Goal: Task Accomplishment & Management: Complete application form

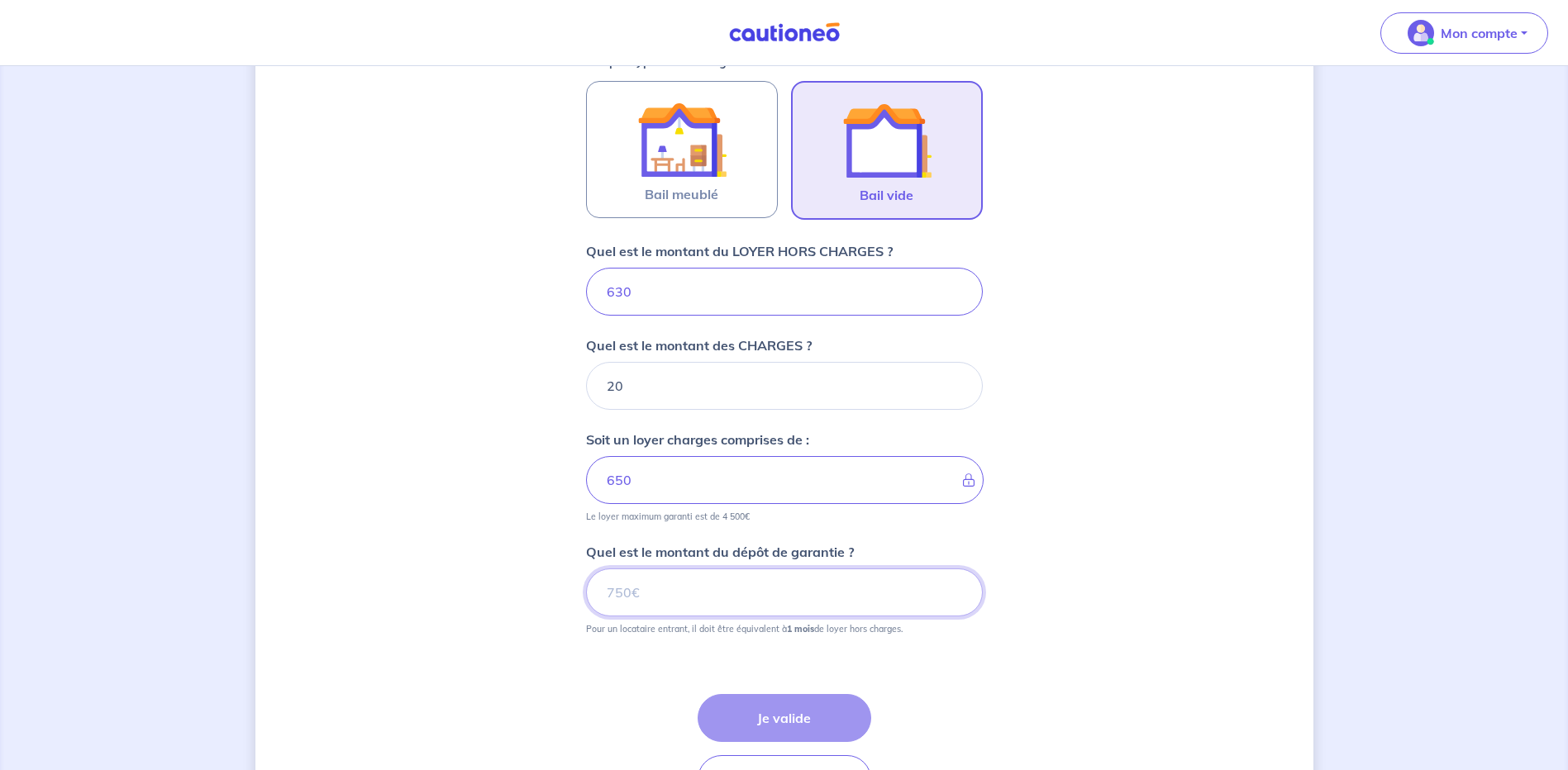
click at [664, 595] on input "Quel est le montant du dépôt de garantie ?" at bounding box center [784, 592] width 397 height 48
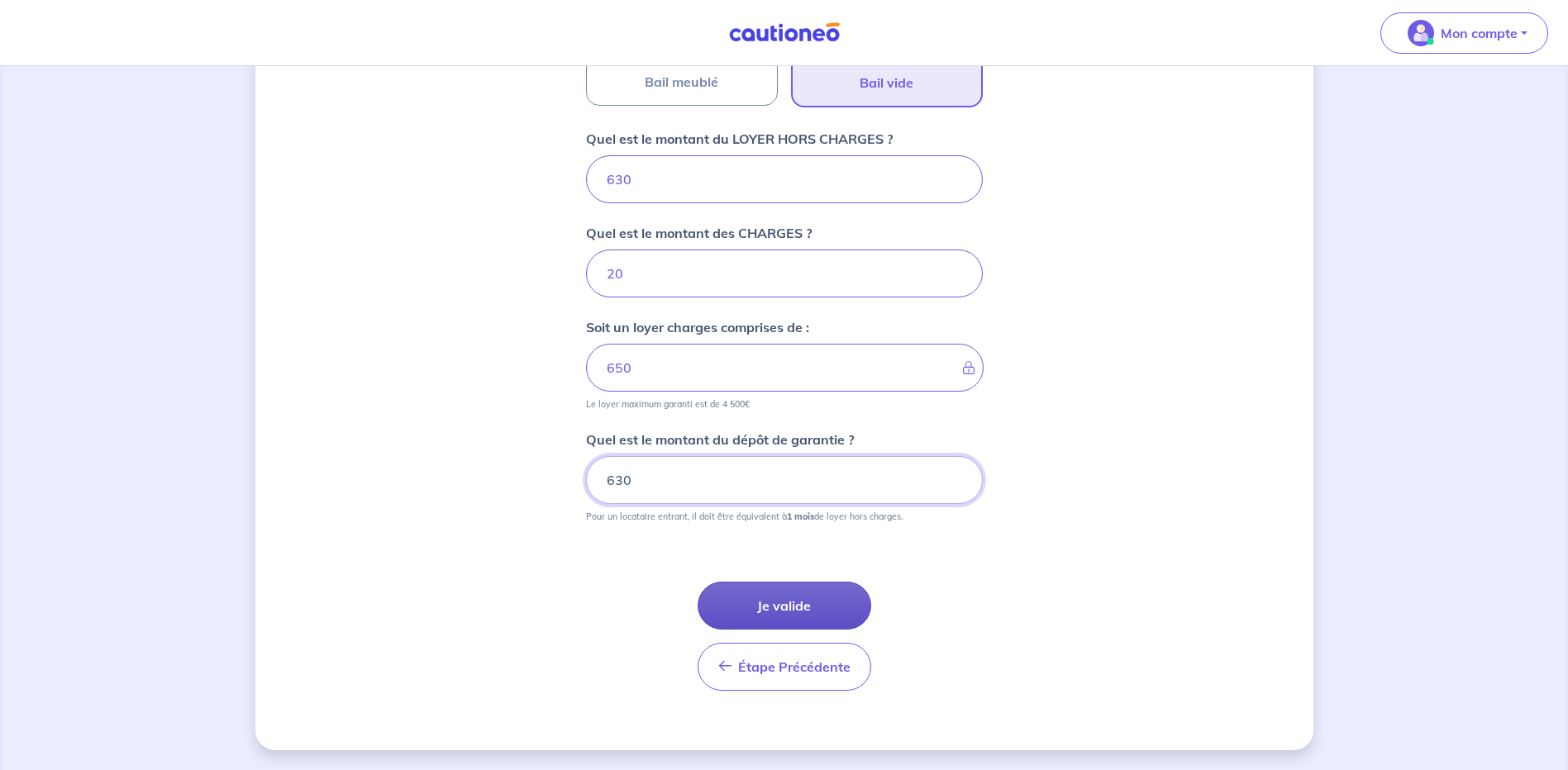
type input "630"
click at [771, 596] on button "Je valide" at bounding box center [784, 605] width 174 height 48
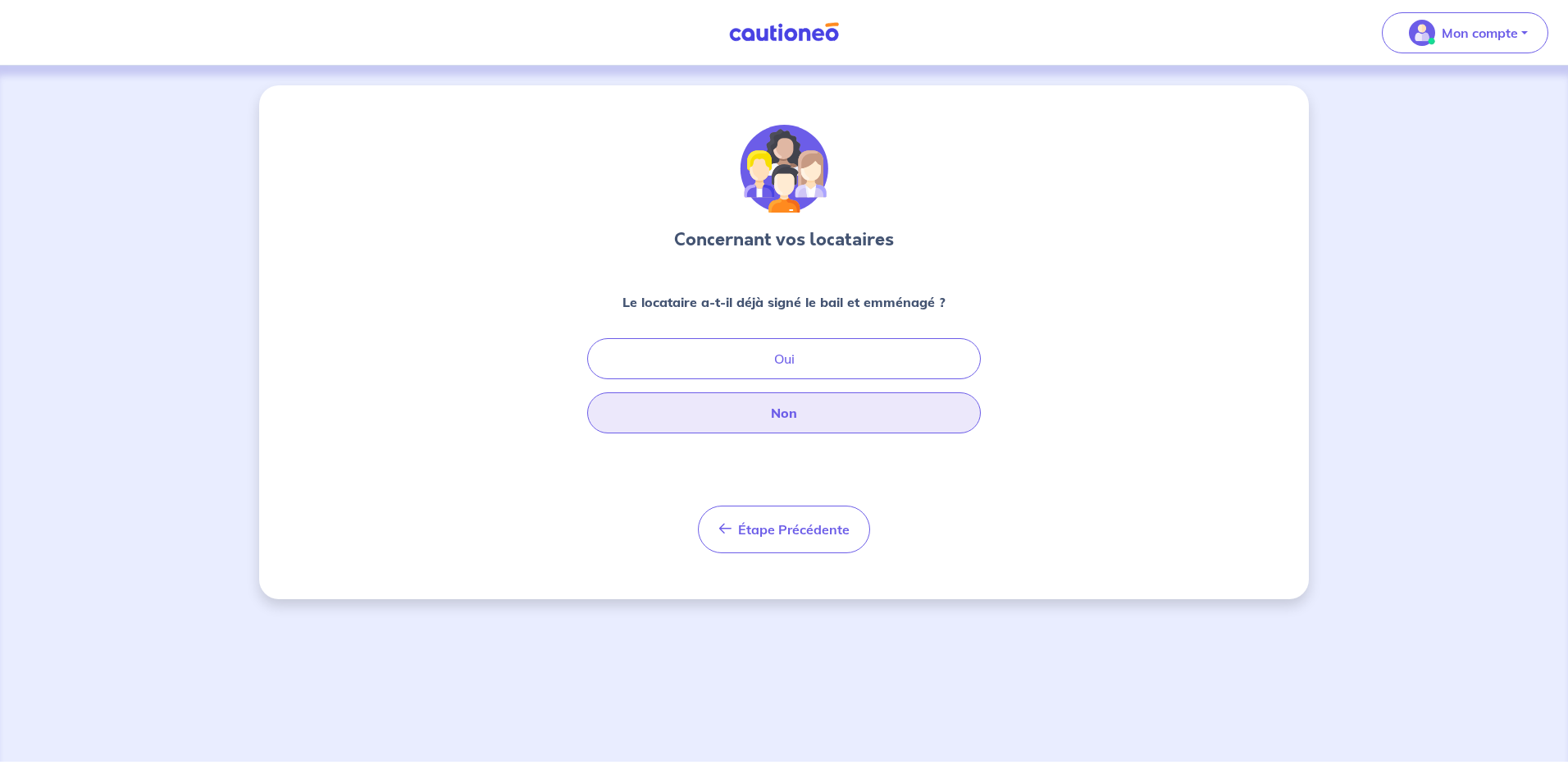
click at [645, 404] on button "Non" at bounding box center [784, 413] width 394 height 41
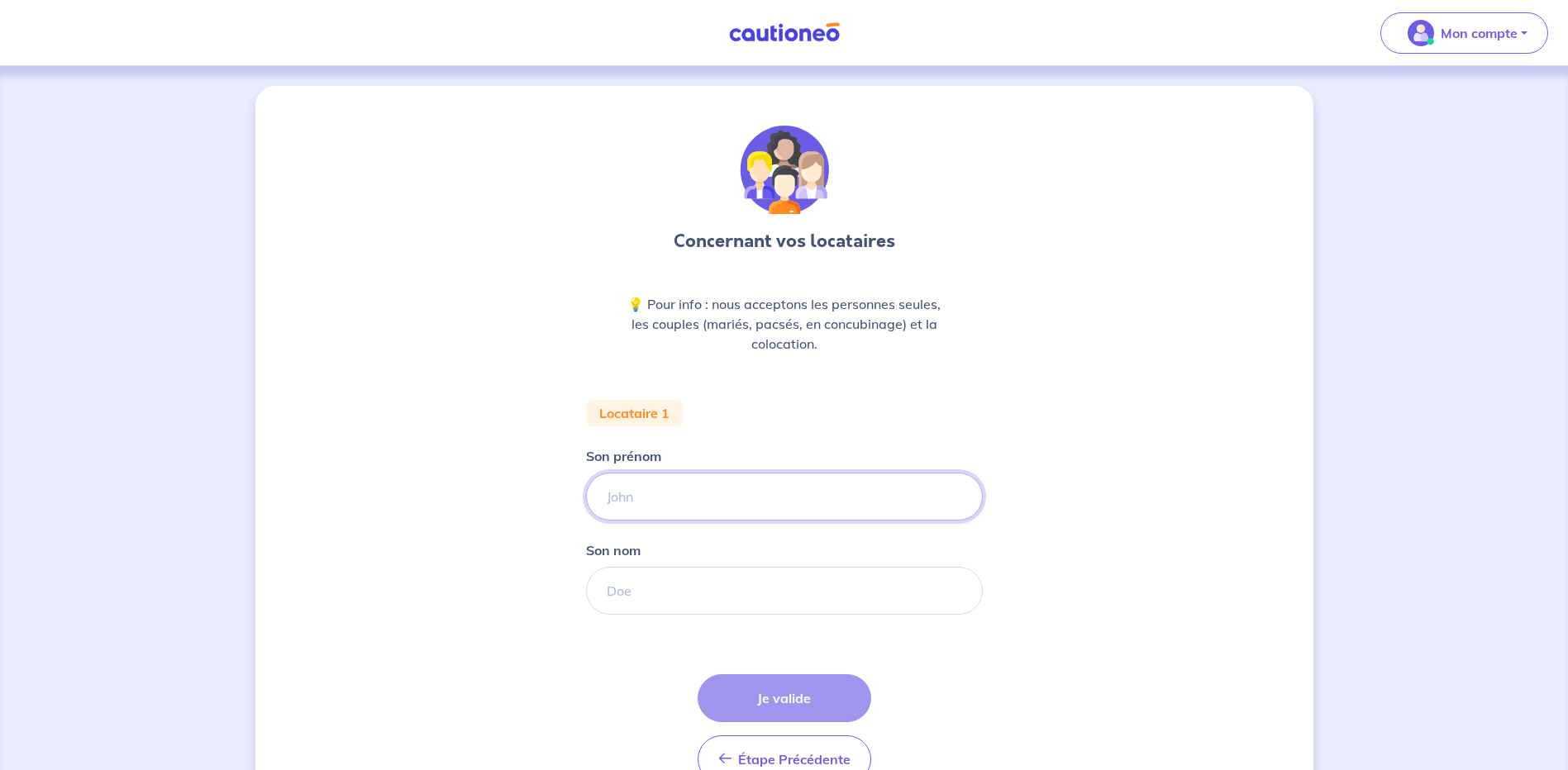
click at [892, 479] on input "Son prénom" at bounding box center [784, 496] width 397 height 48
click at [699, 502] on input "Son prénom" at bounding box center [784, 496] width 397 height 48
type input "[PERSON_NAME]"
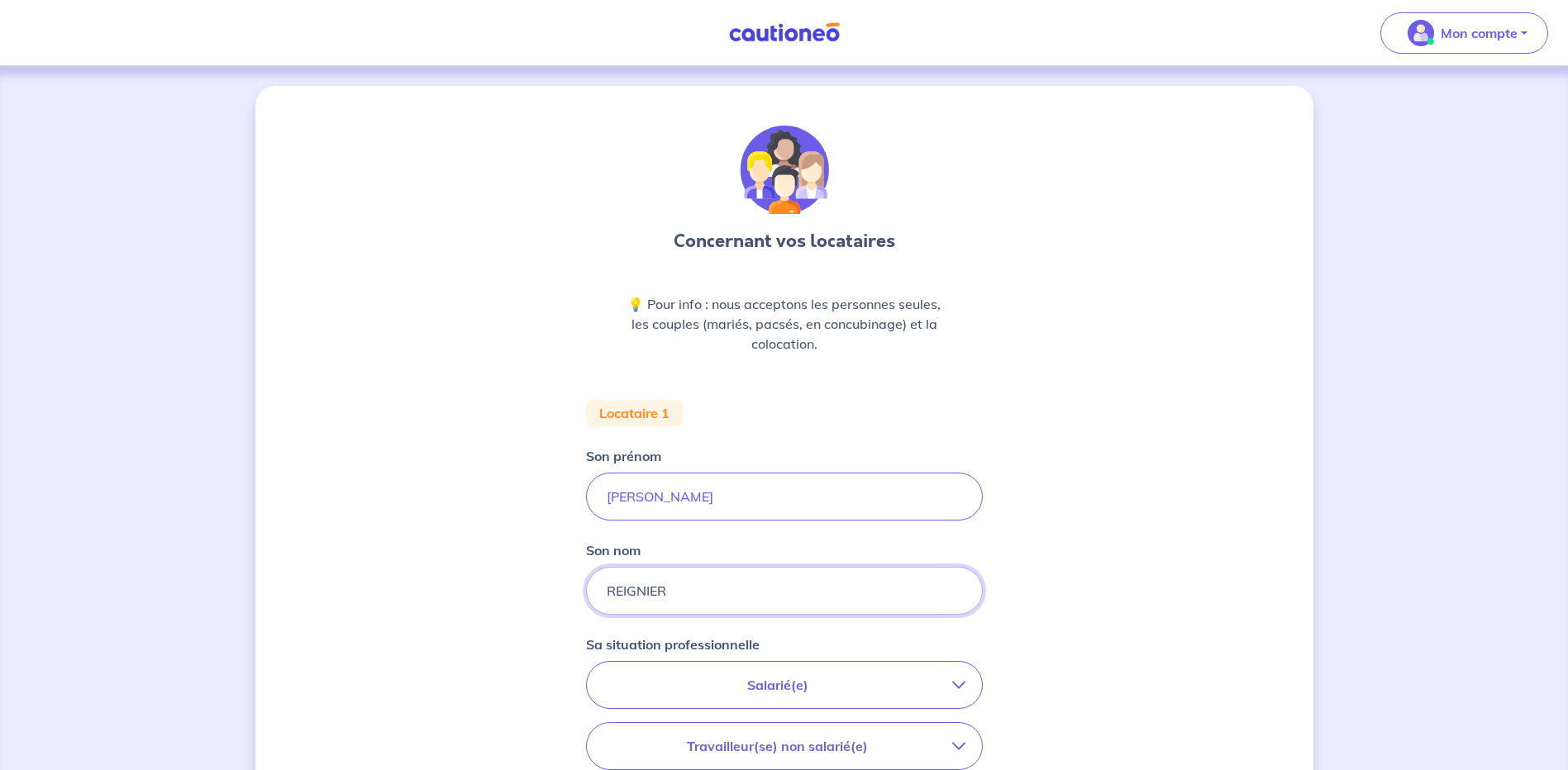
scroll to position [248, 0]
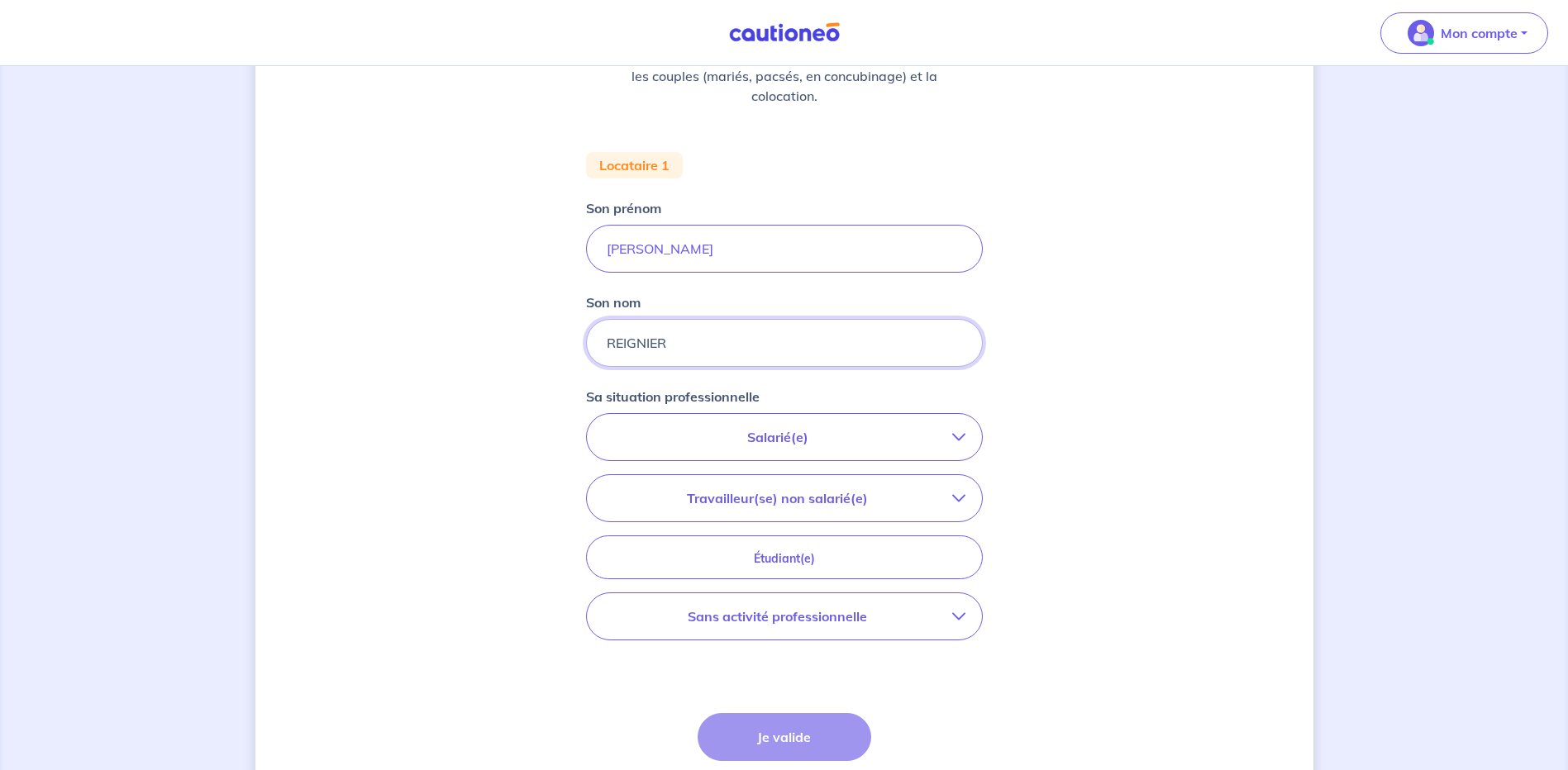
type input "REIGNIER"
click at [817, 448] on button "Salarié(e)" at bounding box center [784, 436] width 395 height 46
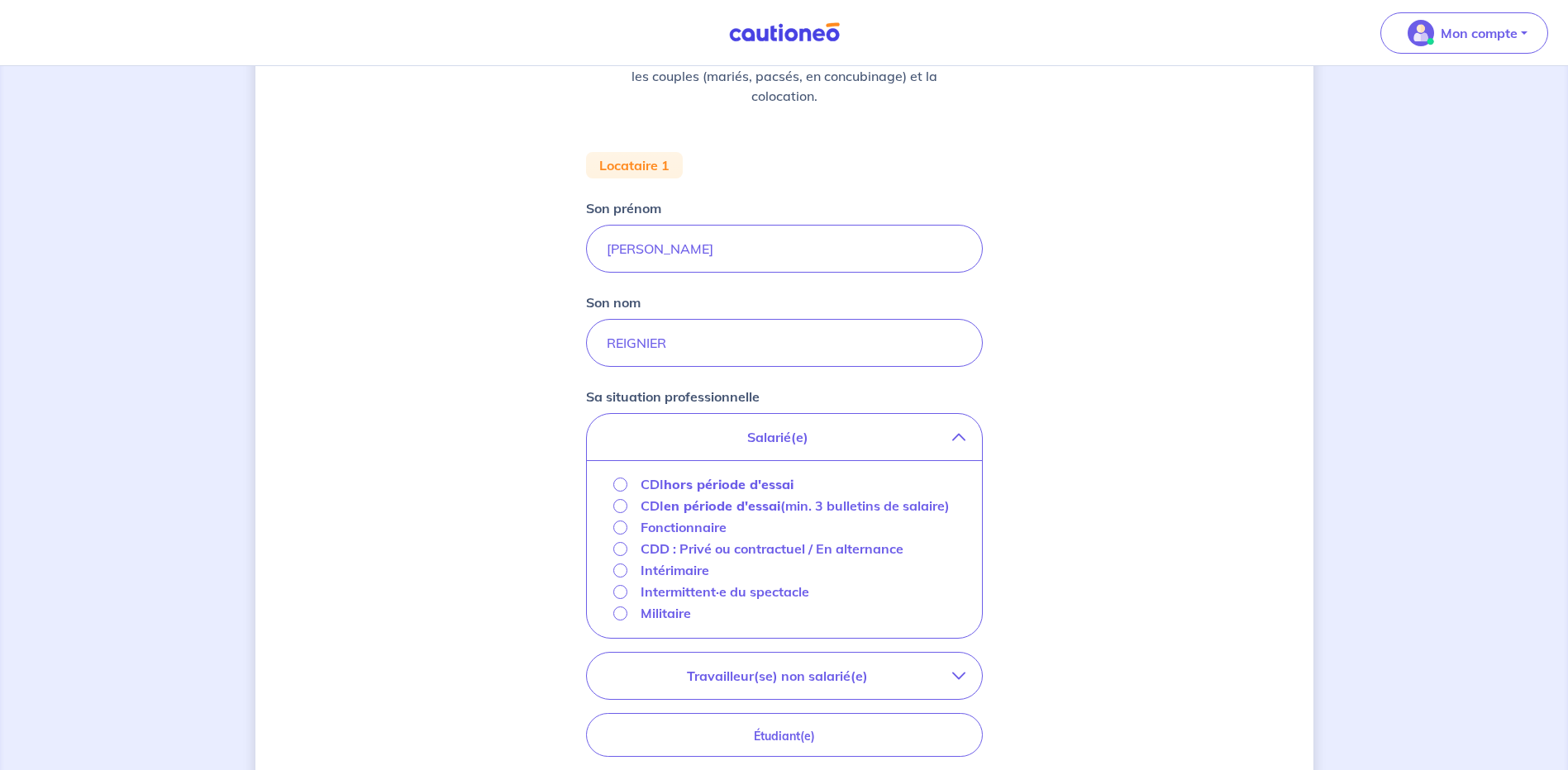
click at [724, 482] on strong "hors période d'essai" at bounding box center [728, 484] width 129 height 16
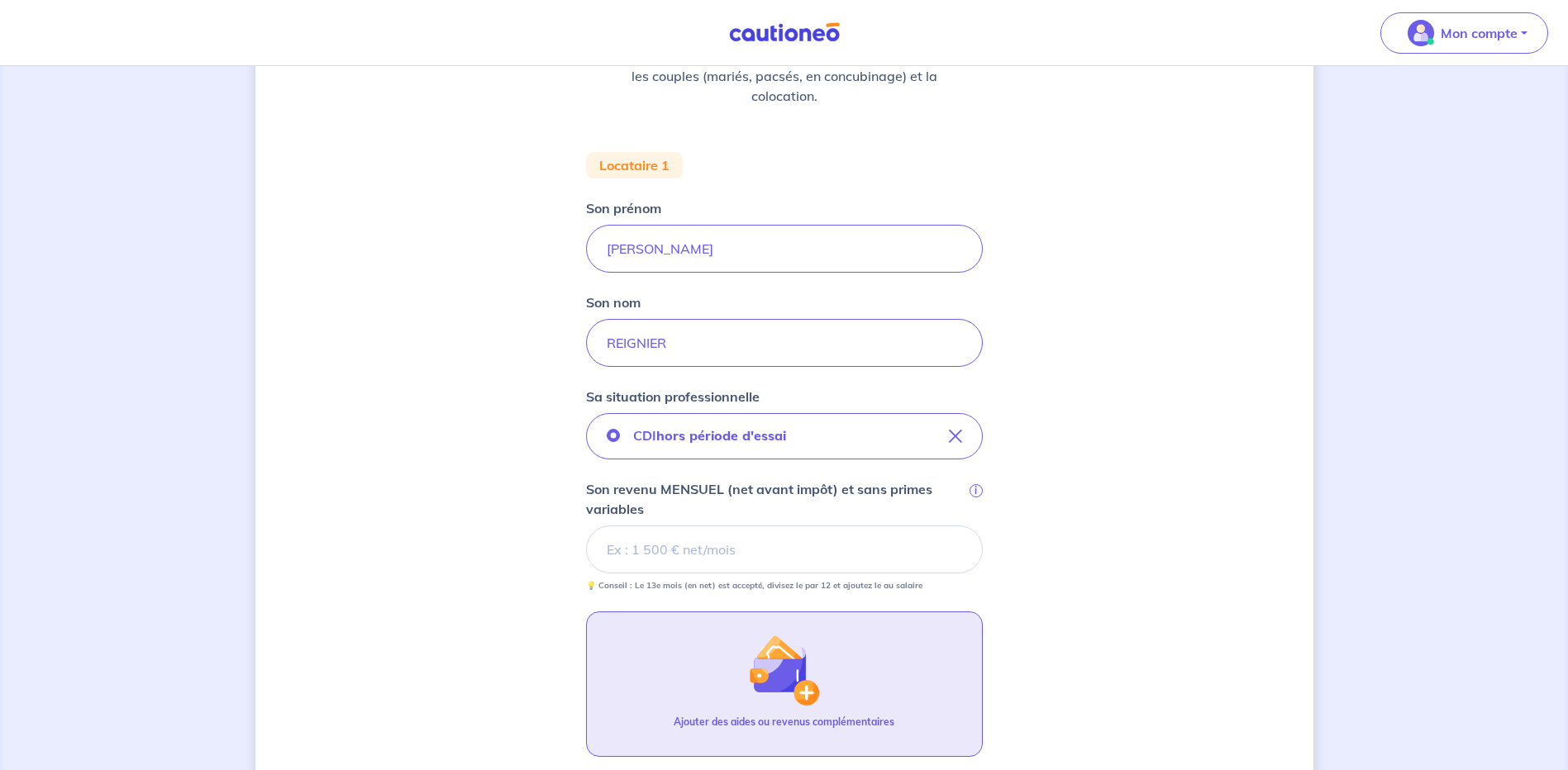
scroll to position [330, 0]
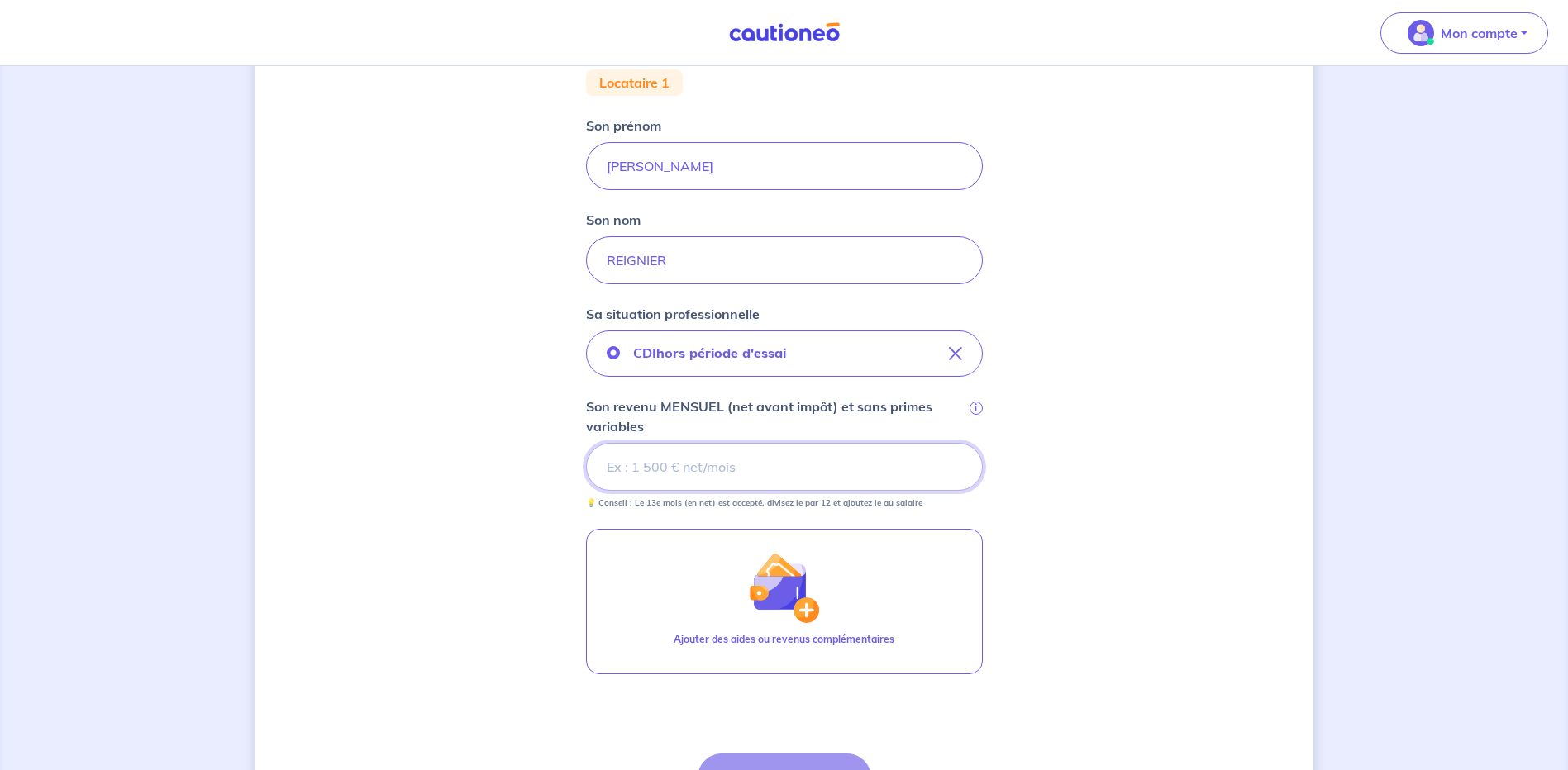
click at [702, 471] on input "Son revenu MENSUEL (net avant impôt) et sans primes variables i" at bounding box center [784, 466] width 397 height 48
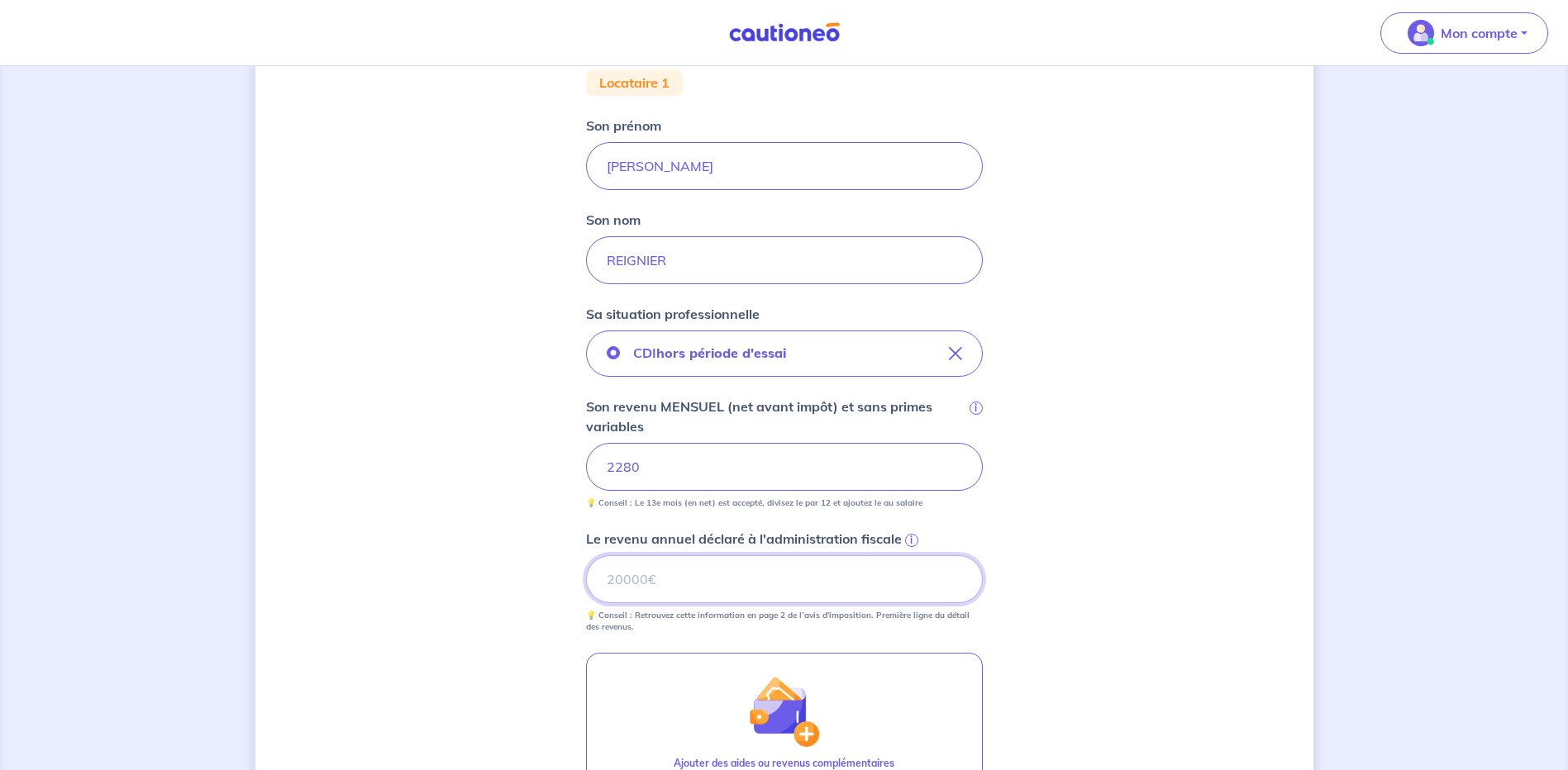
click at [693, 568] on input "Le revenu annuel déclaré à l'administration fiscale i" at bounding box center [784, 578] width 397 height 48
click at [681, 577] on input "Le revenu annuel déclaré à l'administration fiscale i" at bounding box center [784, 578] width 397 height 48
click at [667, 585] on input "20450" at bounding box center [784, 578] width 397 height 48
drag, startPoint x: 664, startPoint y: 583, endPoint x: 510, endPoint y: 561, distance: 155.6
click at [513, 562] on div "Concernant vos locataires 💡 Pour info : nous acceptons les personnes seules, le…" at bounding box center [784, 401] width 1057 height 1290
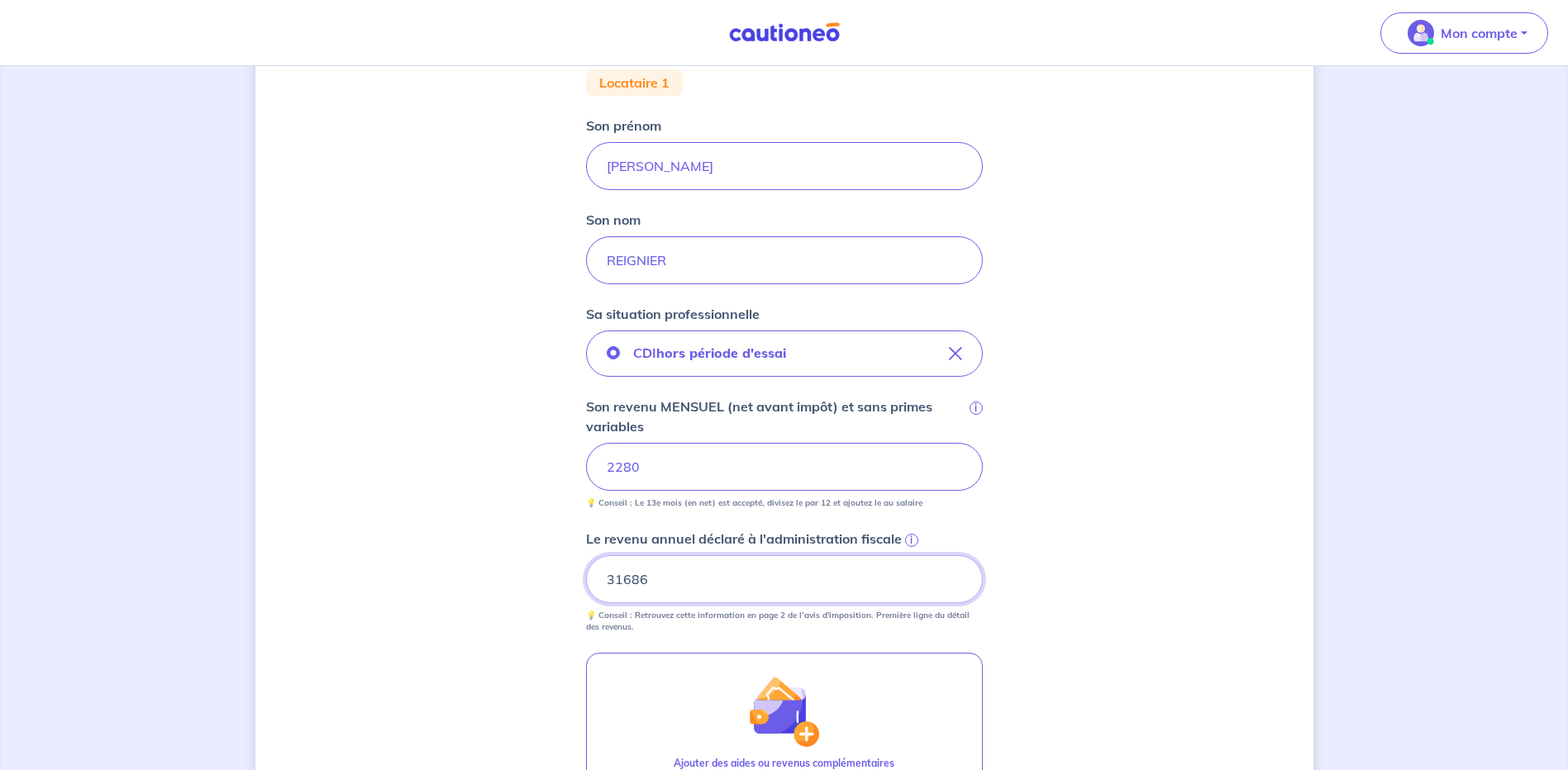
type input "31686"
click at [513, 515] on div "Concernant vos locataires 💡 Pour info : nous acceptons les personnes seules, le…" at bounding box center [784, 401] width 1057 height 1290
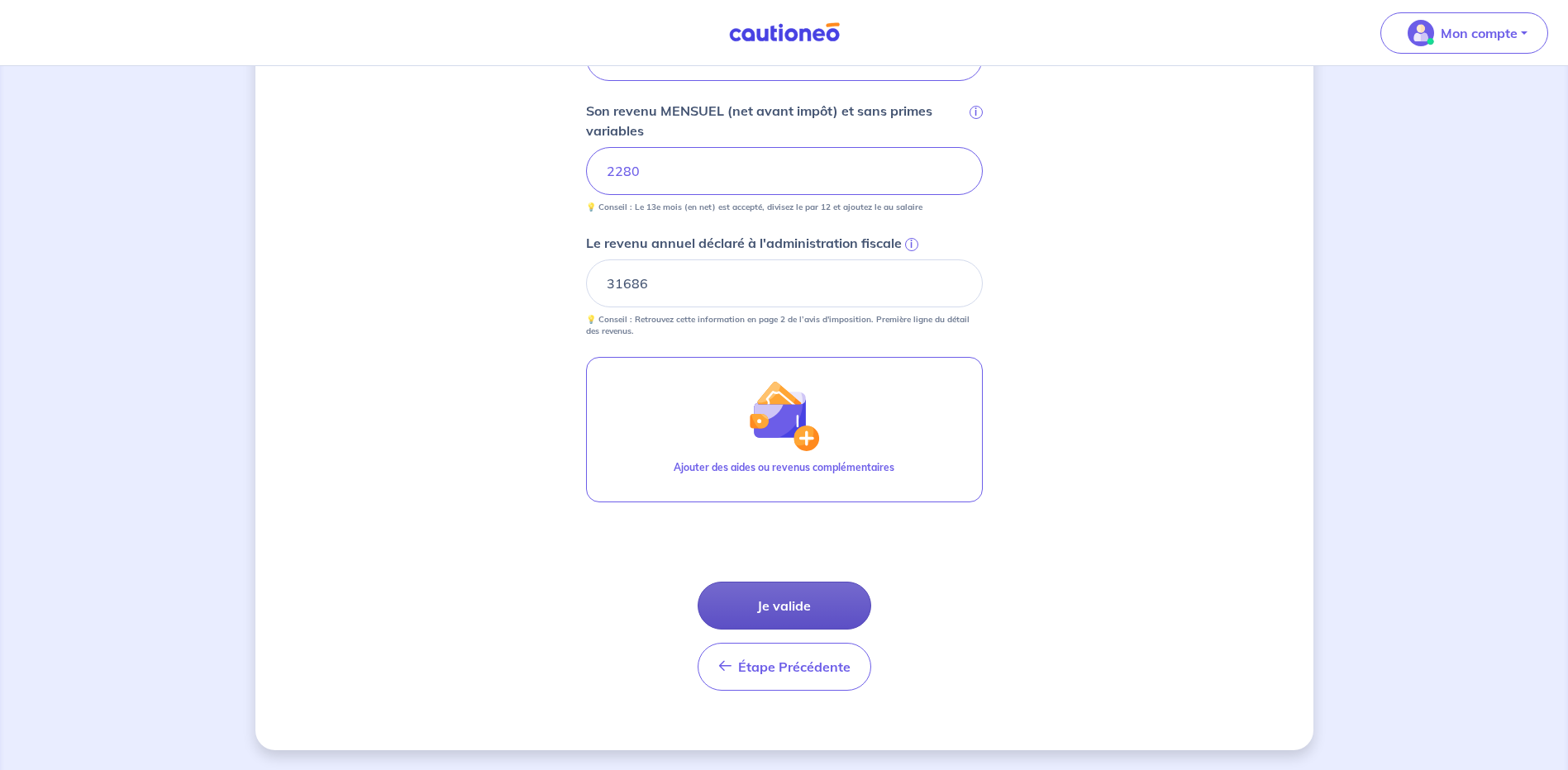
click at [761, 587] on button "Je valide" at bounding box center [784, 605] width 174 height 48
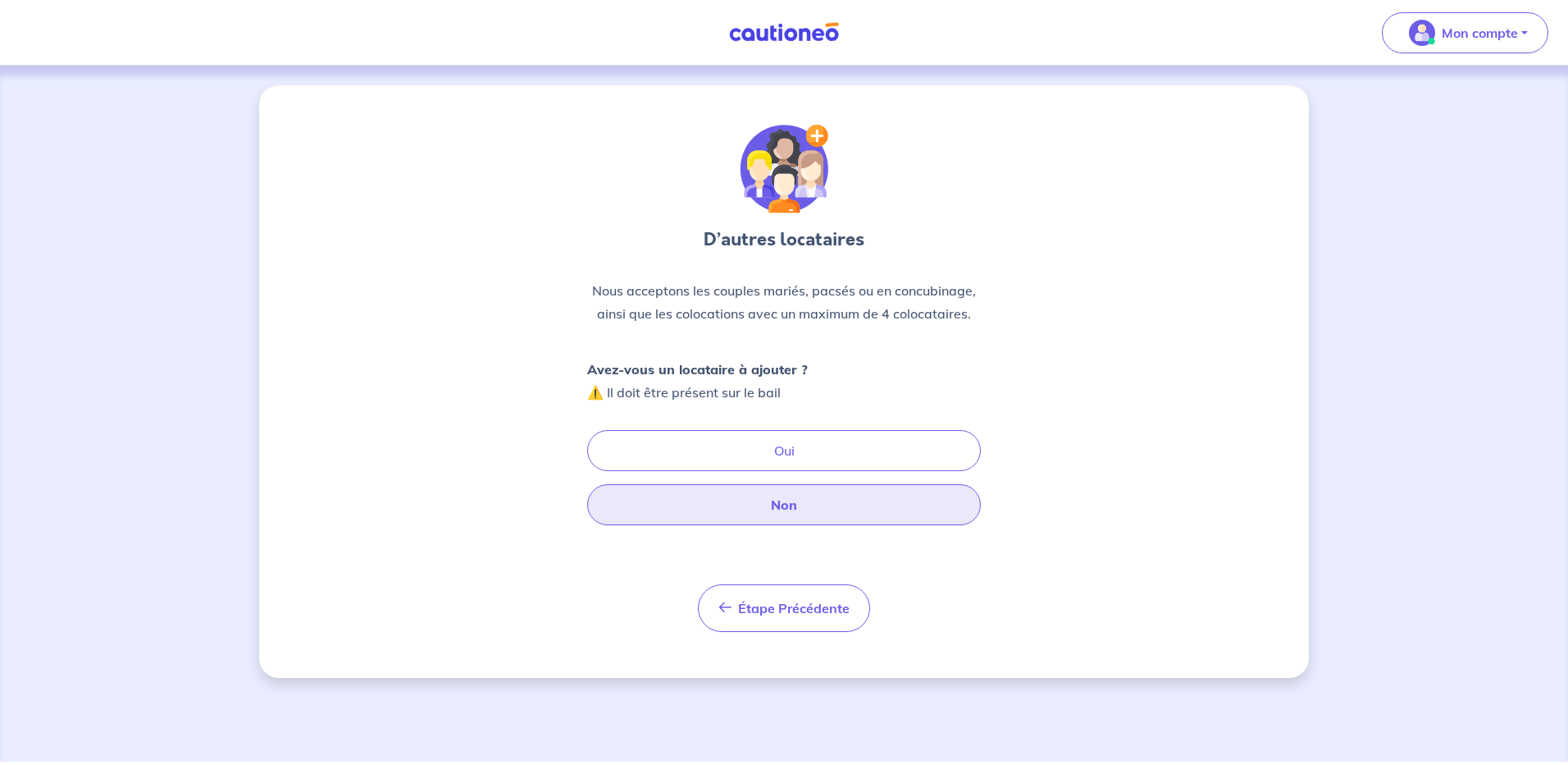
click at [690, 494] on button "Non" at bounding box center [784, 505] width 394 height 41
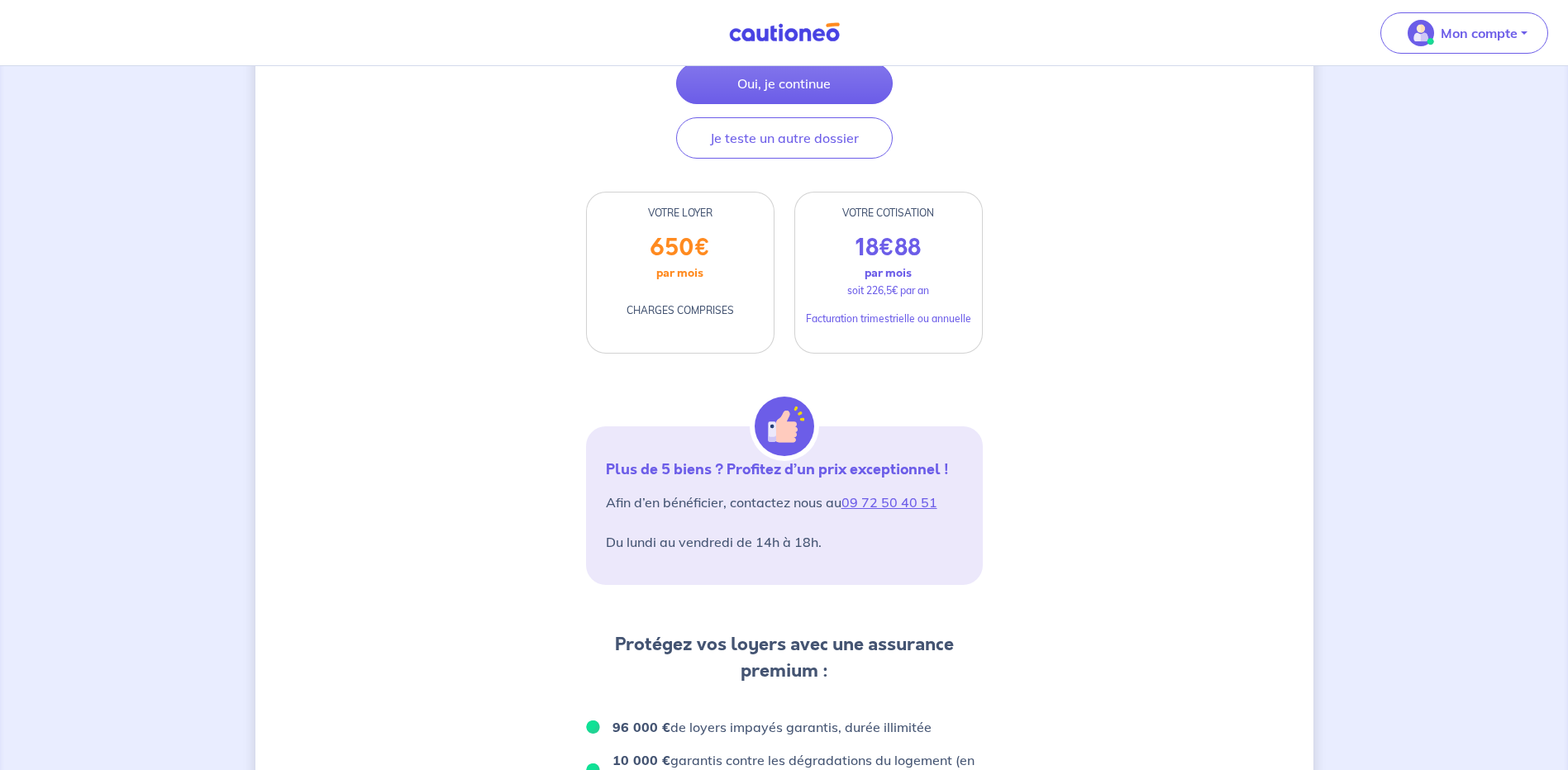
scroll to position [82, 0]
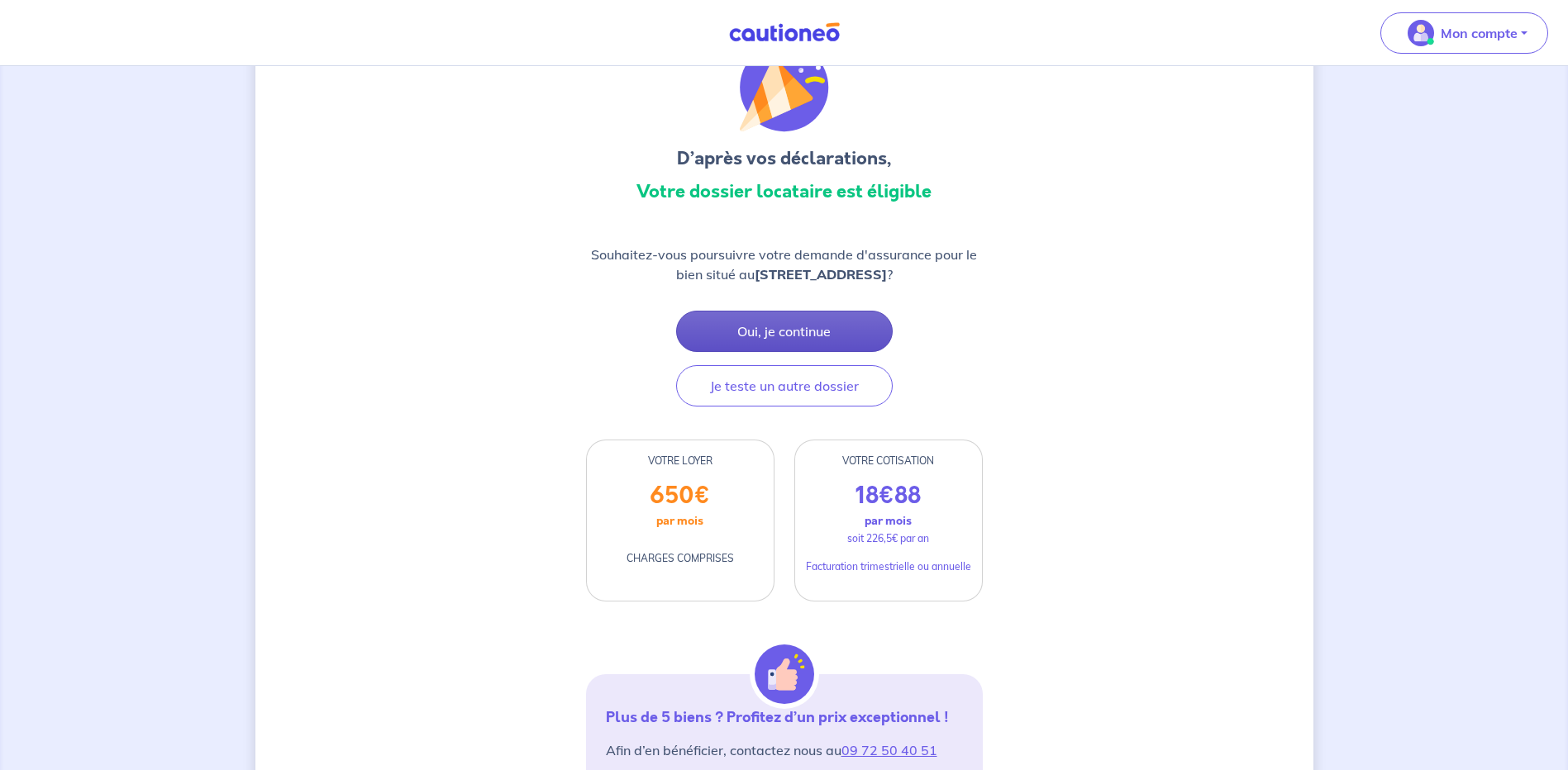
click at [838, 322] on button "Oui, je continue" at bounding box center [784, 331] width 216 height 42
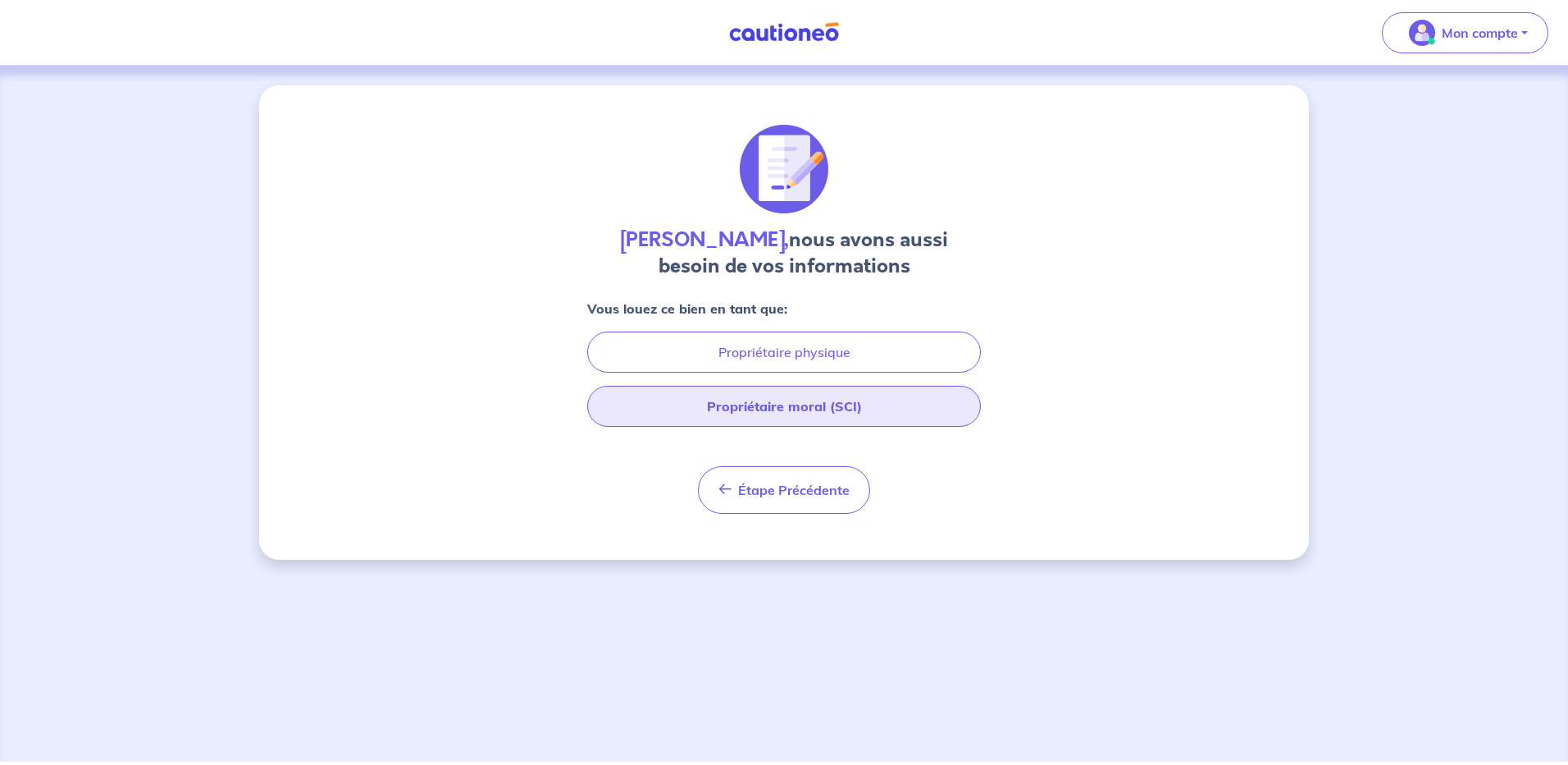
click at [836, 414] on button "Propriétaire moral (SCI)" at bounding box center [784, 406] width 394 height 41
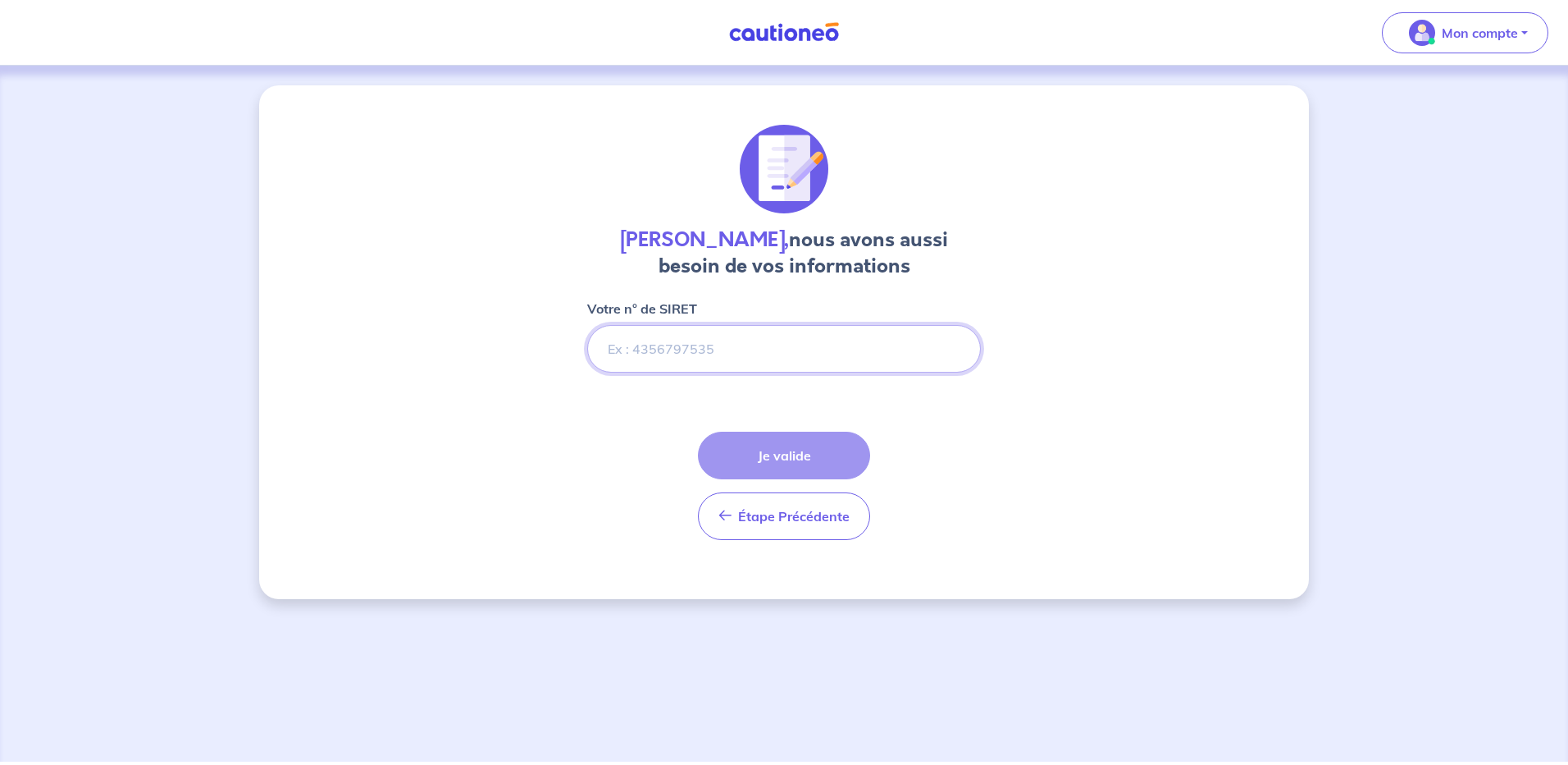
click at [743, 362] on input "Votre n° de SIRET" at bounding box center [784, 348] width 394 height 48
click at [805, 344] on input "Votre n° de SIRET" at bounding box center [784, 348] width 394 height 48
paste input "88917768900011"
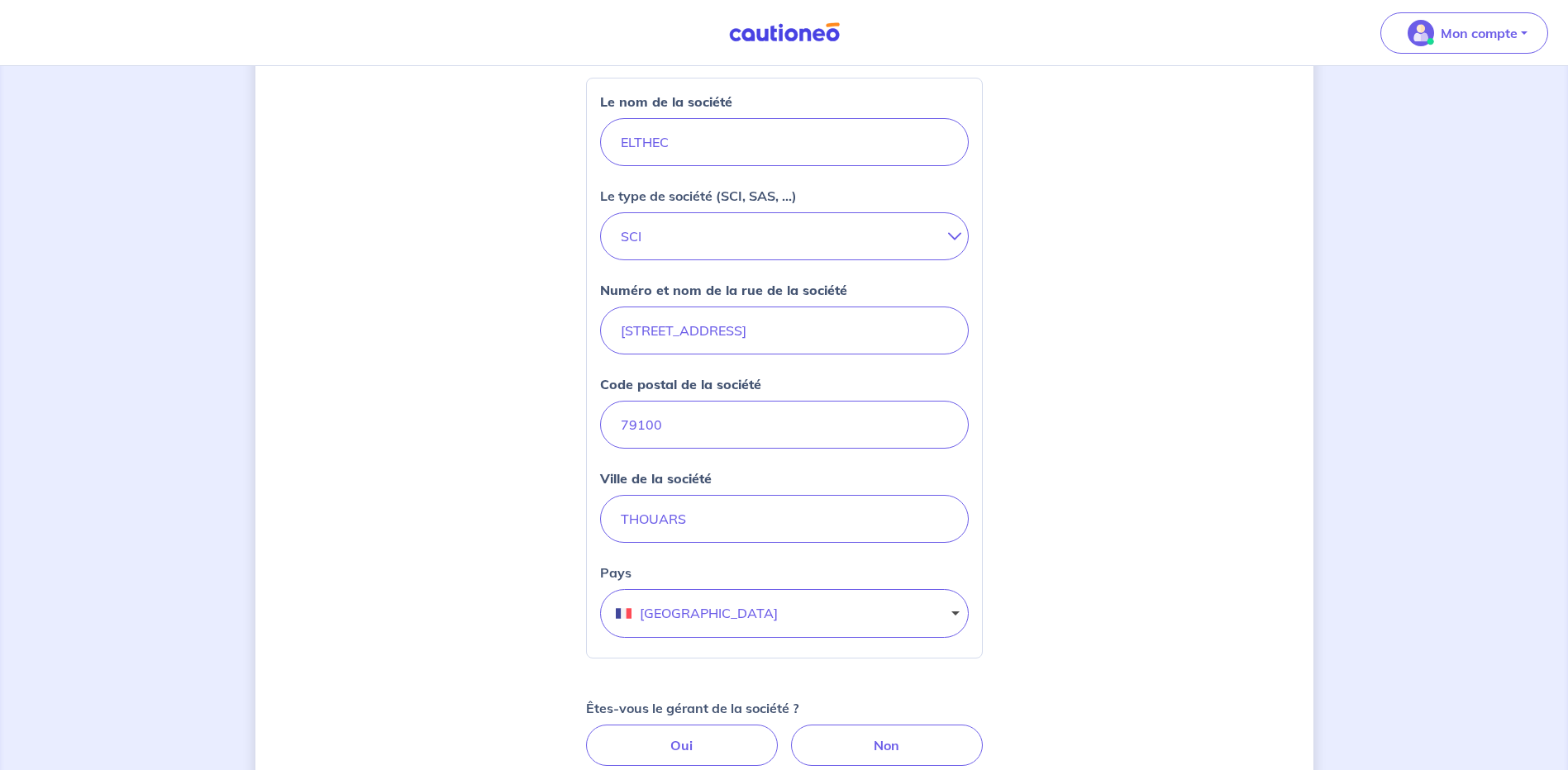
scroll to position [413, 0]
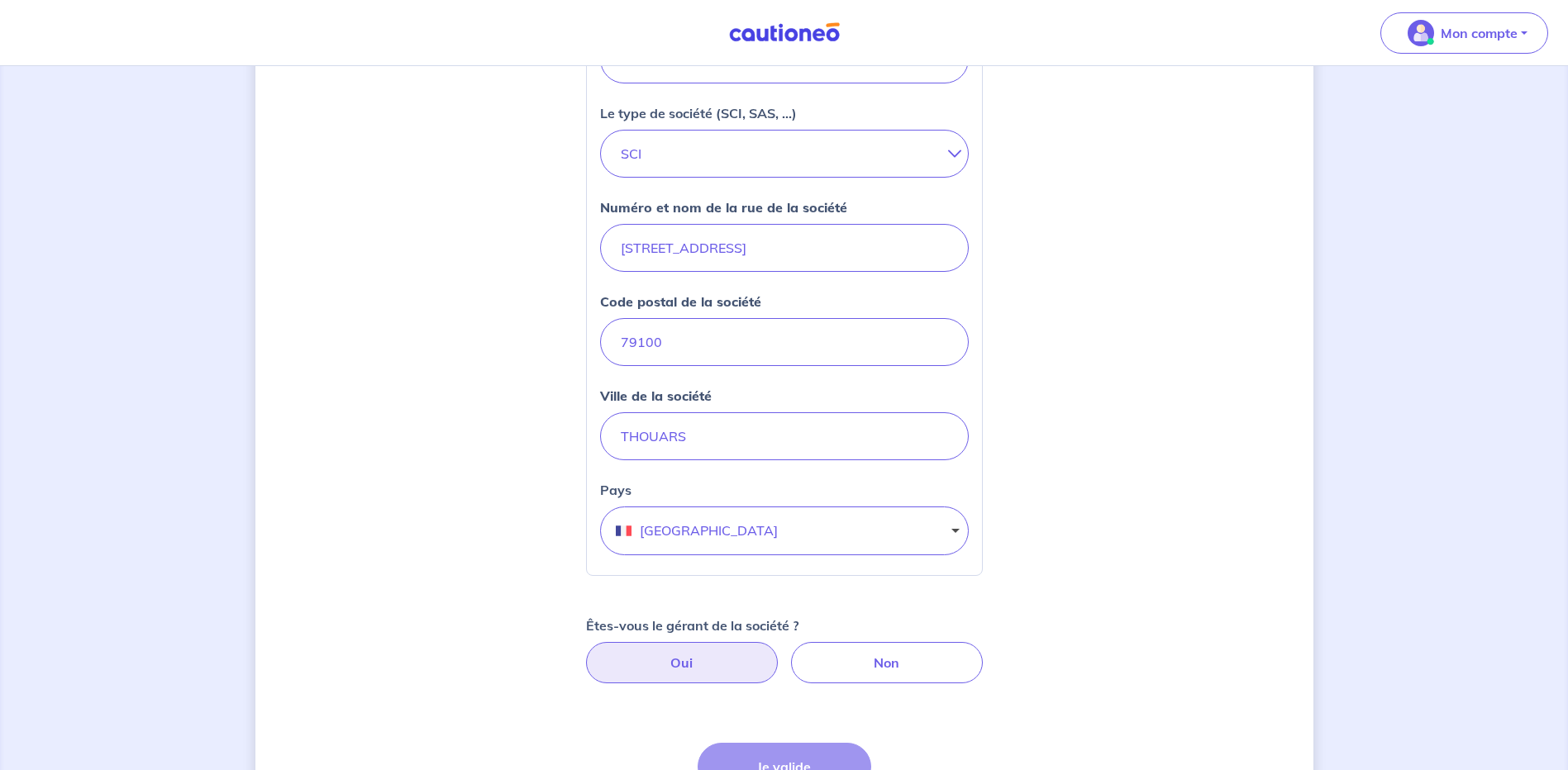
type input "88917768900011"
click at [743, 660] on label "Oui" at bounding box center [682, 662] width 192 height 42
click at [779, 652] on input "Oui" at bounding box center [784, 647] width 11 height 11
radio input "true"
select select "FR"
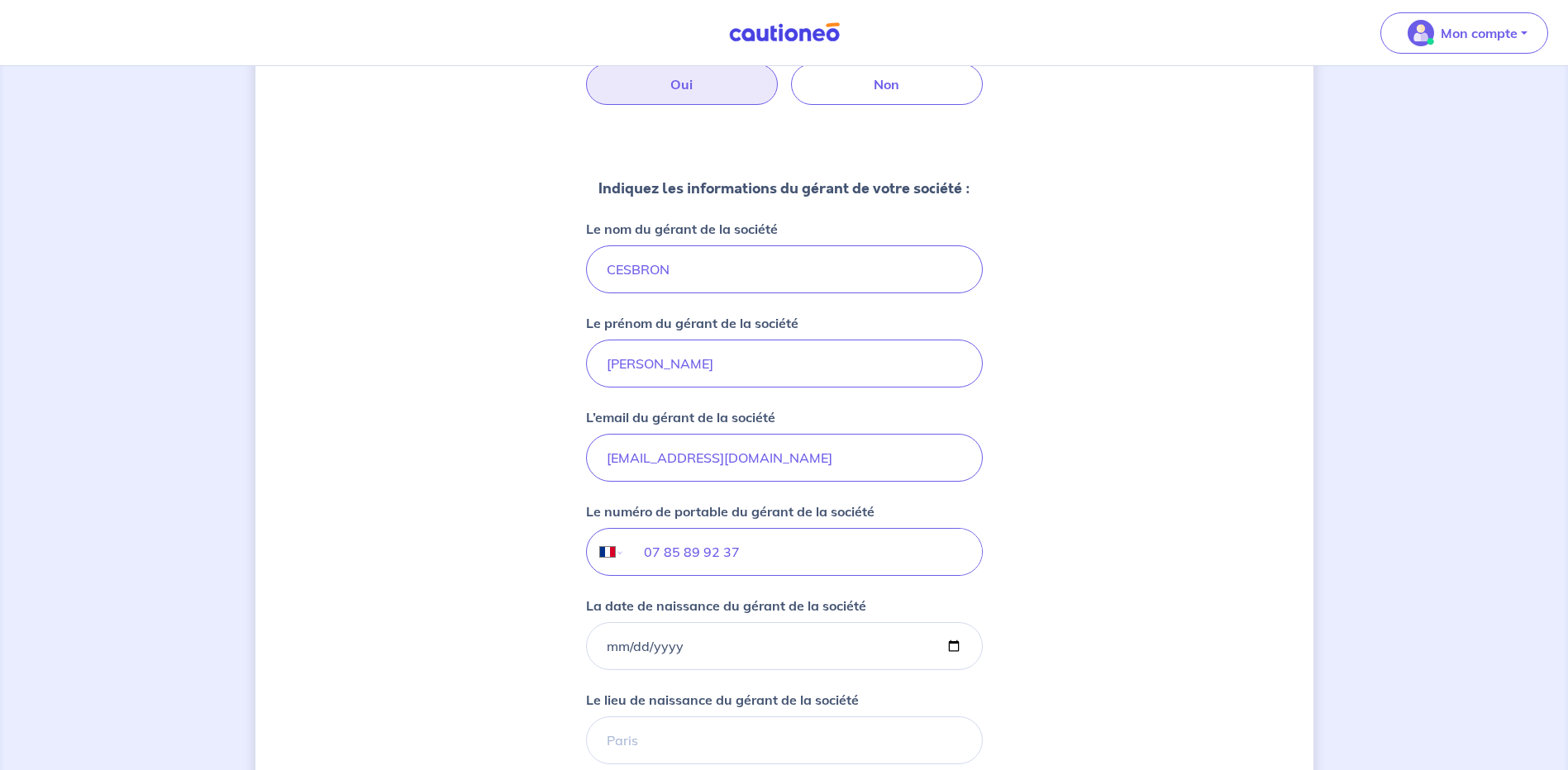
scroll to position [1074, 0]
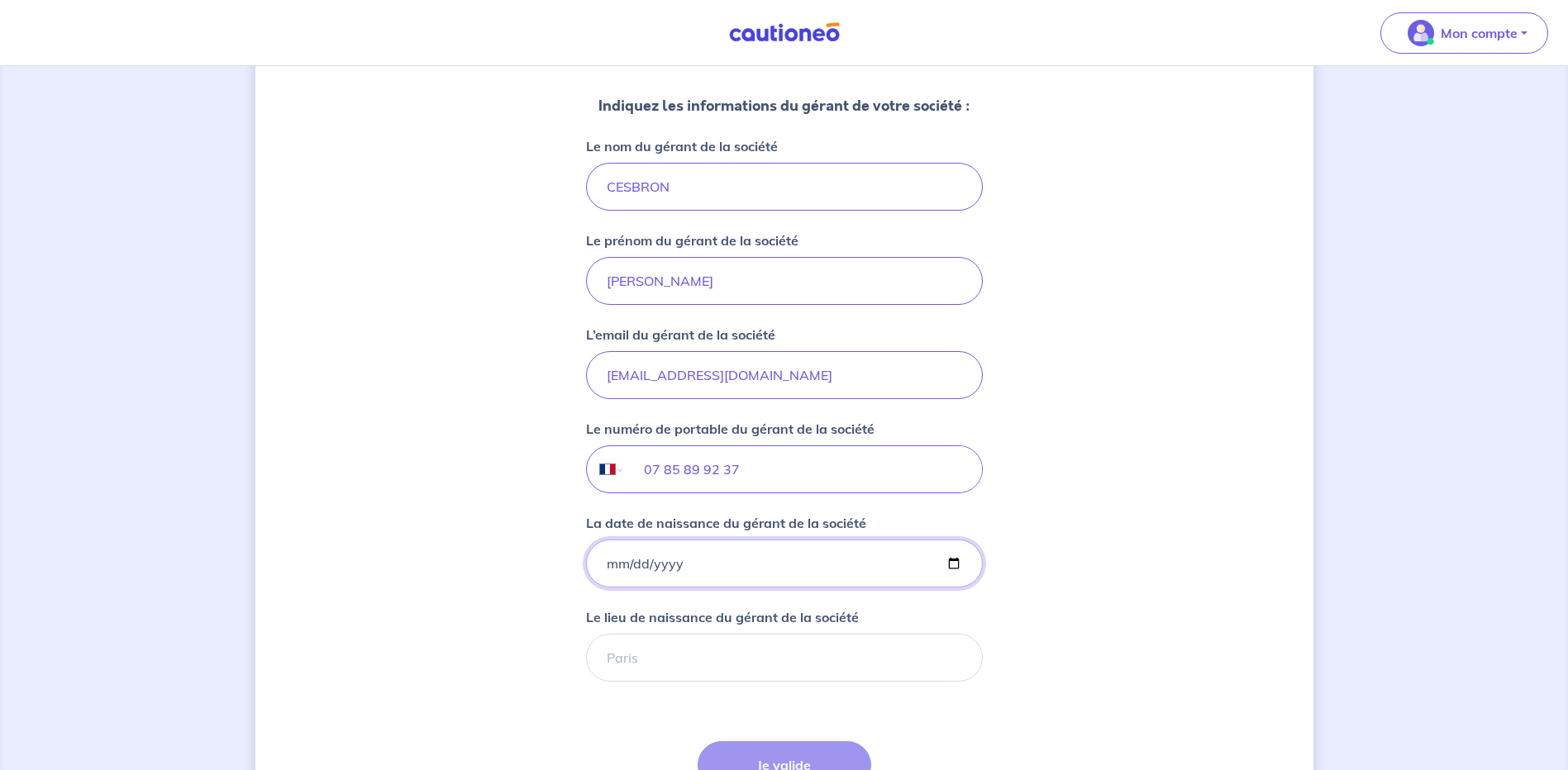
click at [612, 563] on input "La date de naissance du gérant de la société" at bounding box center [784, 563] width 397 height 48
type input "[DATE]"
click at [772, 668] on input "Le lieu de naissance du gérant de la société" at bounding box center [784, 657] width 397 height 48
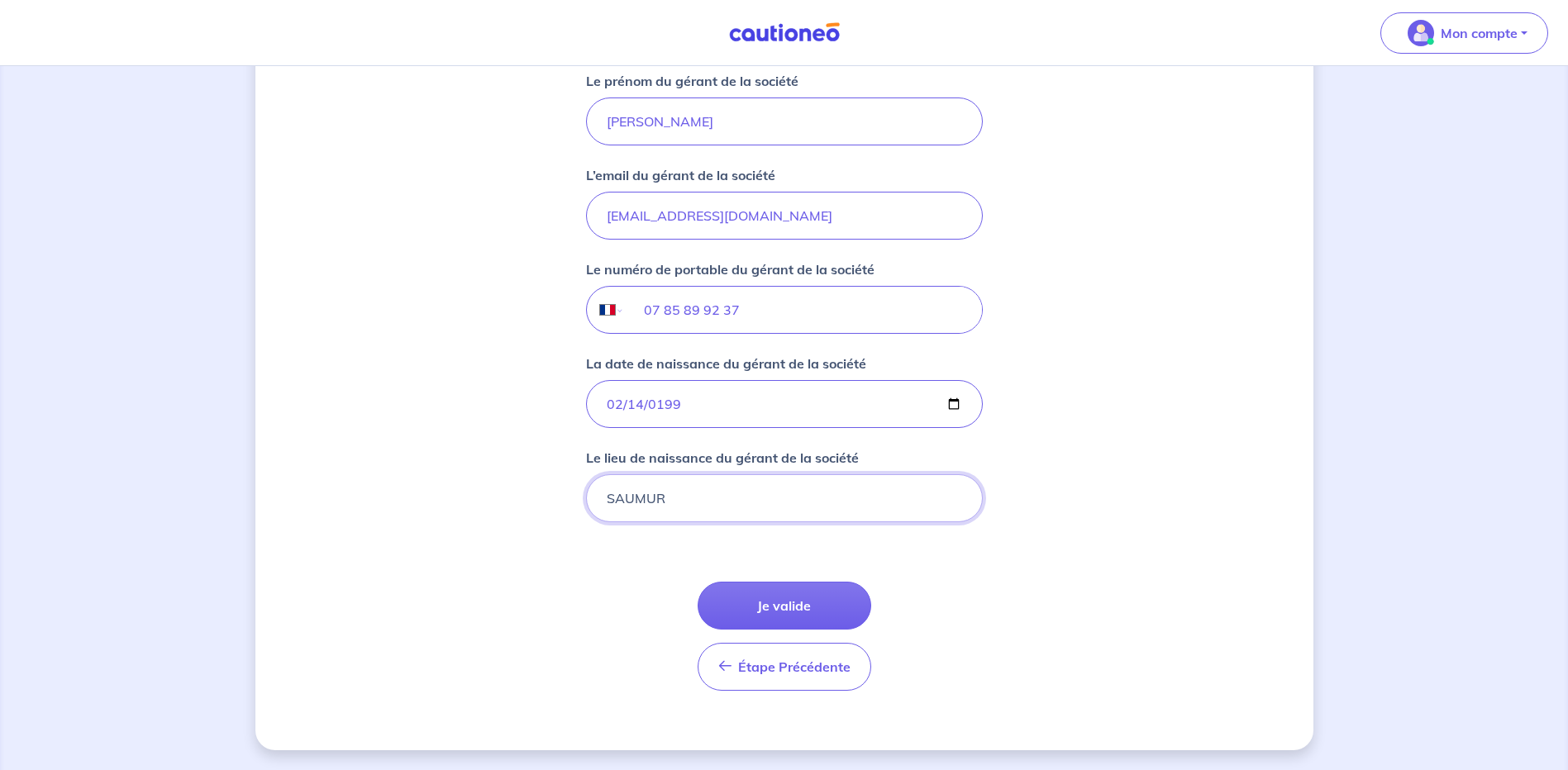
type input "SAUMUR"
click at [803, 594] on button "Je valide" at bounding box center [784, 605] width 174 height 48
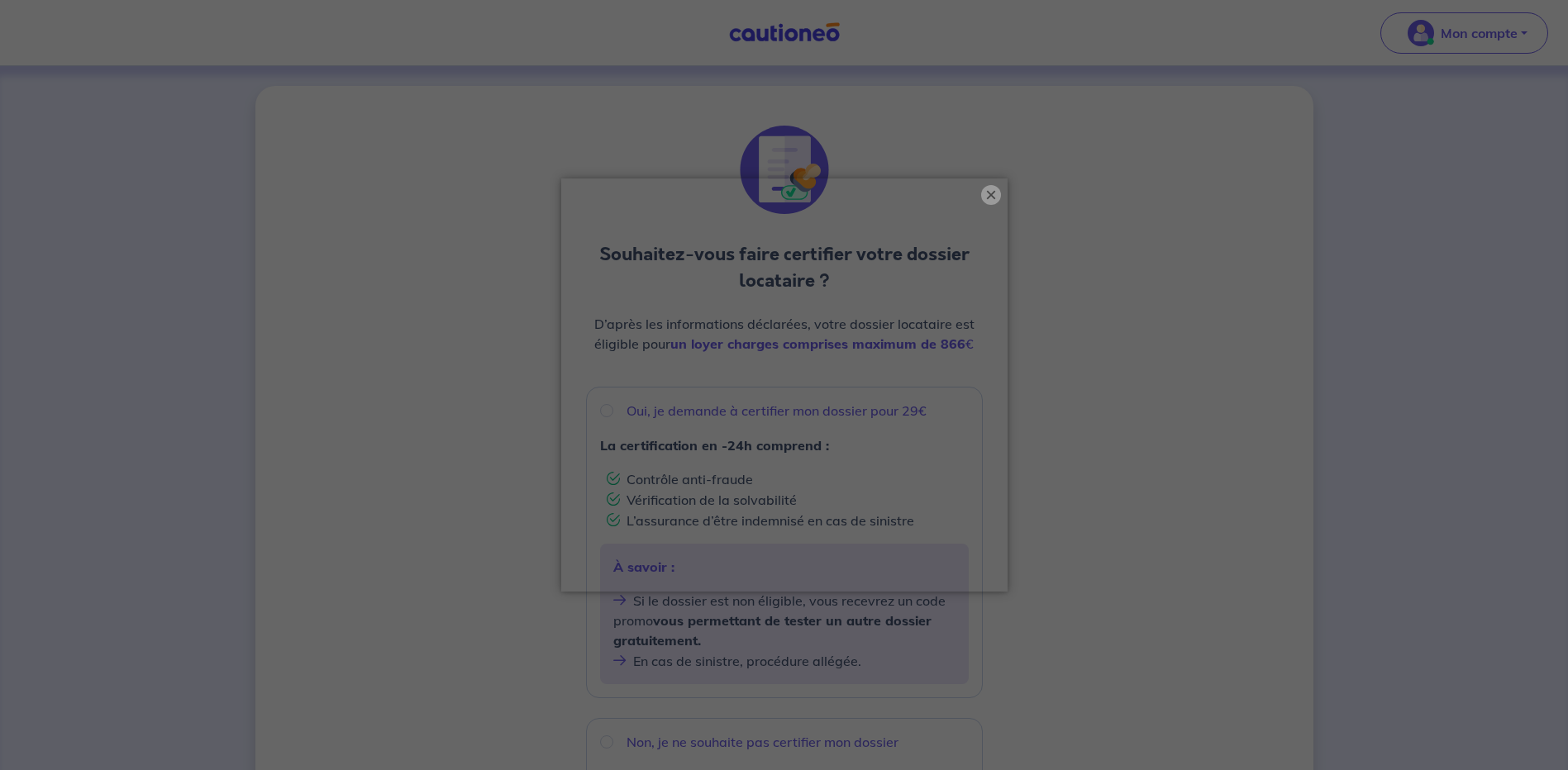
click at [996, 193] on button "×" at bounding box center [990, 195] width 20 height 20
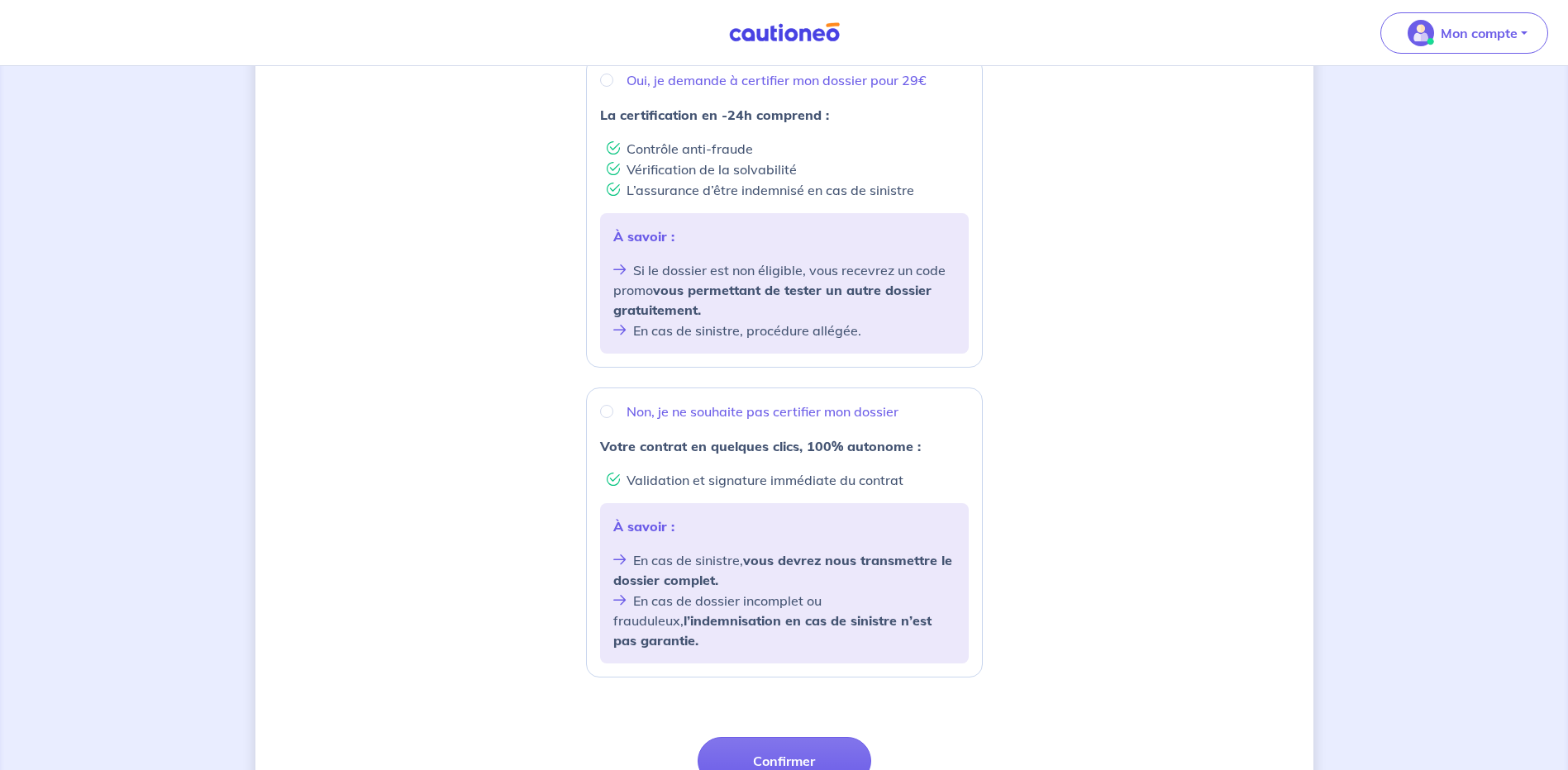
scroll to position [413, 0]
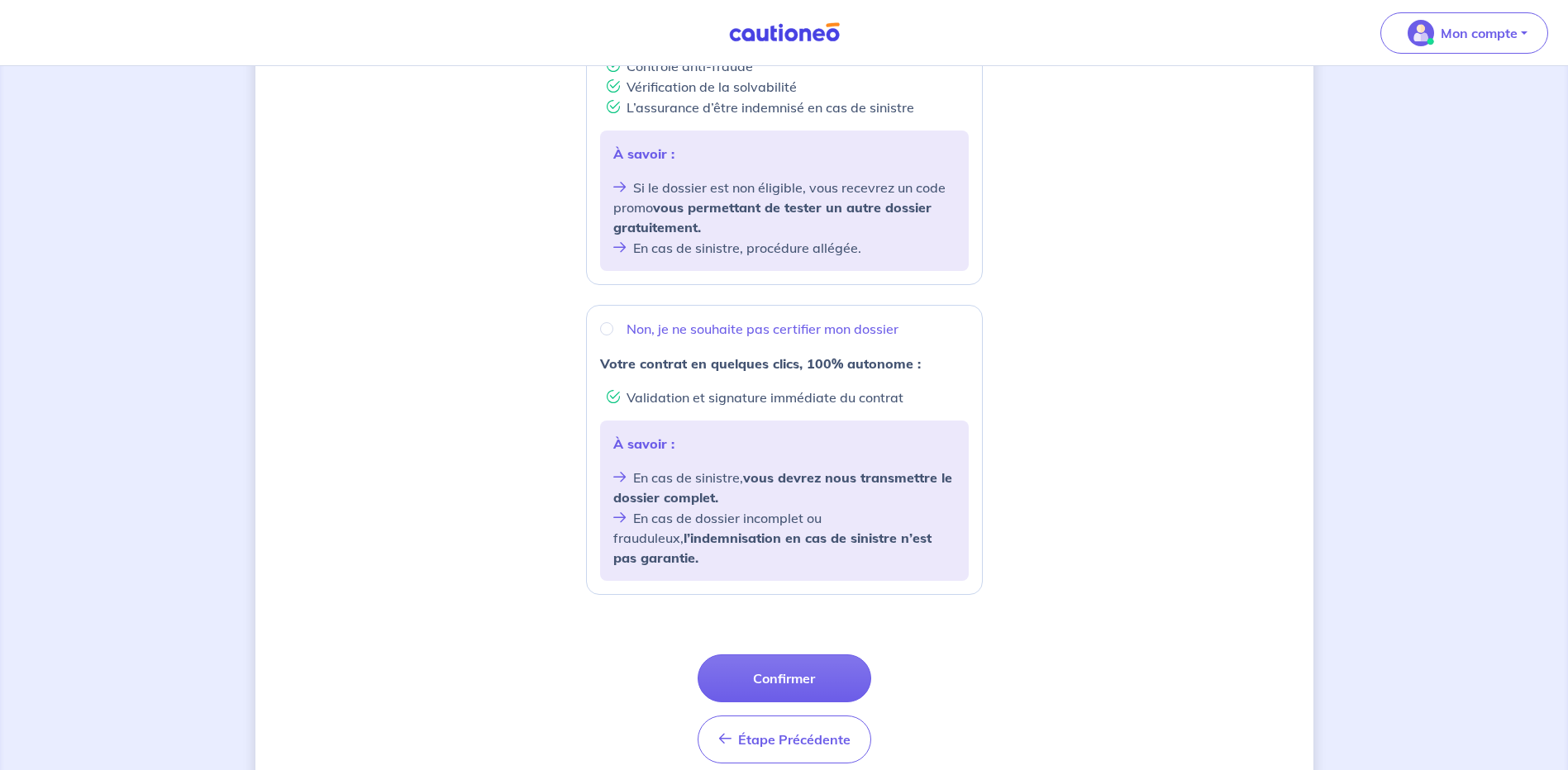
click at [613, 332] on div "Non, je ne souhaite pas certifier mon dossier" at bounding box center [784, 328] width 368 height 20
radio input "true"
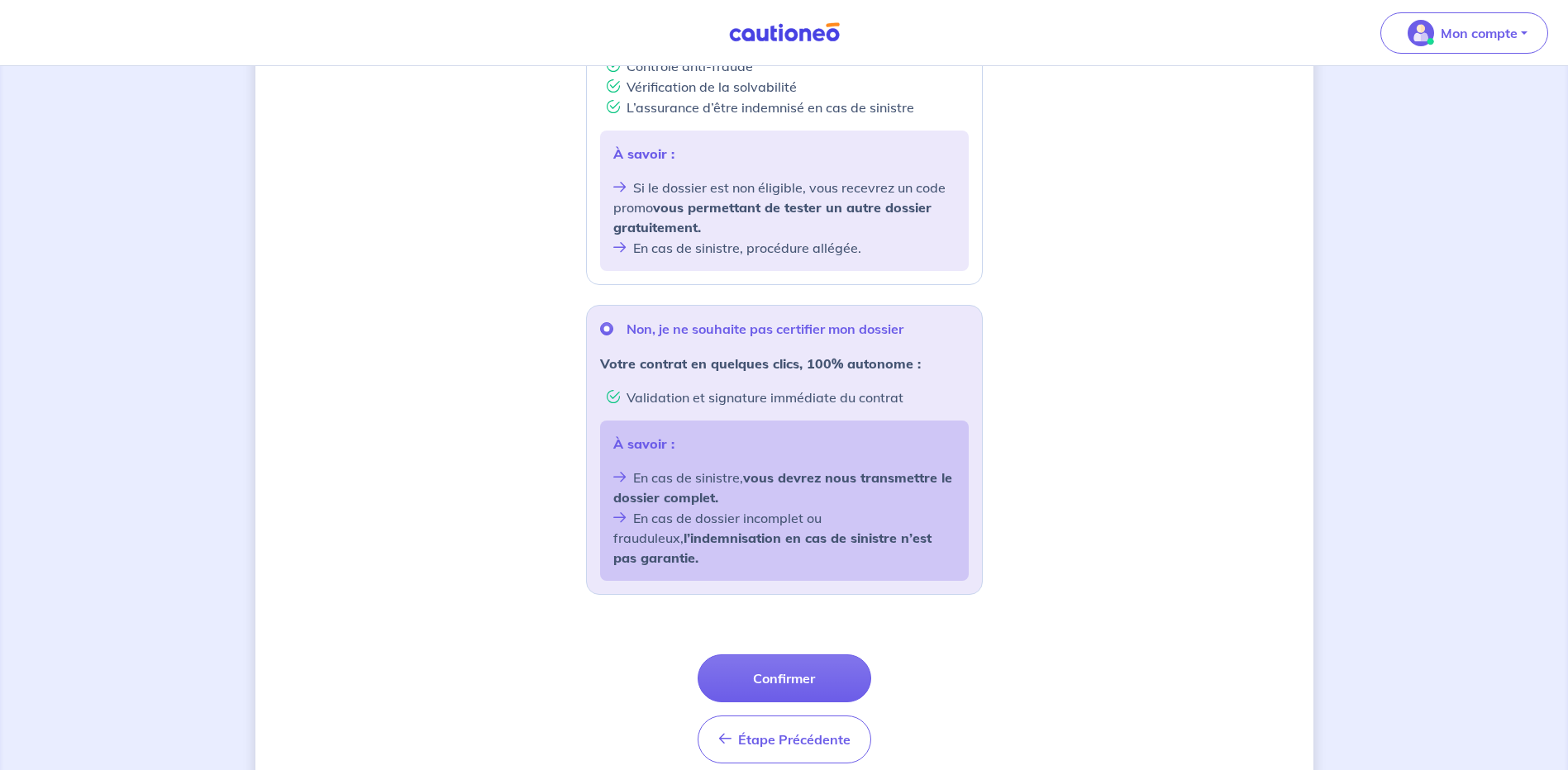
scroll to position [466, 0]
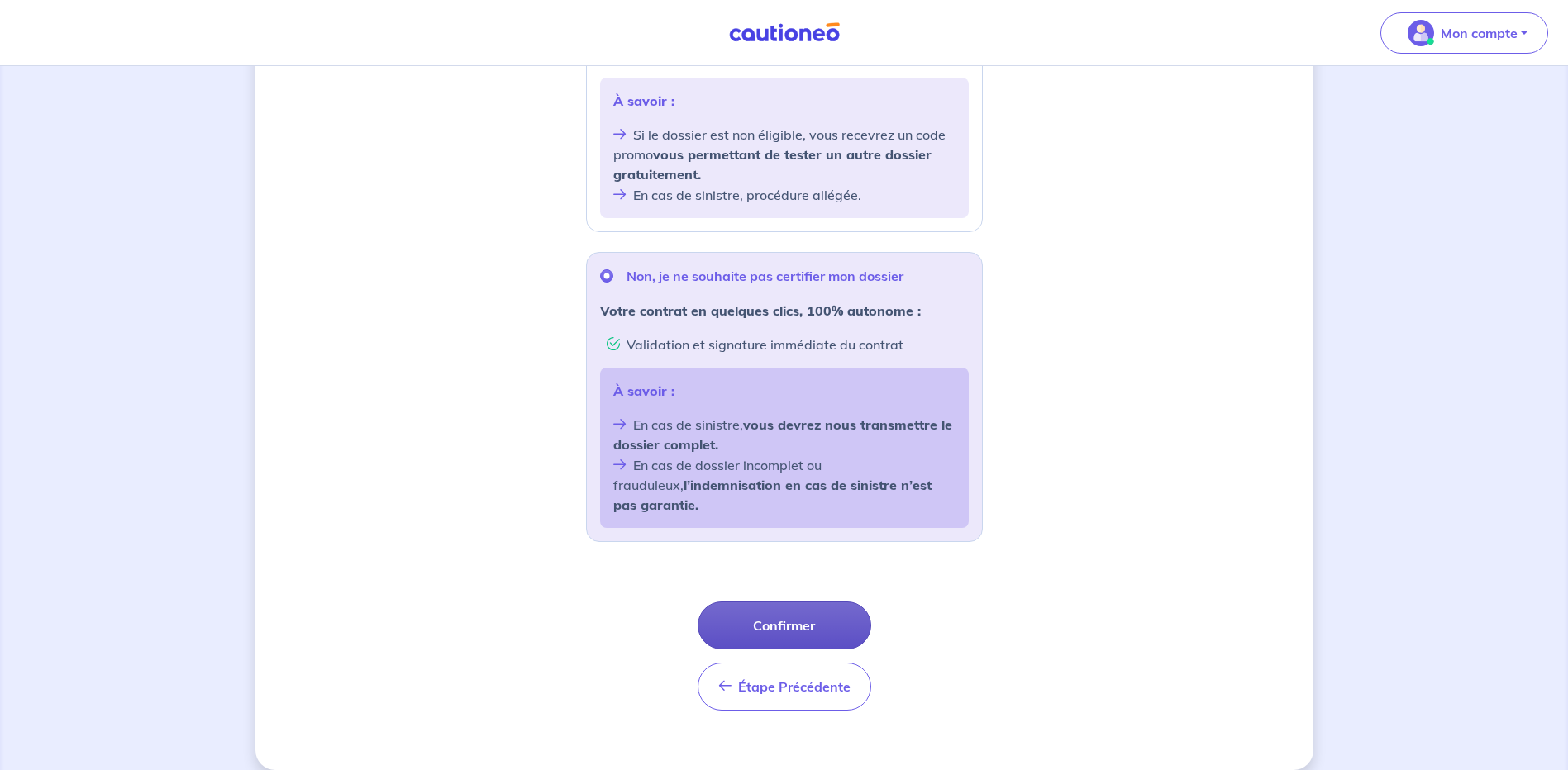
click at [823, 601] on button "Confirmer" at bounding box center [784, 624] width 174 height 48
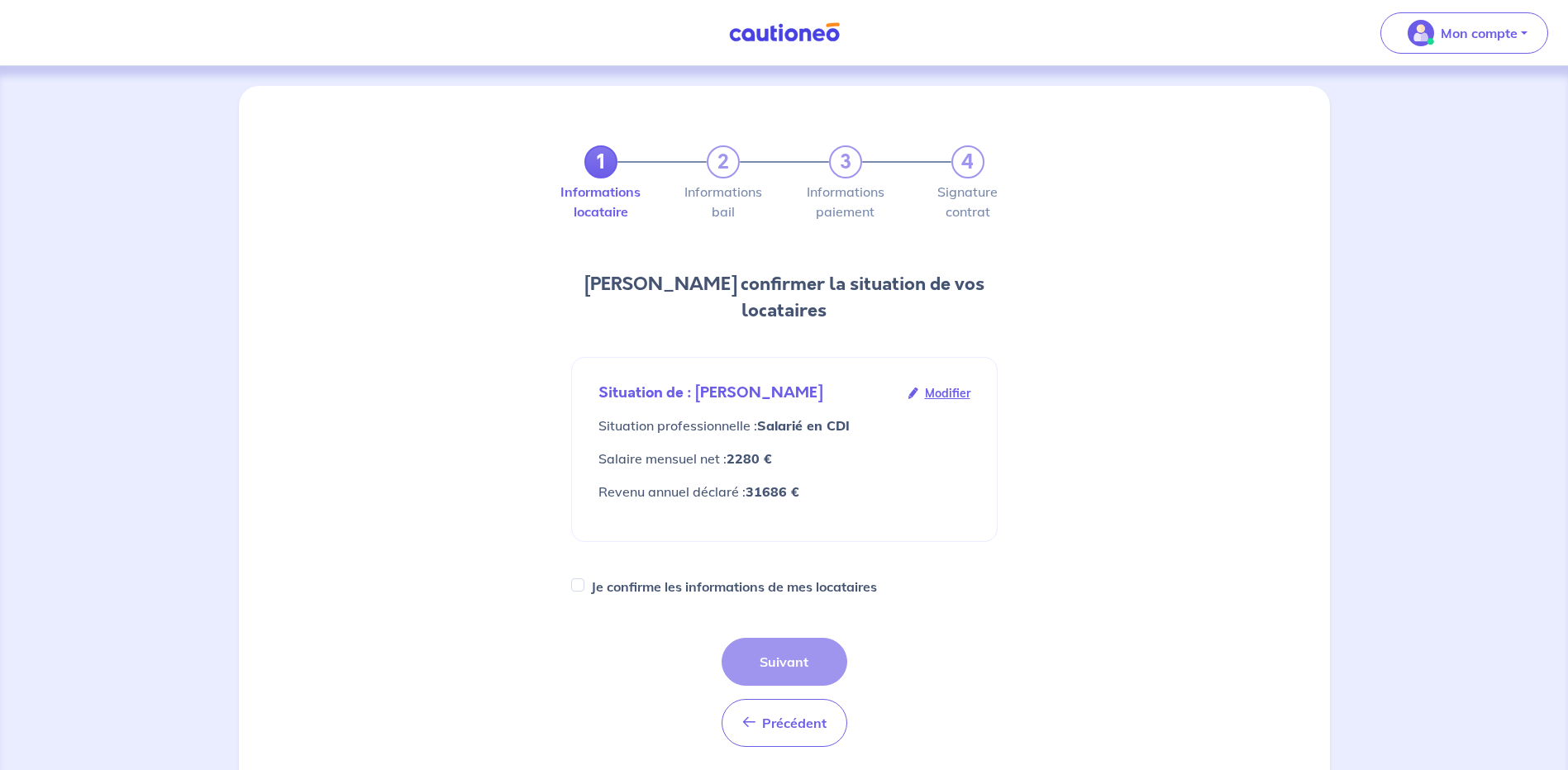
scroll to position [166, 0]
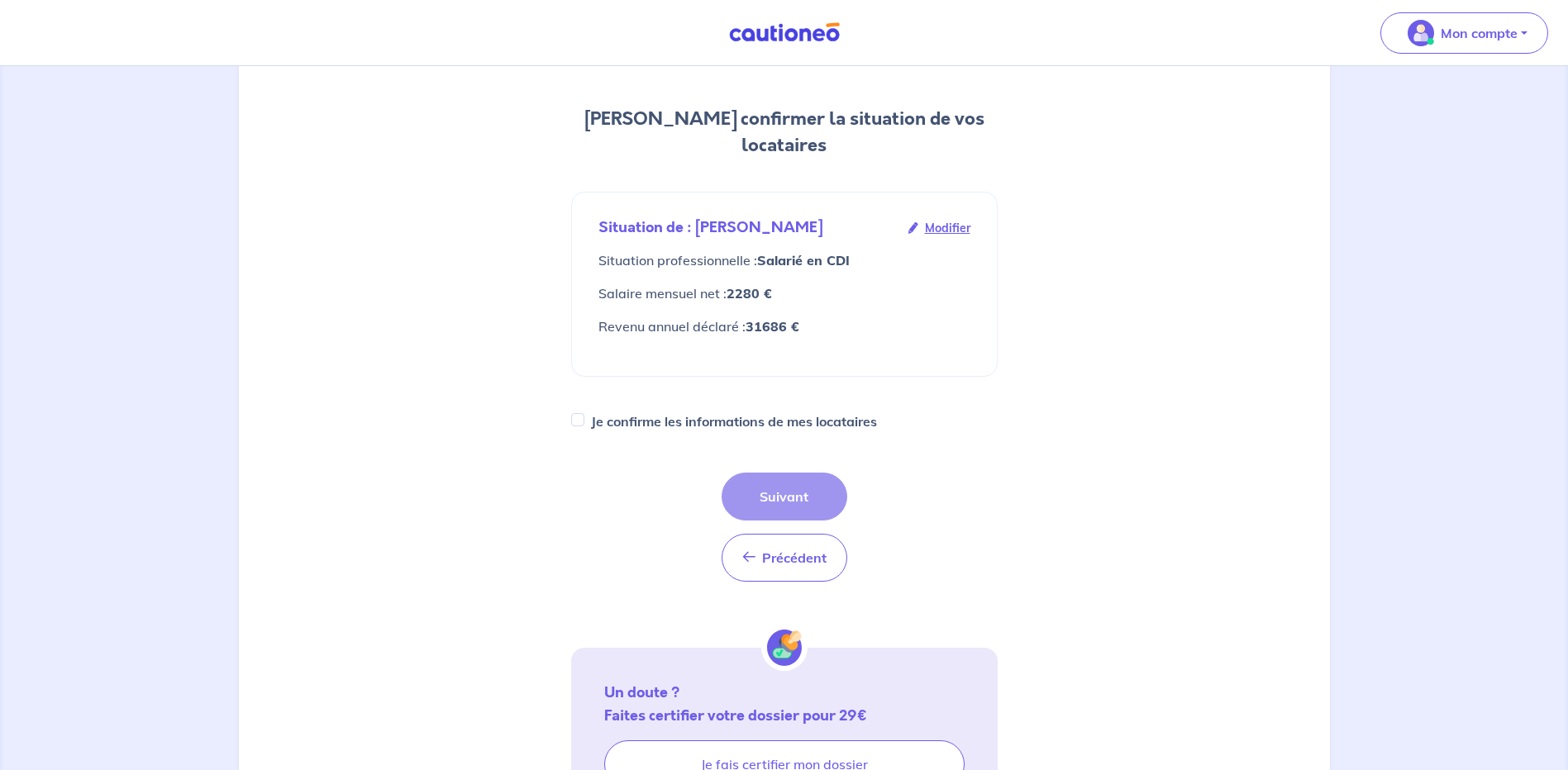
click at [588, 410] on div "Je confirme les informations de mes locataires" at bounding box center [784, 422] width 426 height 24
click at [581, 413] on input "Je confirme les informations de mes locataires" at bounding box center [578, 419] width 14 height 14
checkbox input "true"
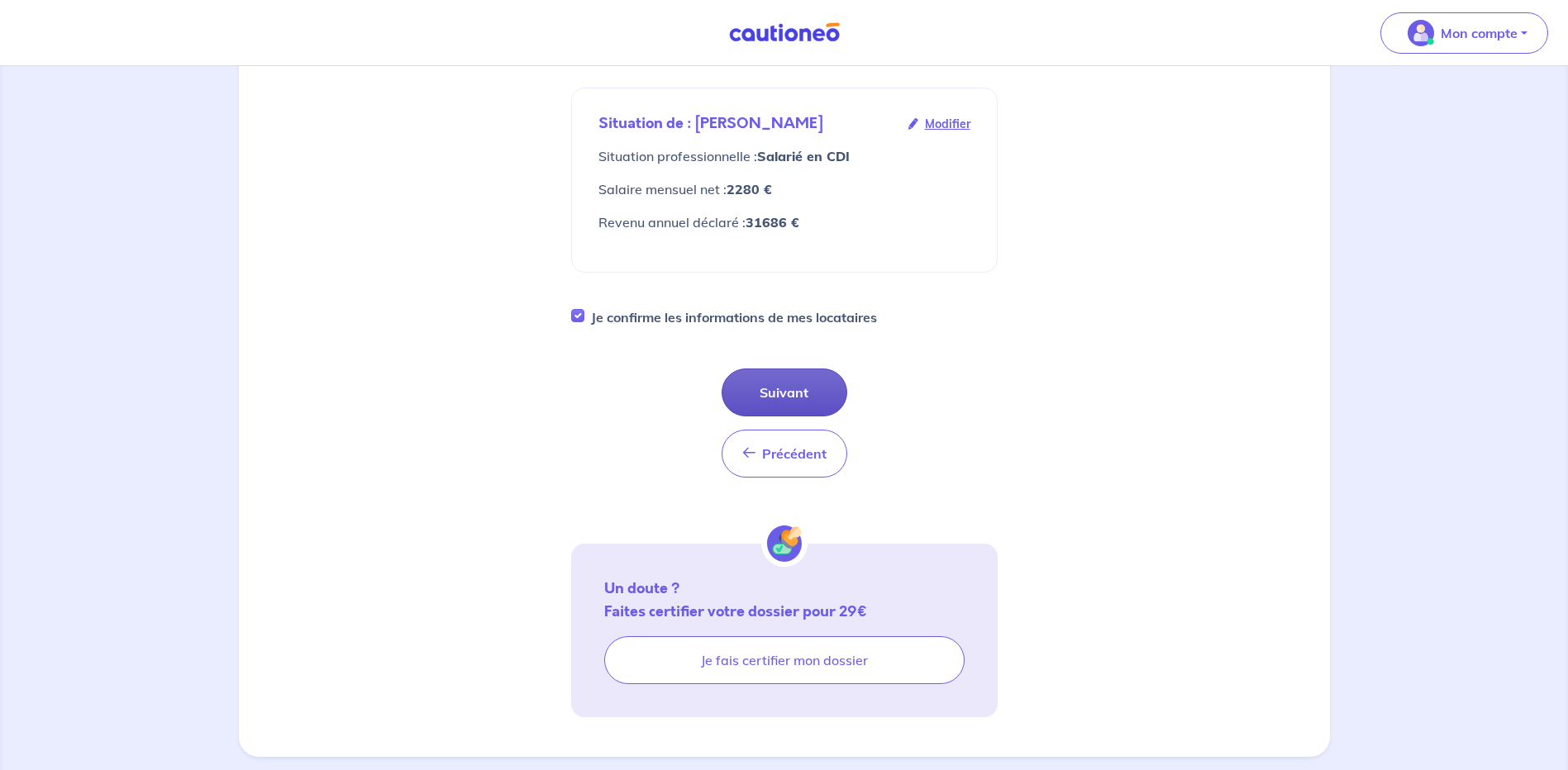
click at [810, 368] on button "Suivant" at bounding box center [784, 392] width 126 height 48
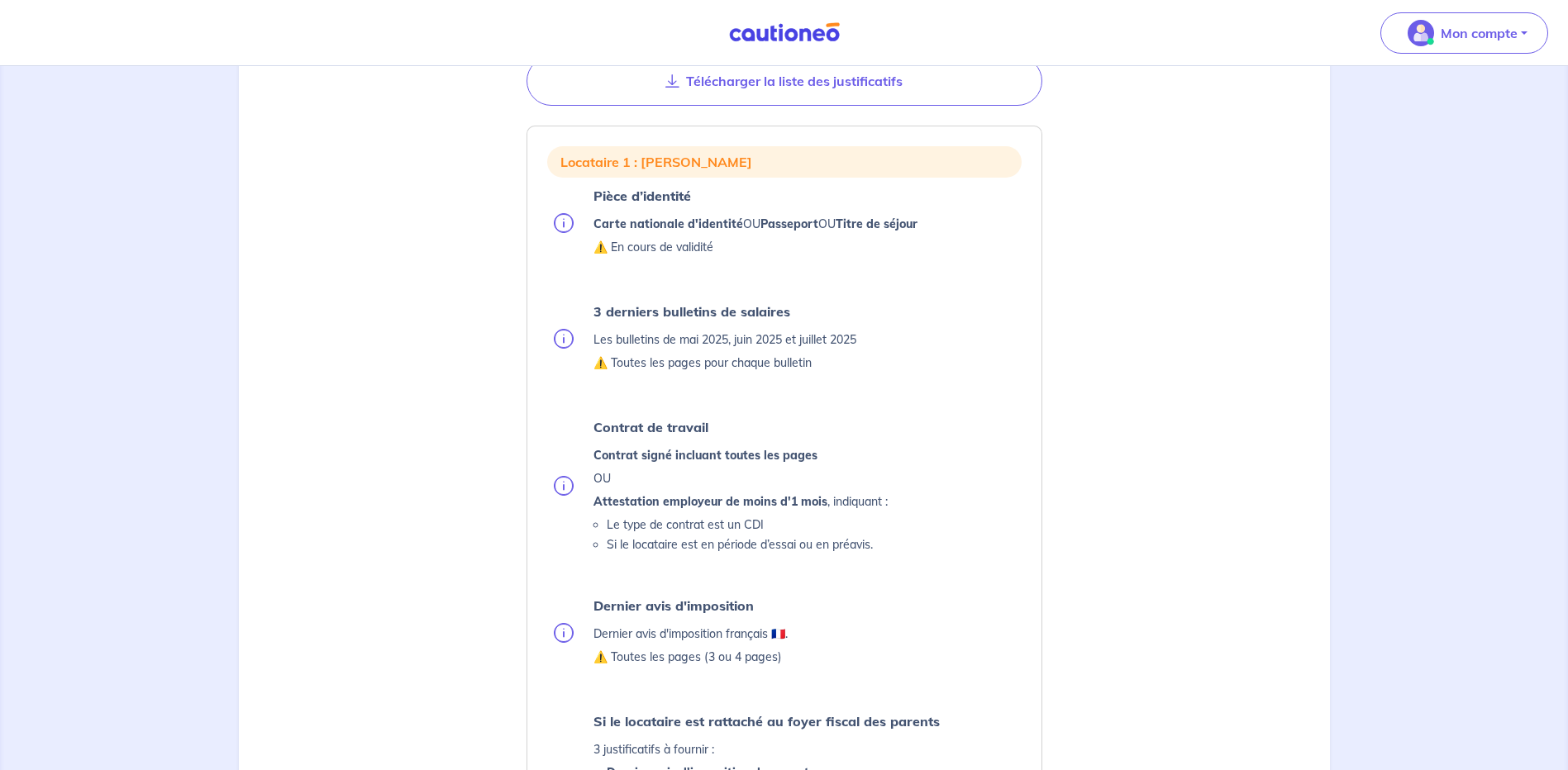
scroll to position [496, 0]
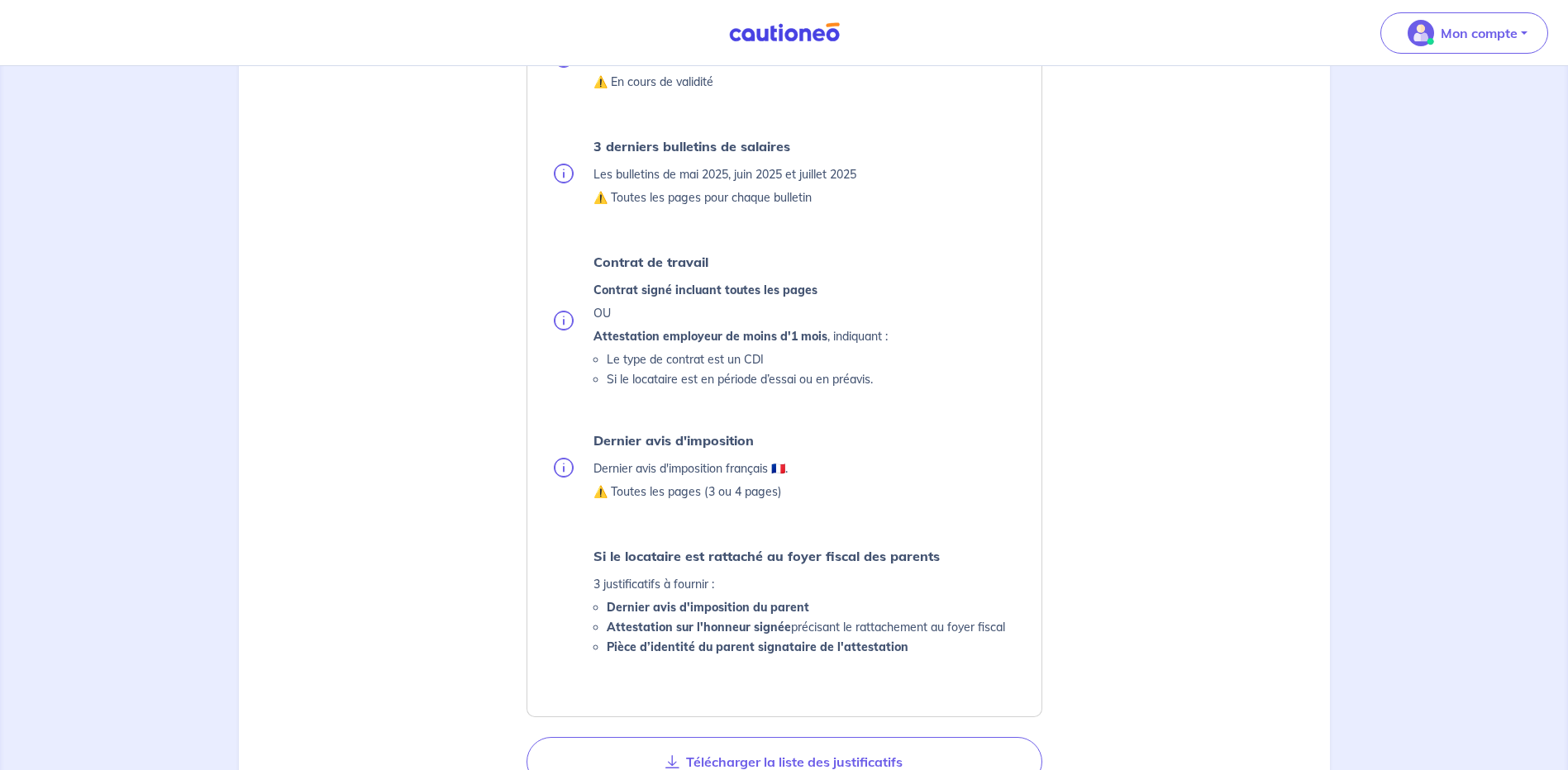
click at [564, 317] on img at bounding box center [564, 320] width 20 height 20
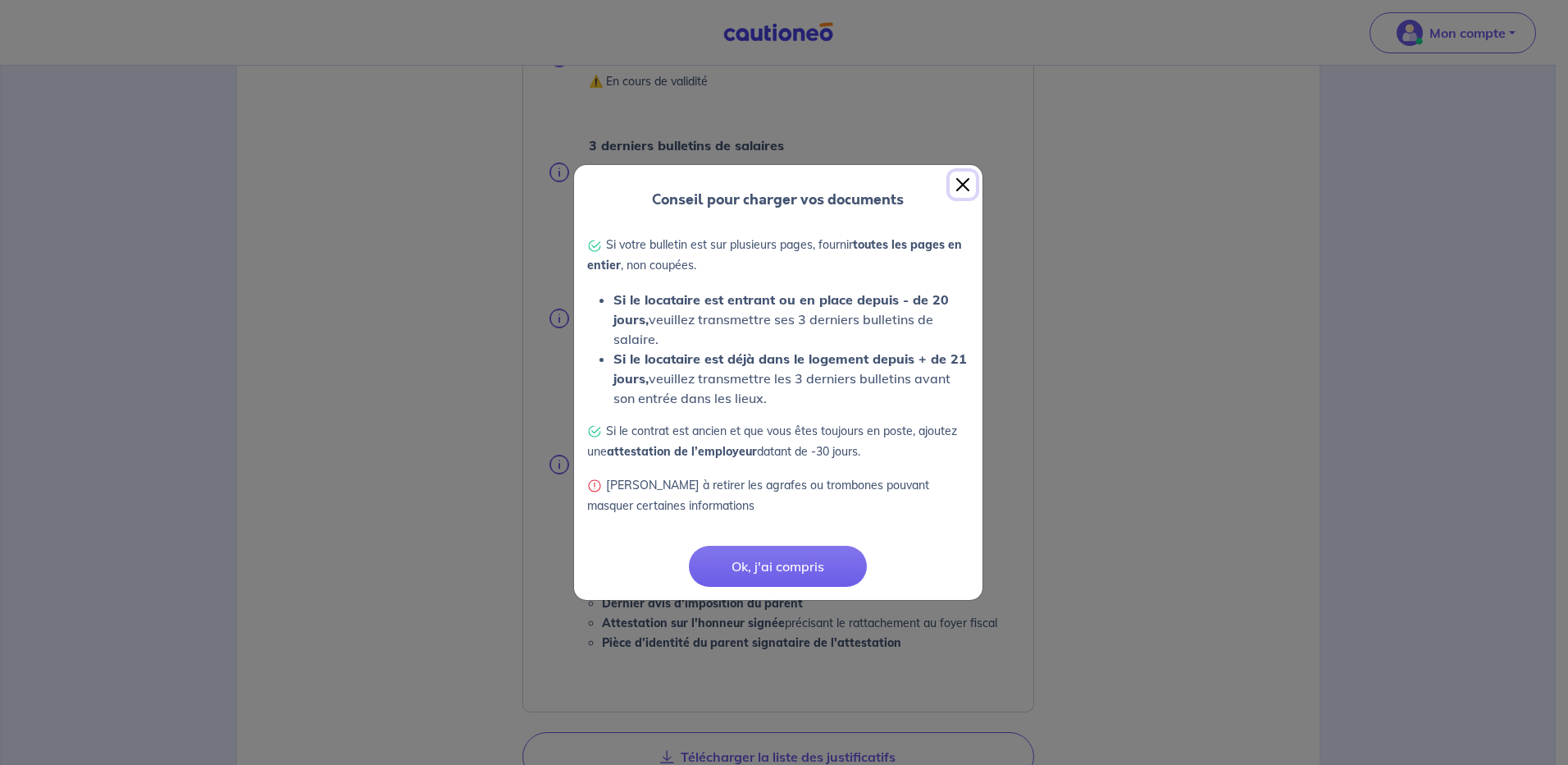
click at [961, 182] on button "Close" at bounding box center [962, 184] width 26 height 26
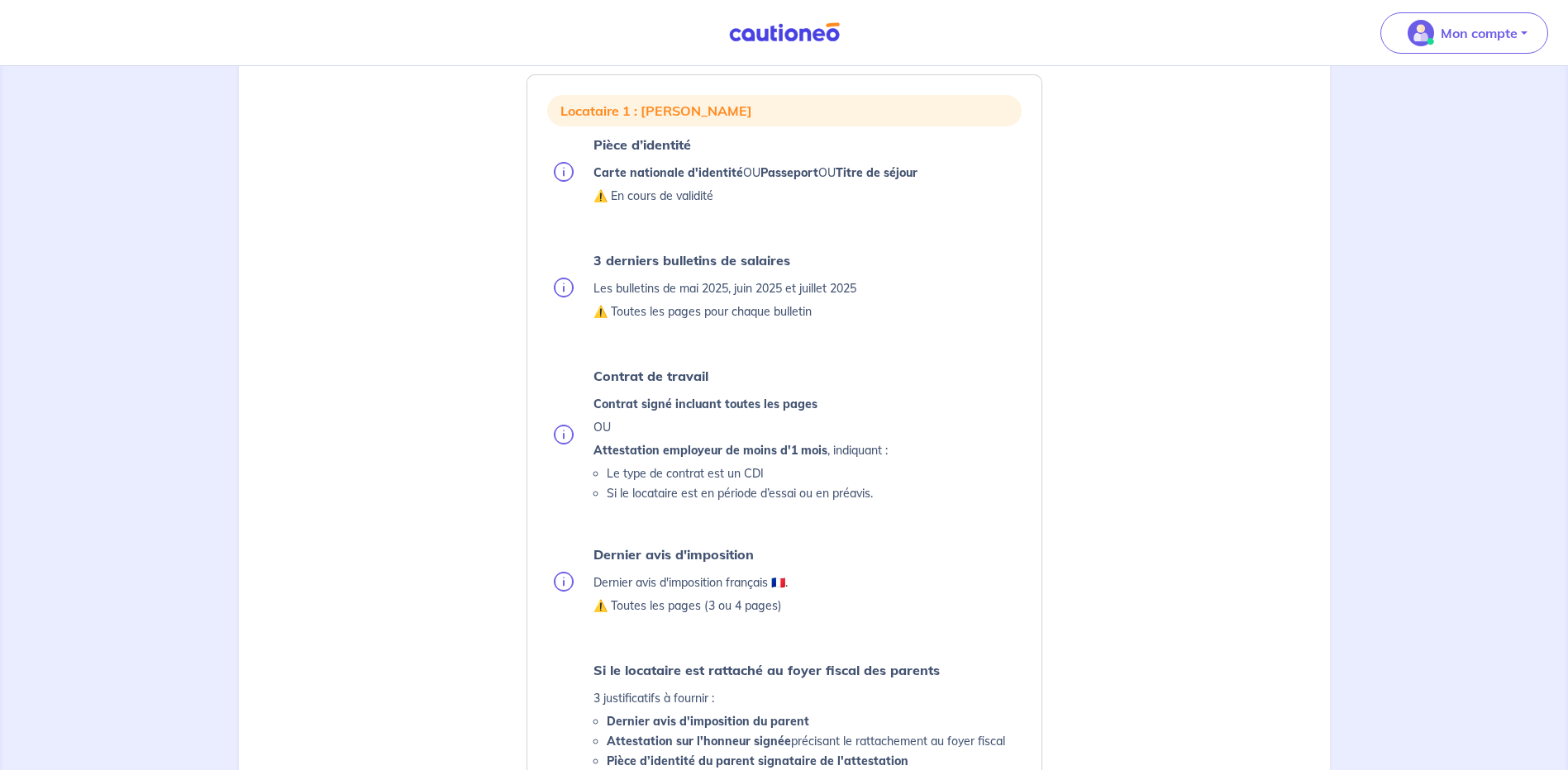
scroll to position [547, 0]
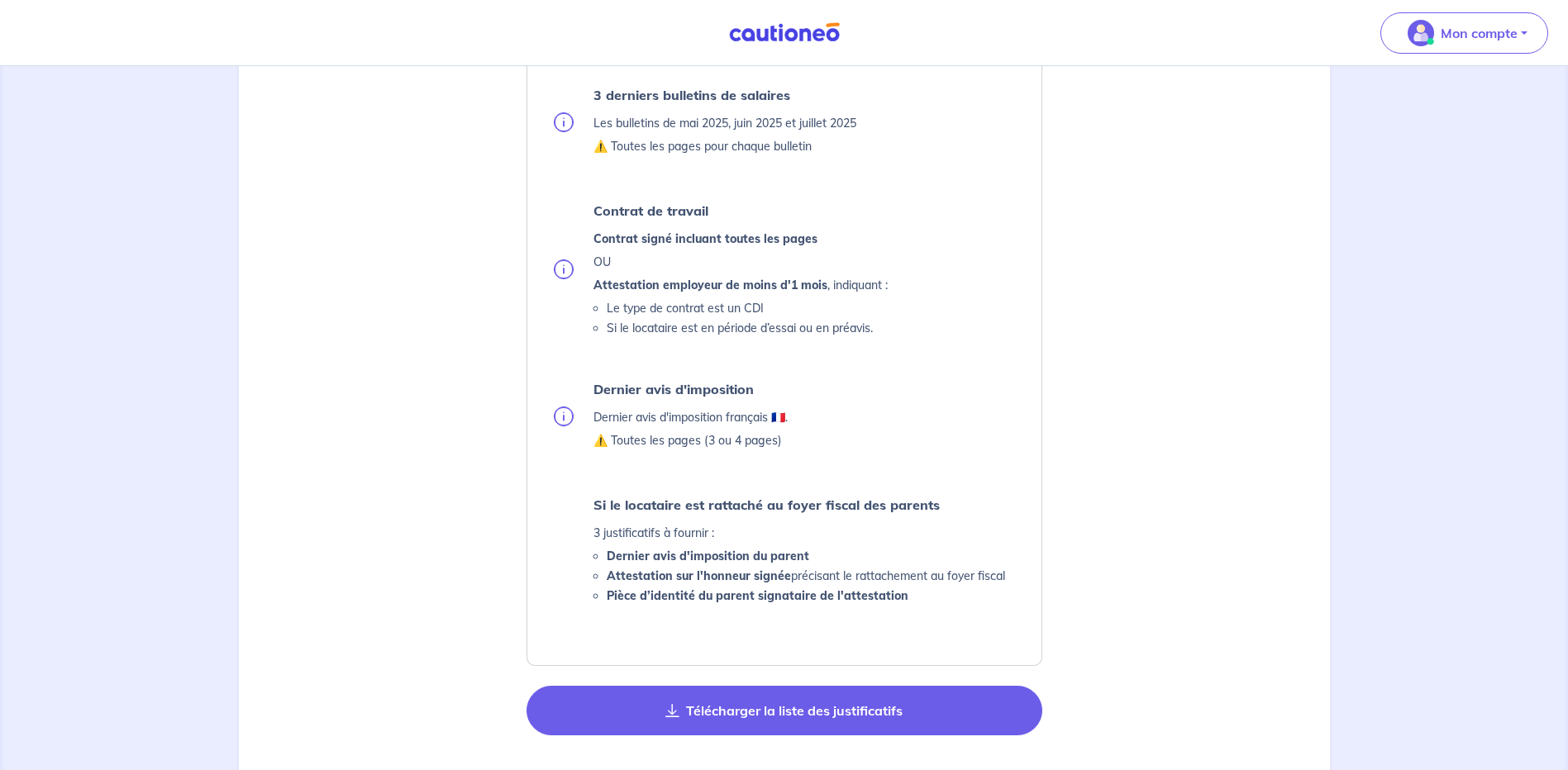
click at [818, 713] on button "Télécharger la liste des justificatifs" at bounding box center [784, 710] width 516 height 50
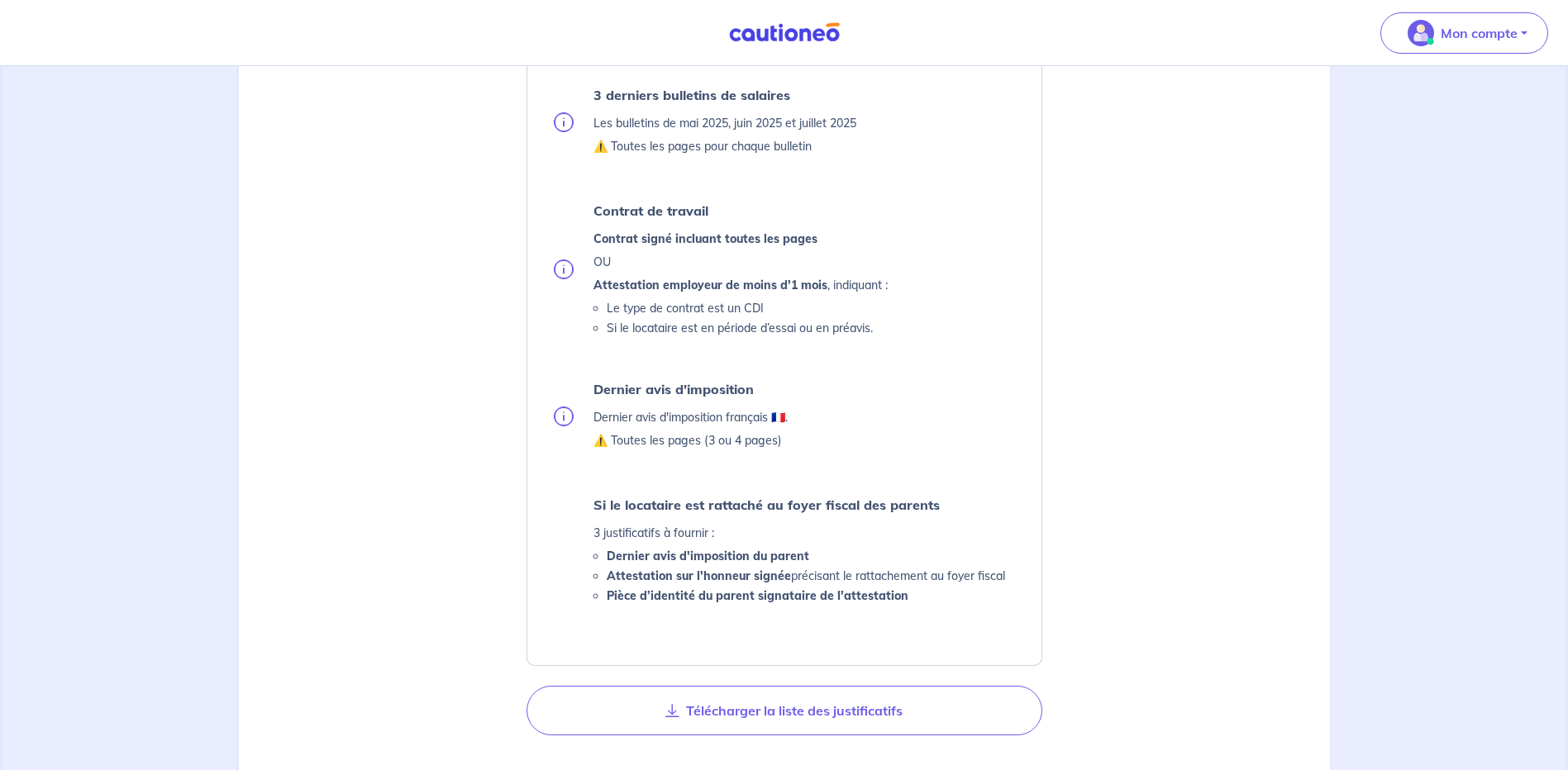
scroll to position [712, 0]
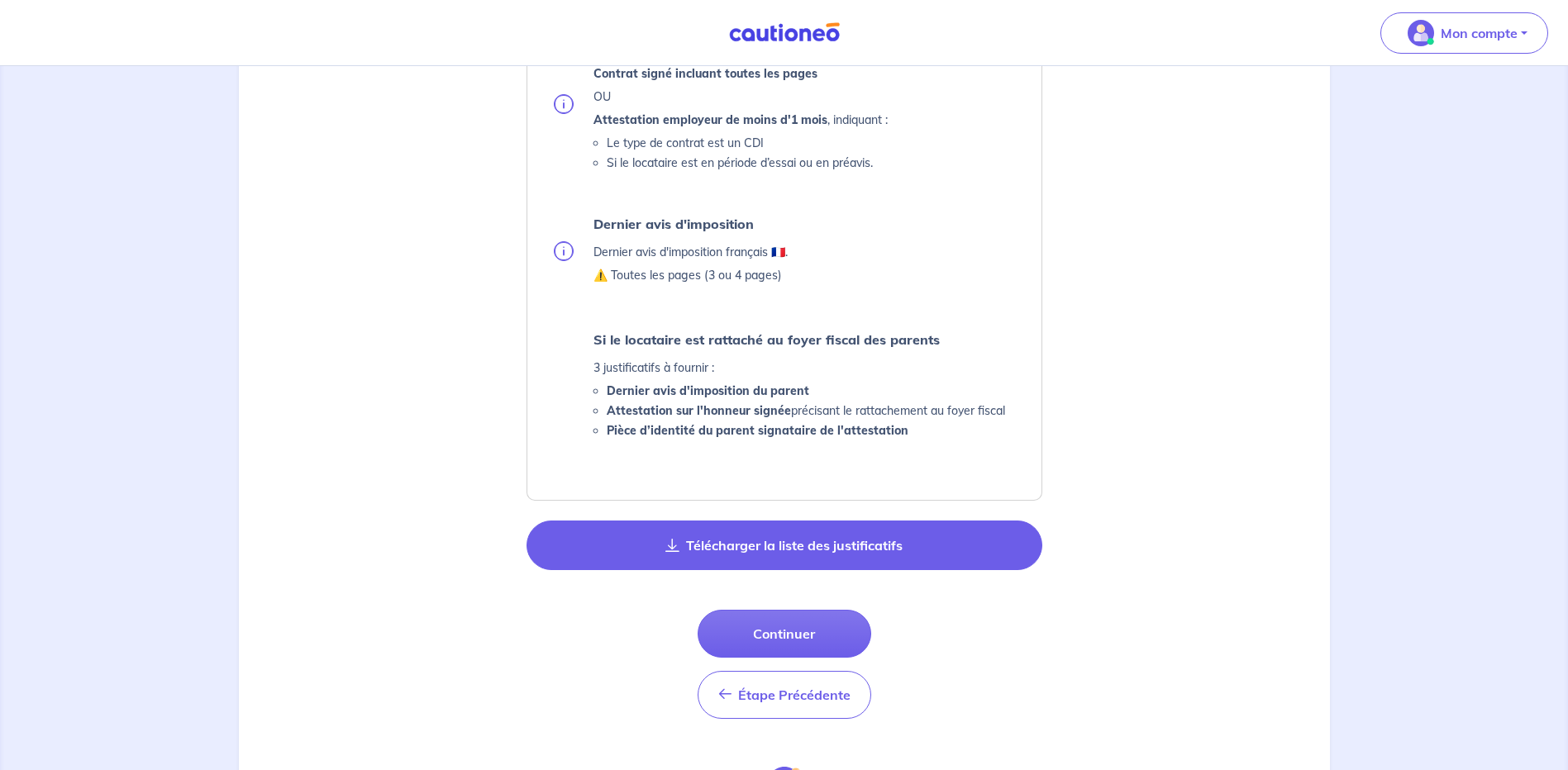
click at [735, 554] on button "Télécharger la liste des justificatifs" at bounding box center [784, 545] width 516 height 50
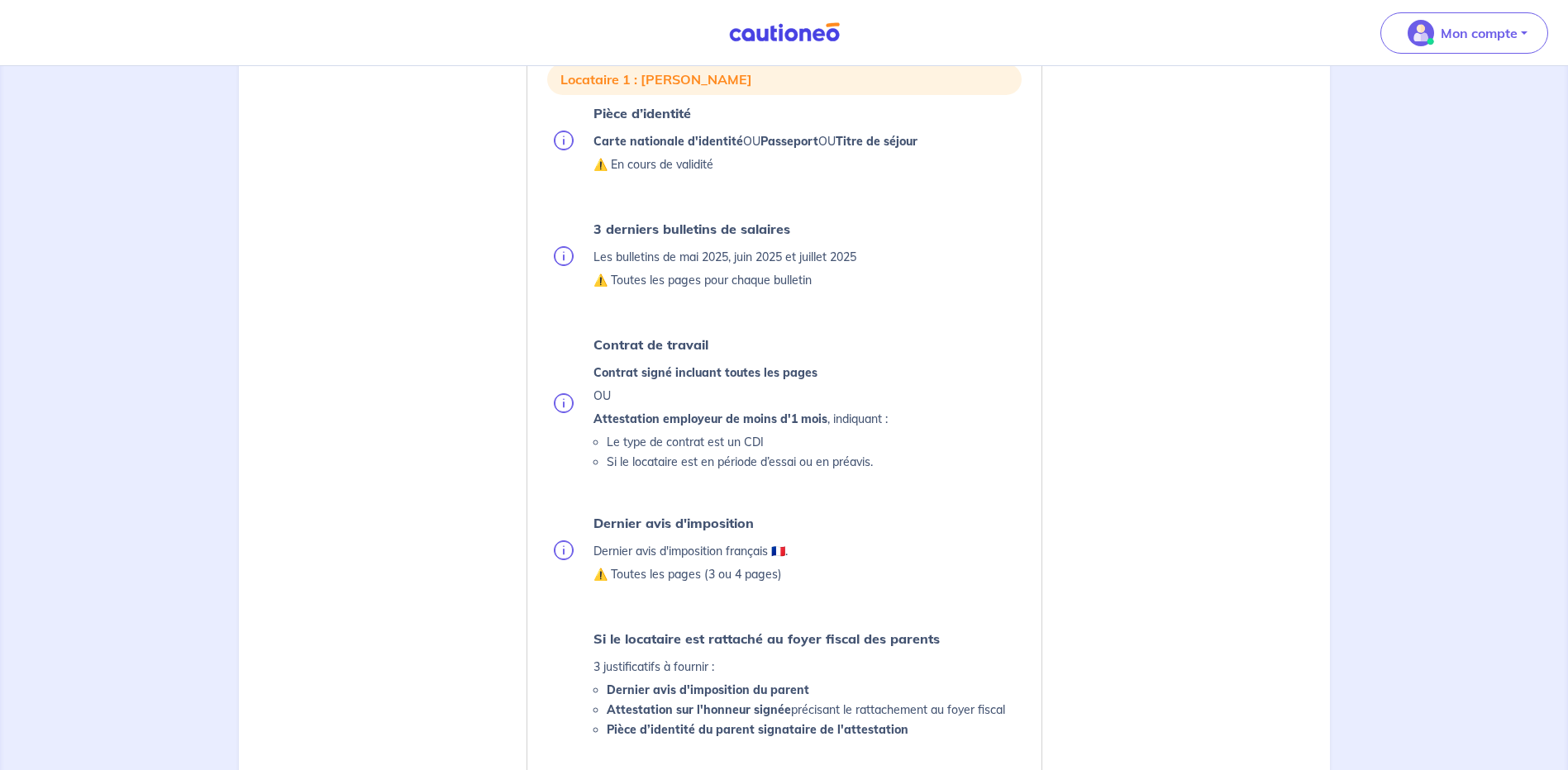
scroll to position [960, 0]
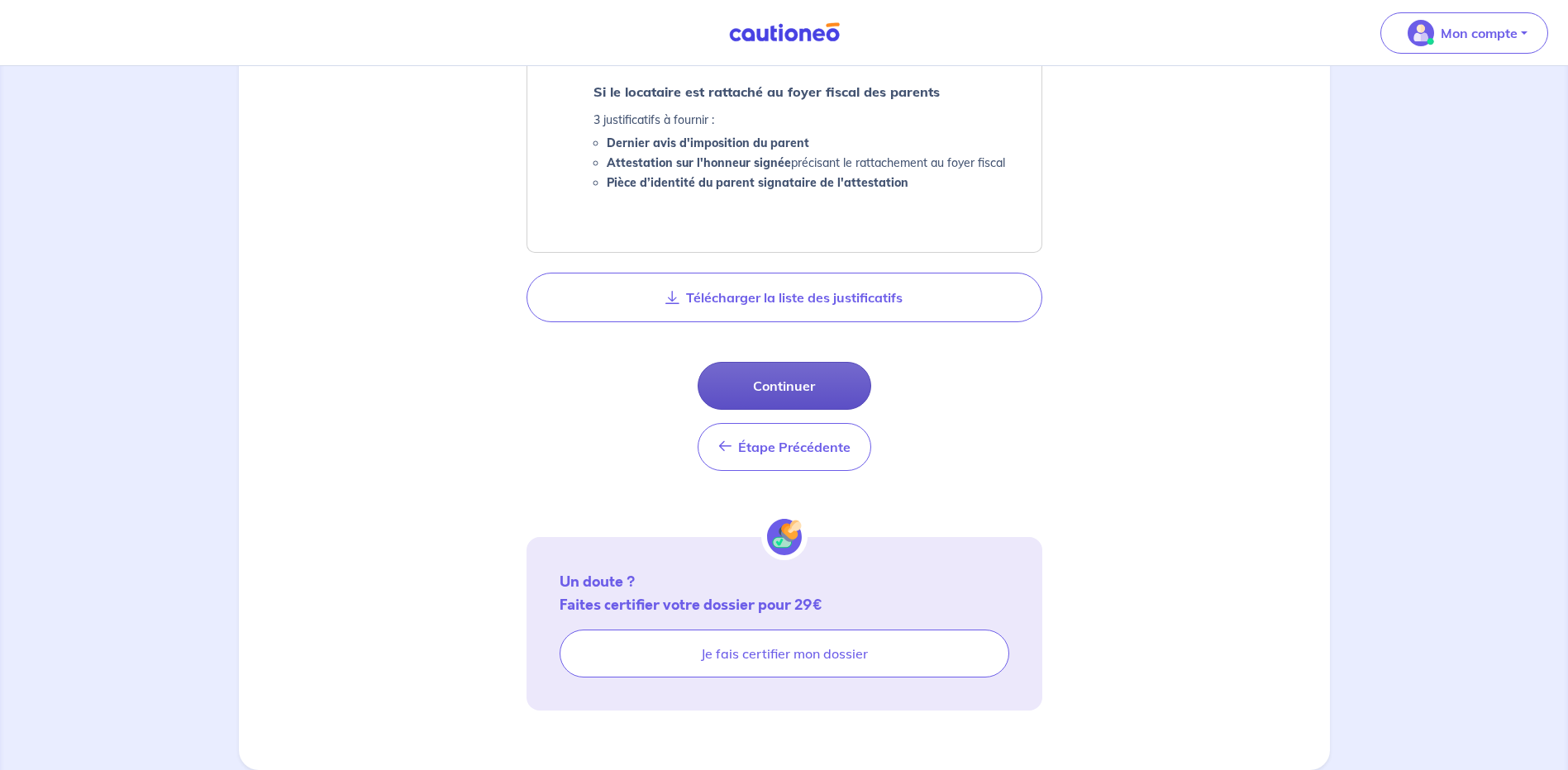
click at [779, 395] on button "Continuer" at bounding box center [784, 385] width 174 height 48
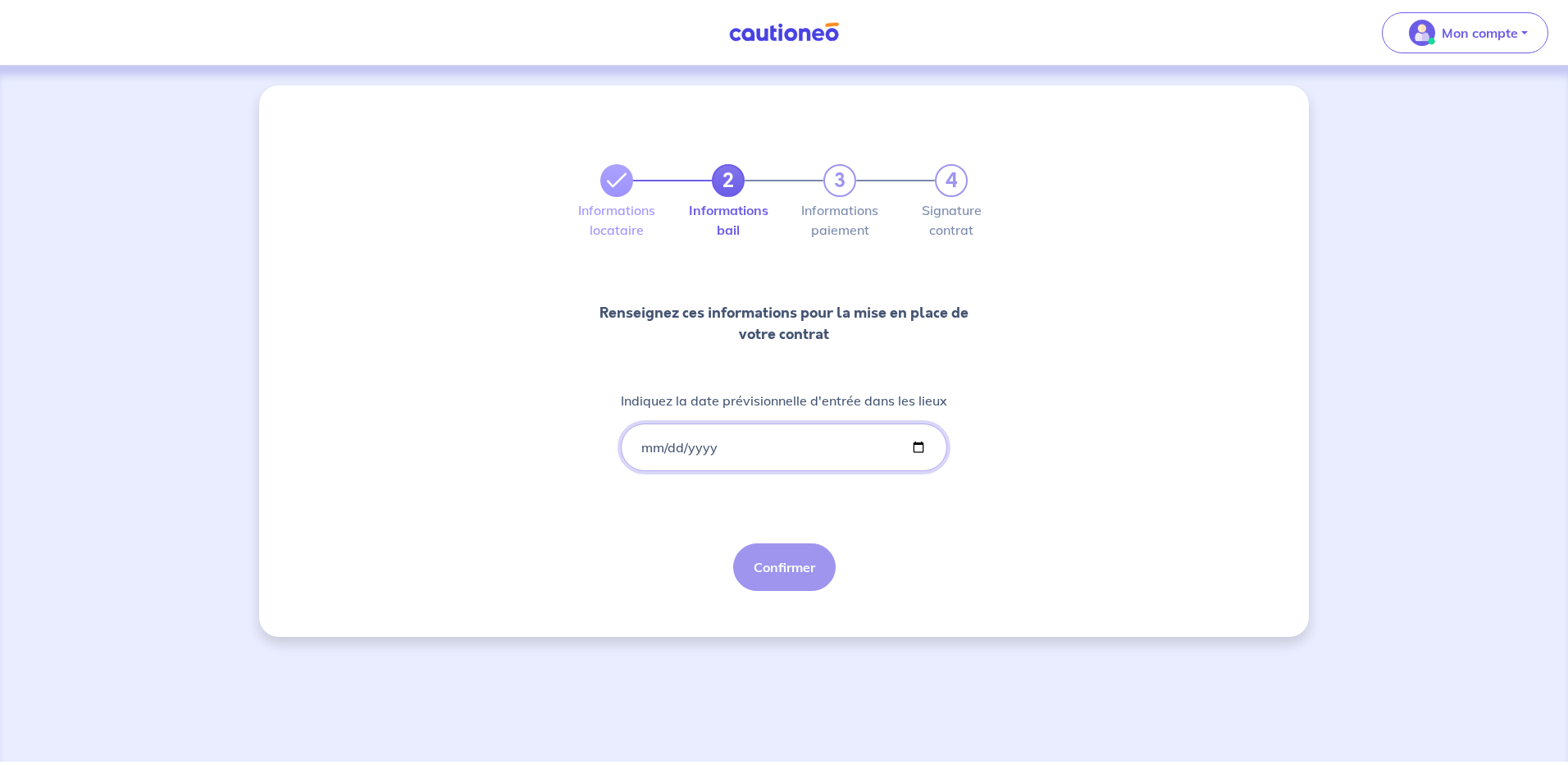
click at [646, 450] on input "Indiquez la date prévisionnelle d'entrée dans les lieux" at bounding box center [784, 447] width 326 height 48
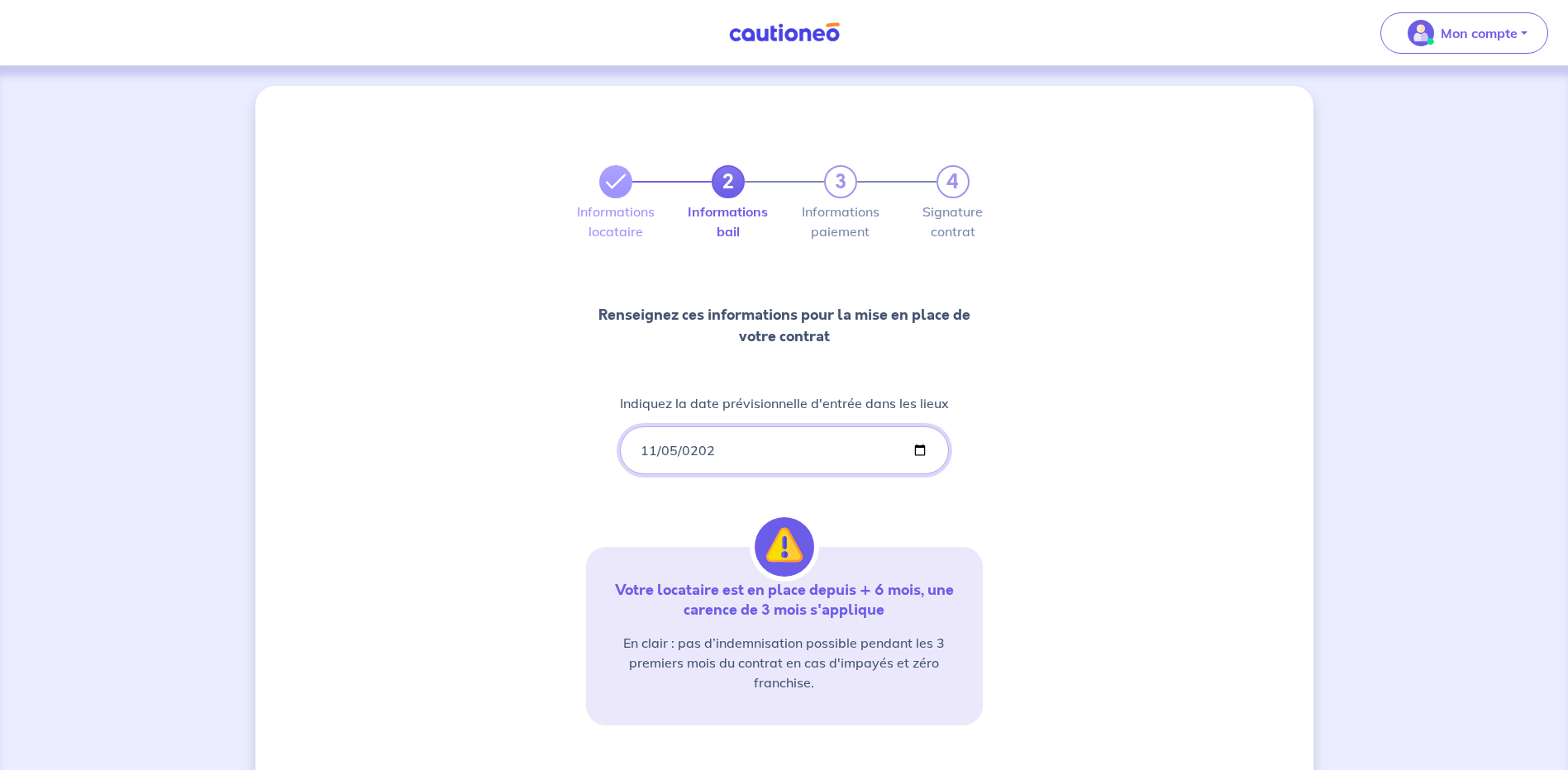
type input "[DATE]"
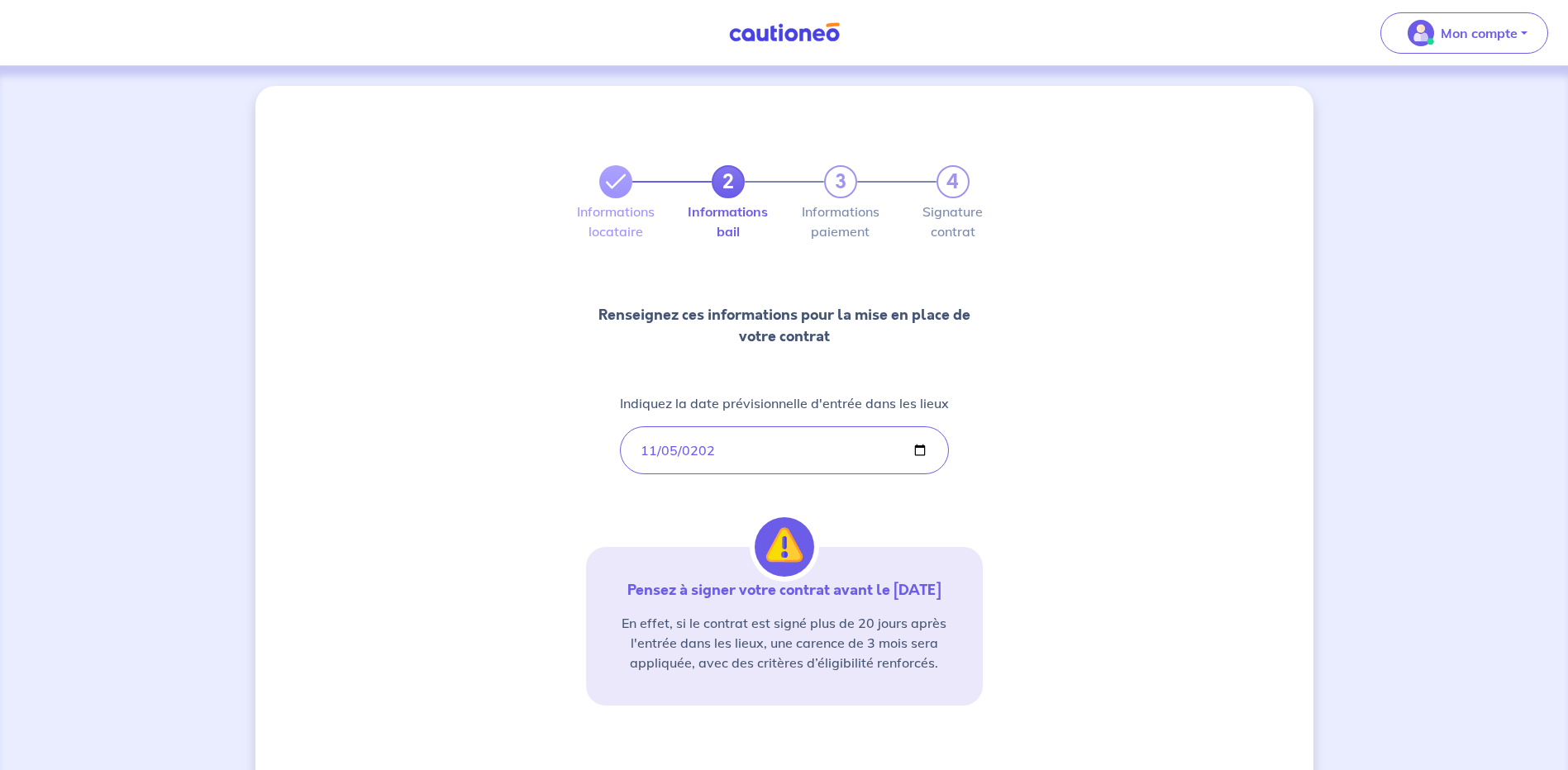
click at [920, 497] on div "2 3 4 Informations locataire Informations bail Informations paiement Signature …" at bounding box center [784, 482] width 397 height 714
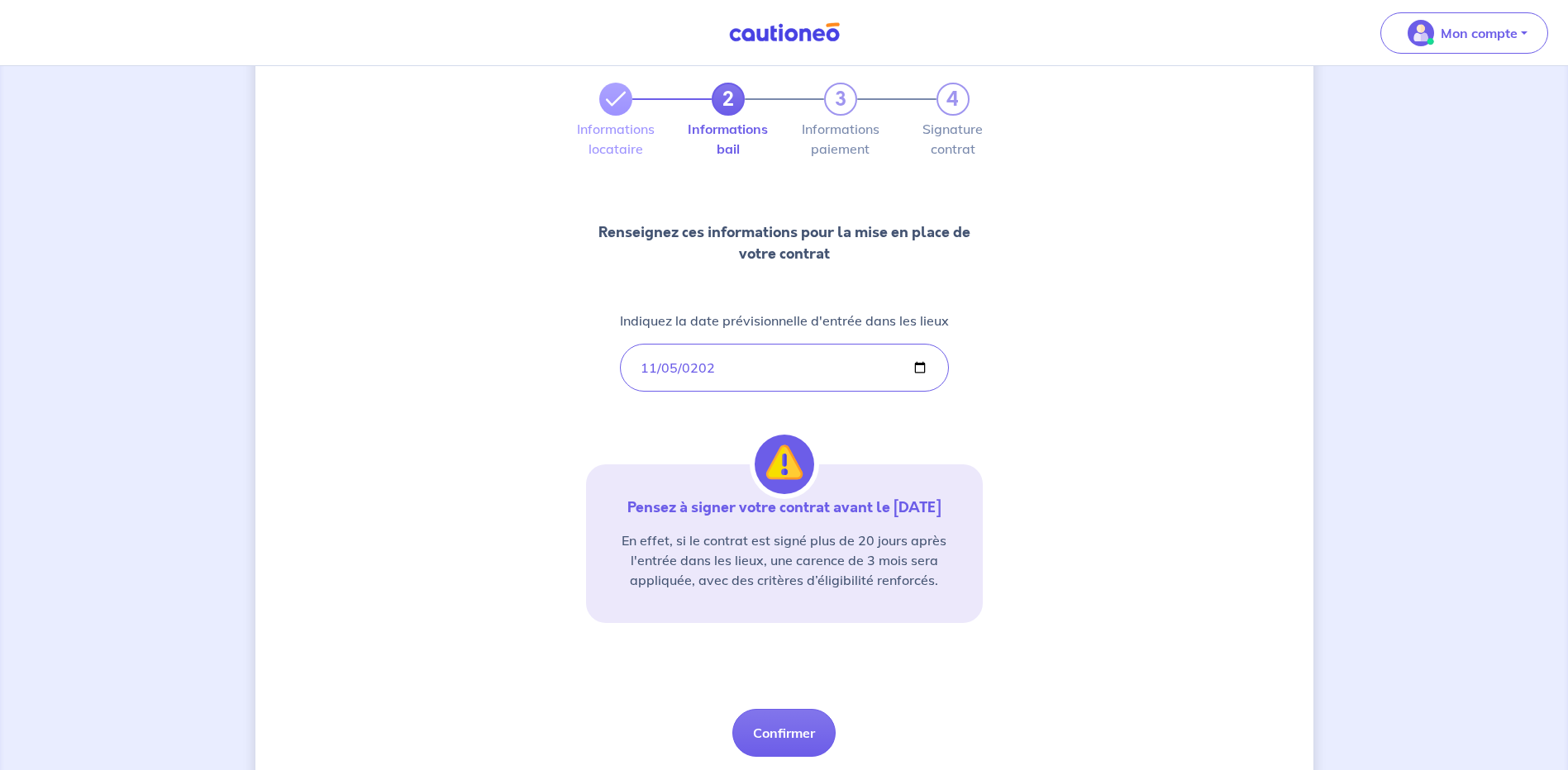
scroll to position [136, 0]
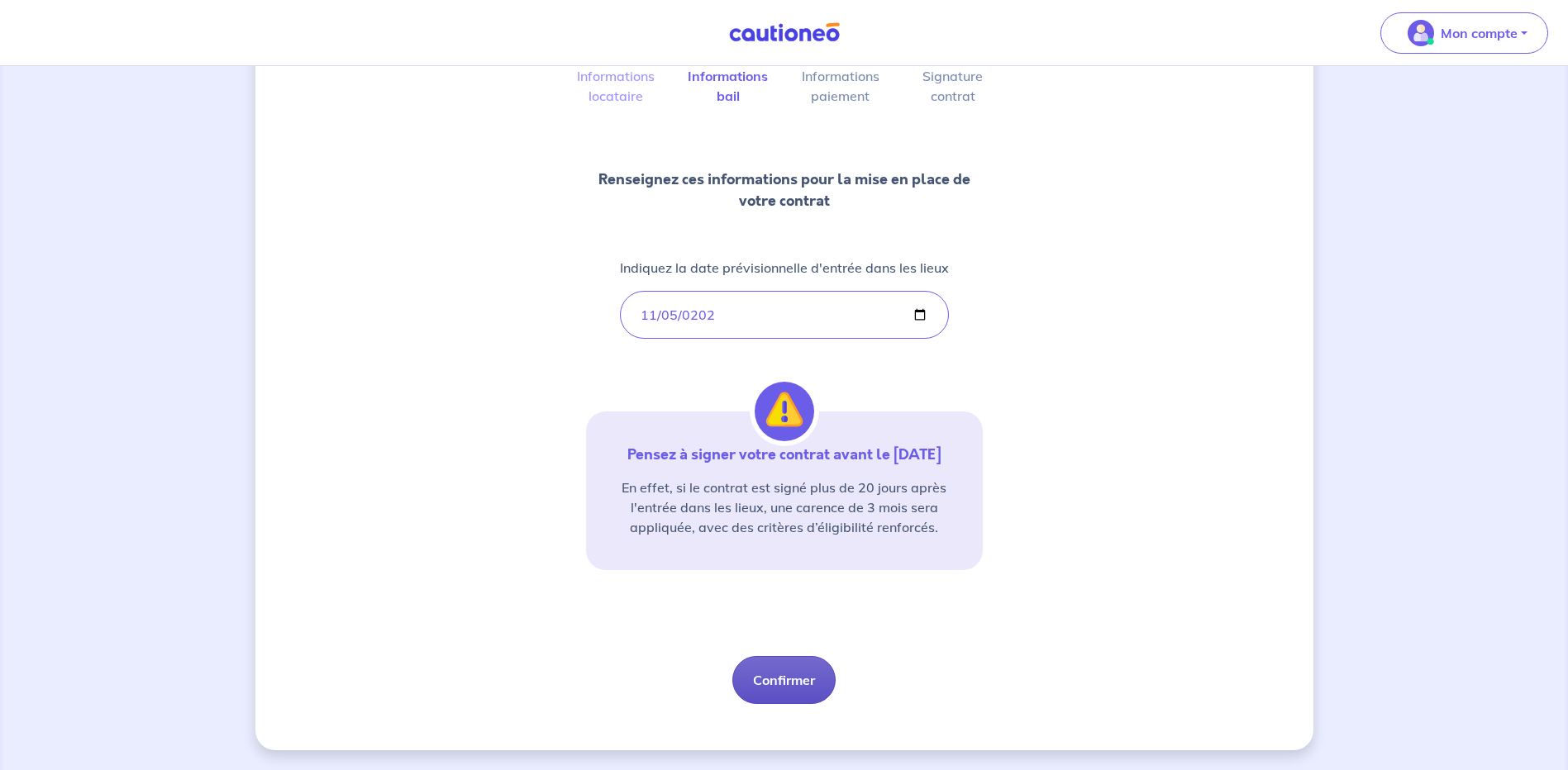
click at [778, 668] on button "Confirmer" at bounding box center [784, 680] width 103 height 48
select select "FR"
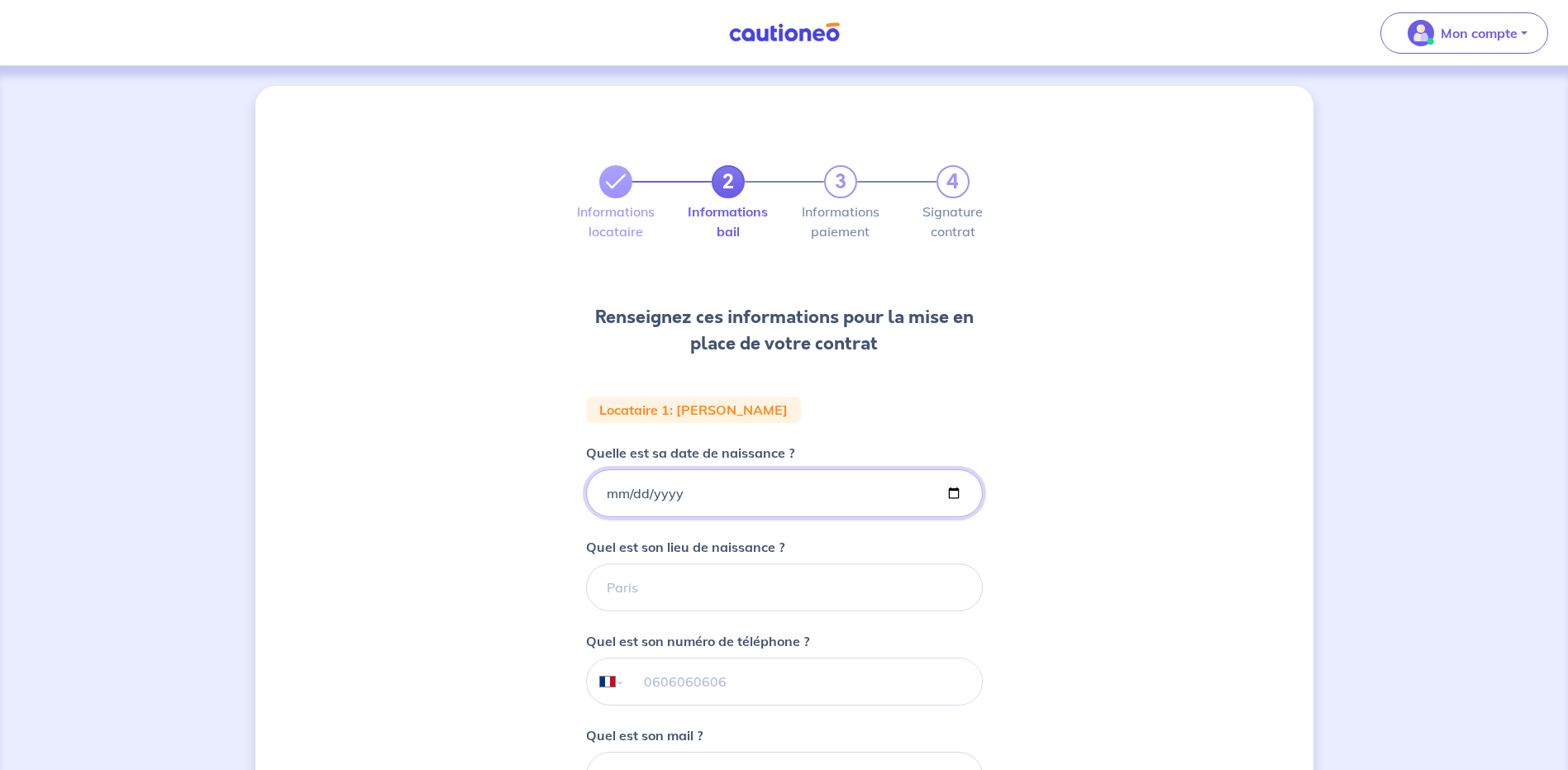
click at [603, 488] on input "Quelle est sa date de naissance ?" at bounding box center [784, 492] width 397 height 48
click at [605, 487] on input "Quelle est sa date de naissance ?" at bounding box center [784, 492] width 397 height 48
type input "[DATE]"
click at [636, 600] on input "Quel est son lieu de naissance ?" at bounding box center [784, 587] width 397 height 48
type input "saumur"
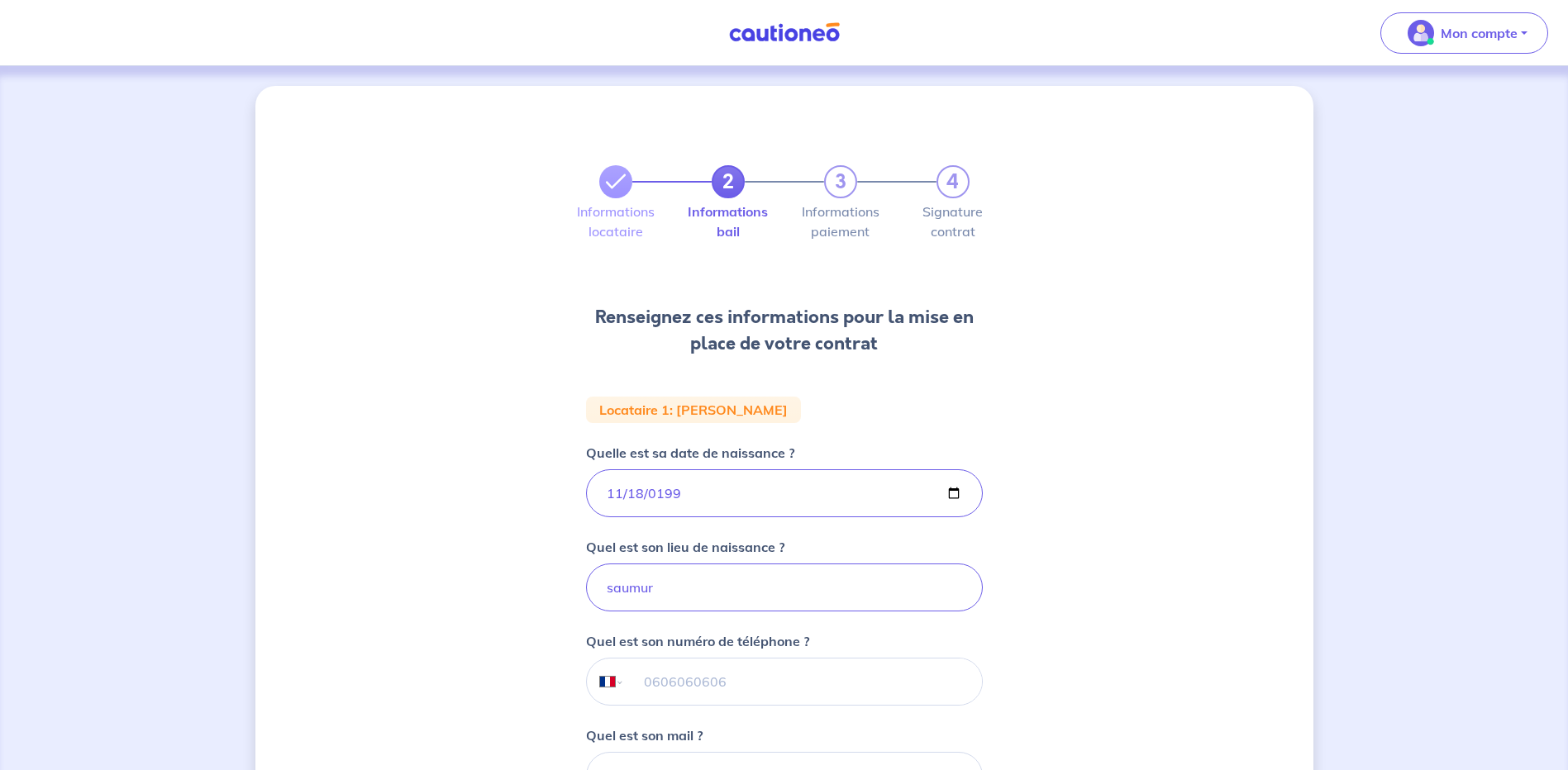
click at [709, 680] on input "tel" at bounding box center [802, 680] width 357 height 46
click at [458, 606] on div "2 3 4 Informations locataire Informations bail Informations paiement Signature …" at bounding box center [784, 556] width 1057 height 942
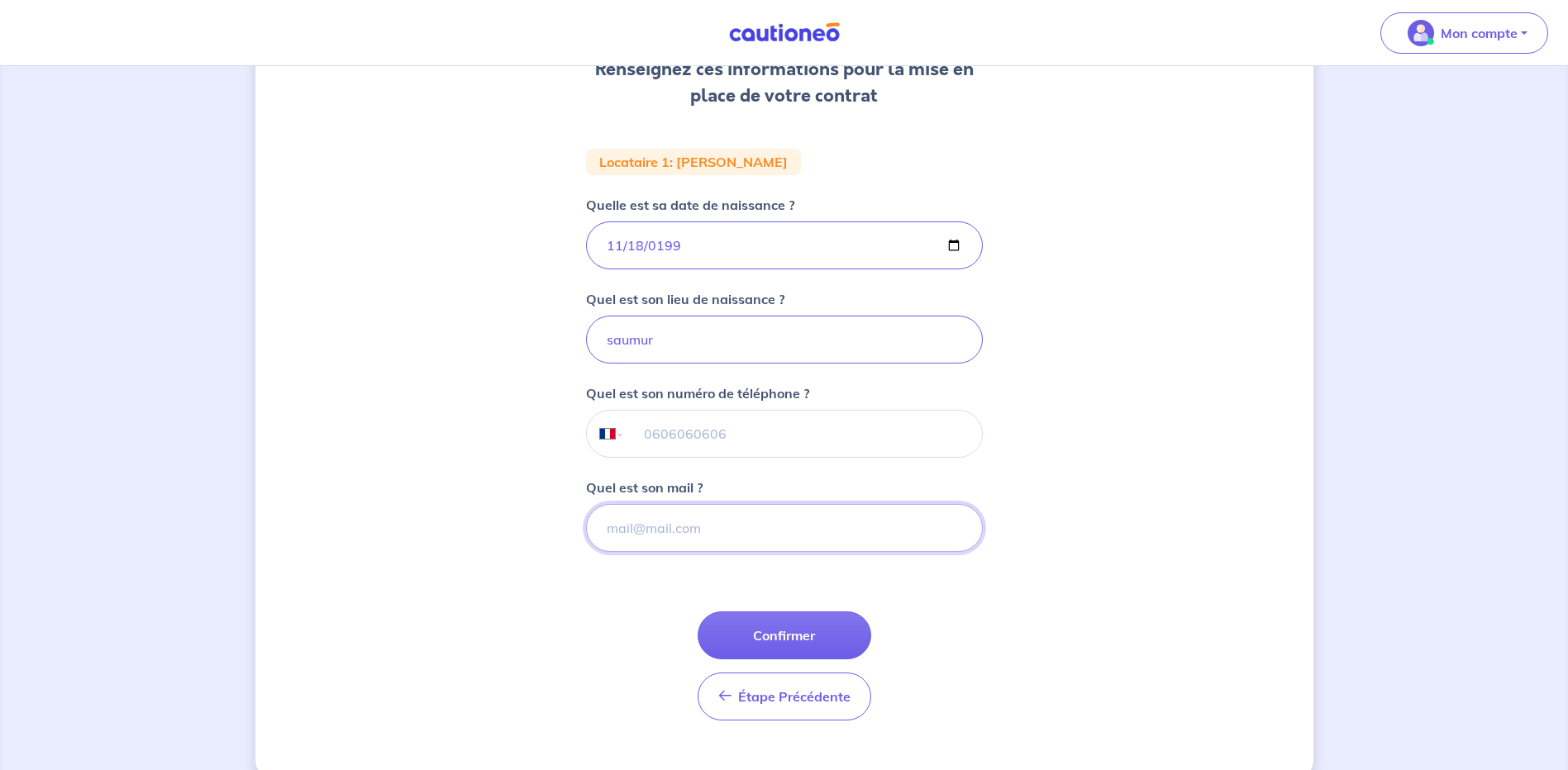
click at [649, 542] on input "Quel est son mail ?" at bounding box center [784, 528] width 397 height 48
click at [532, 528] on div "2 3 4 Informations locataire Informations bail Informations paiement Signature …" at bounding box center [784, 309] width 1057 height 942
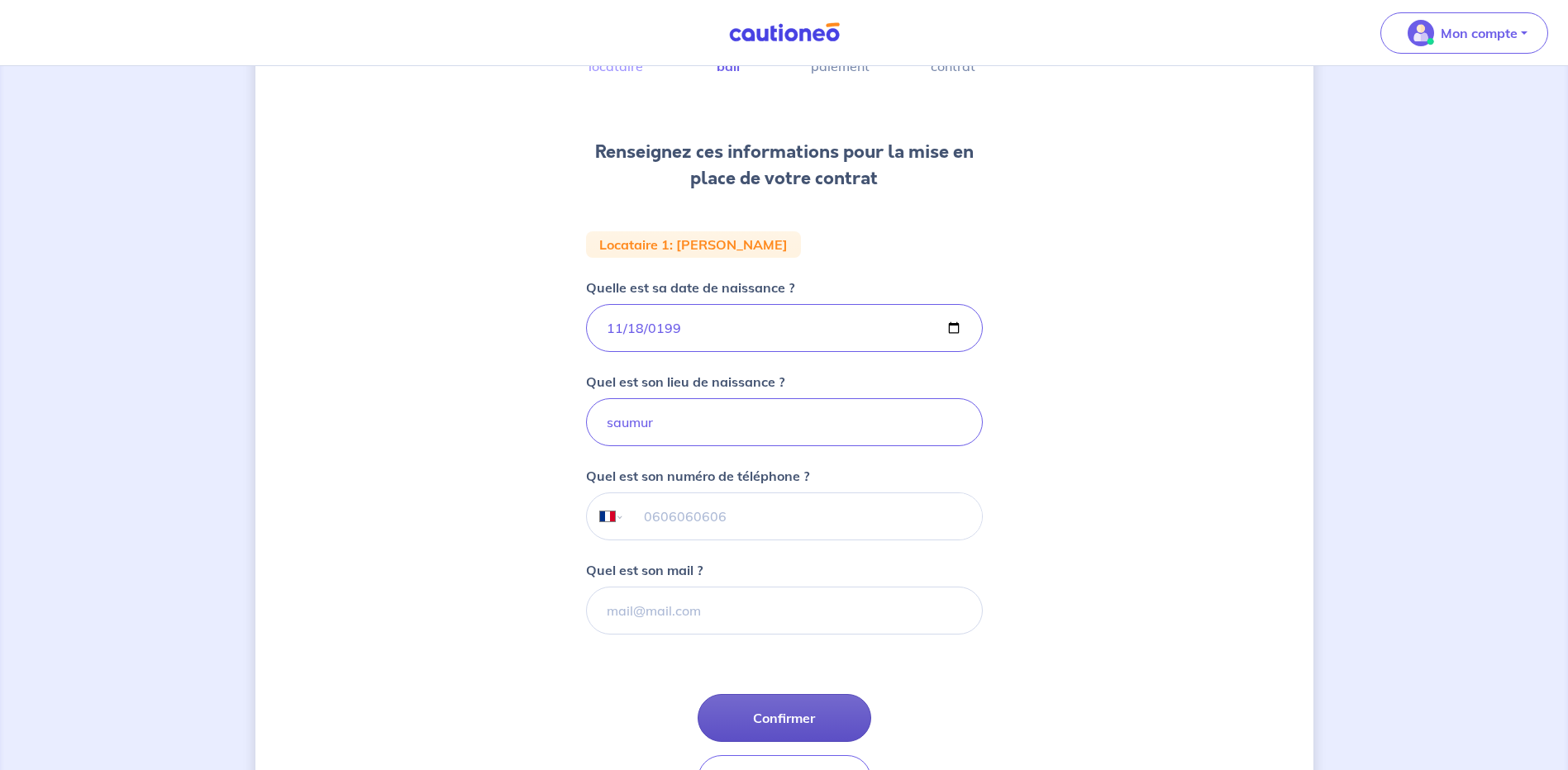
click at [778, 708] on button "Confirmer" at bounding box center [784, 718] width 174 height 48
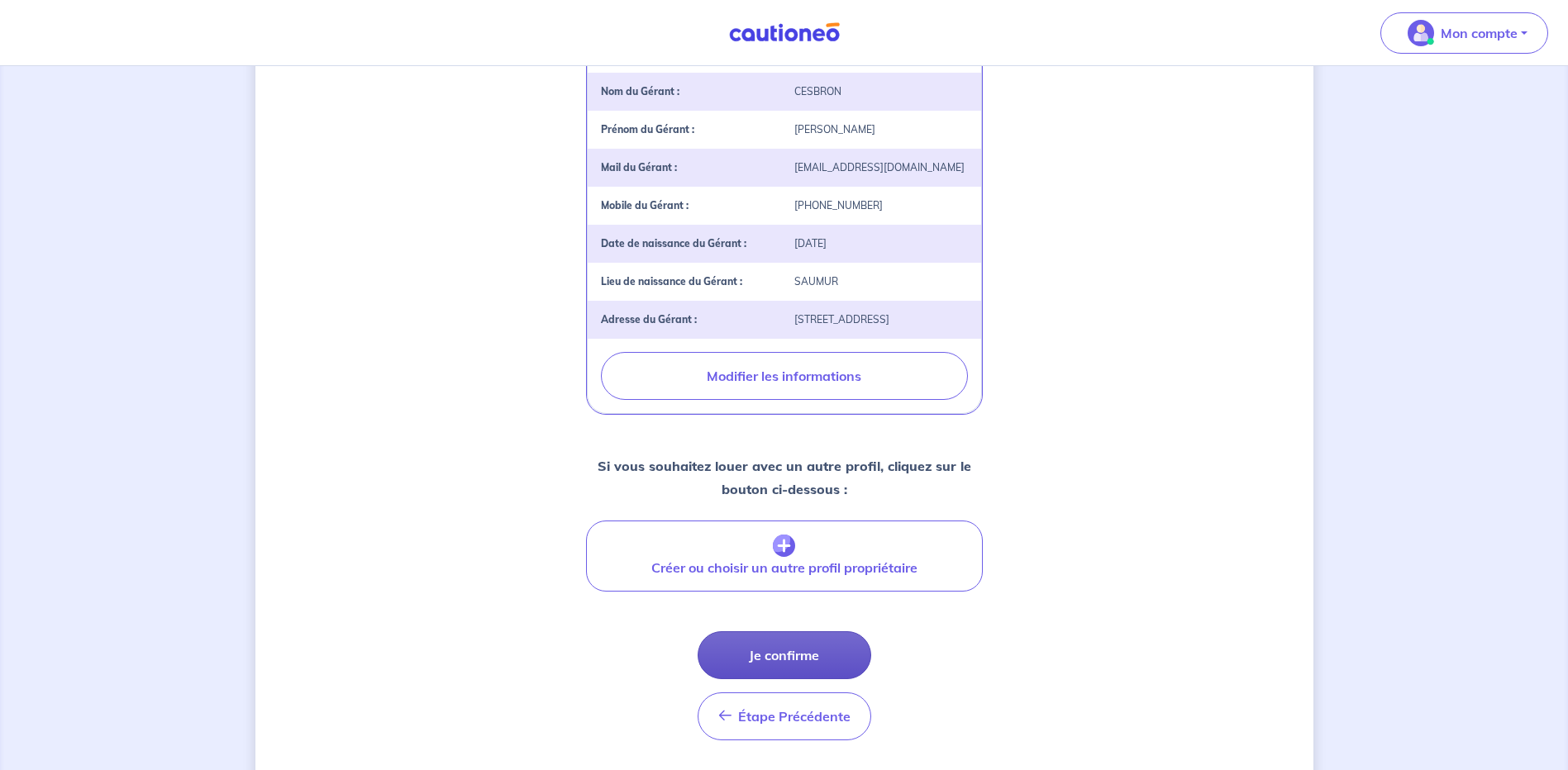
scroll to position [532, 0]
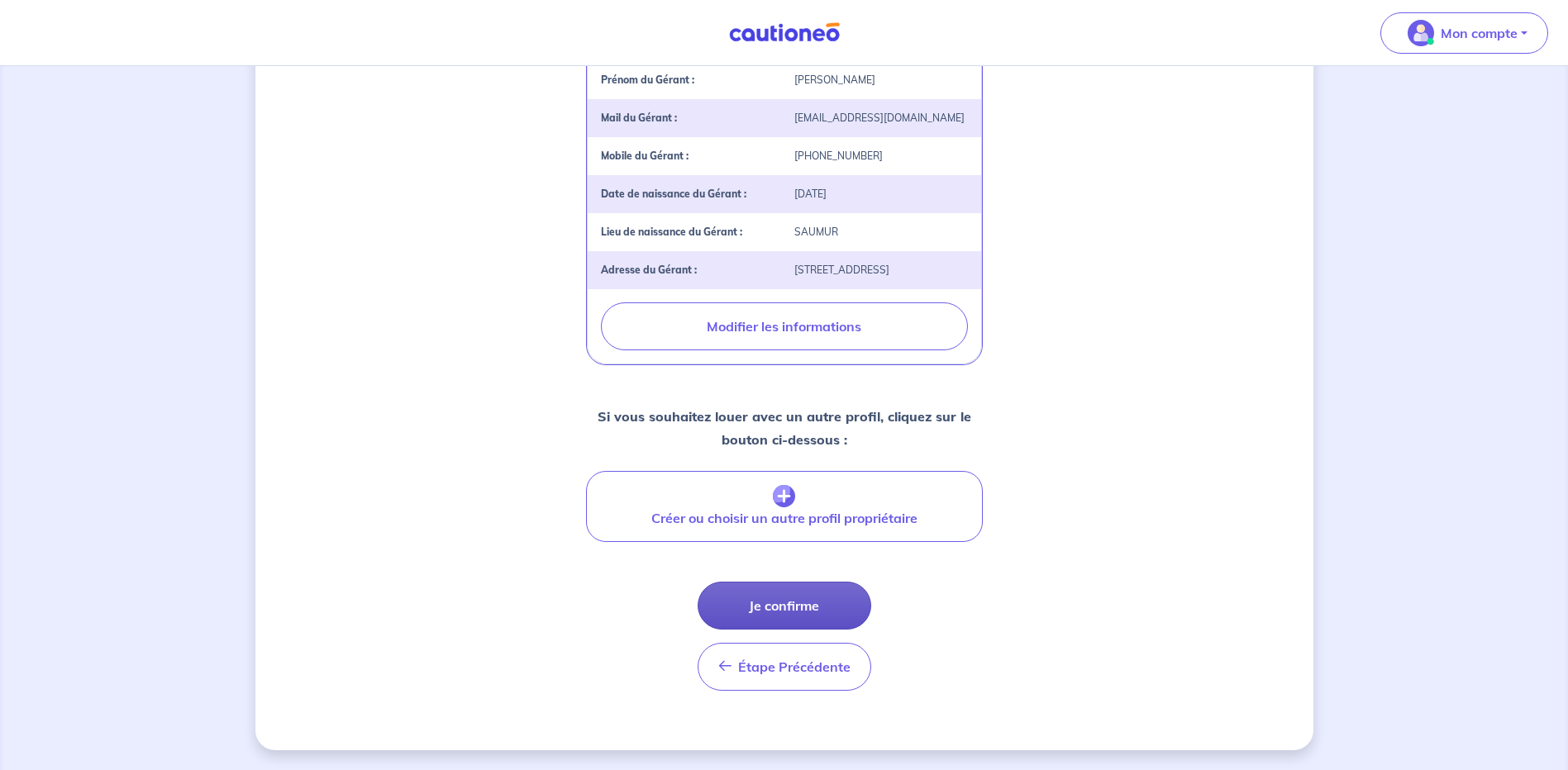
click at [832, 608] on button "Je confirme" at bounding box center [784, 605] width 174 height 48
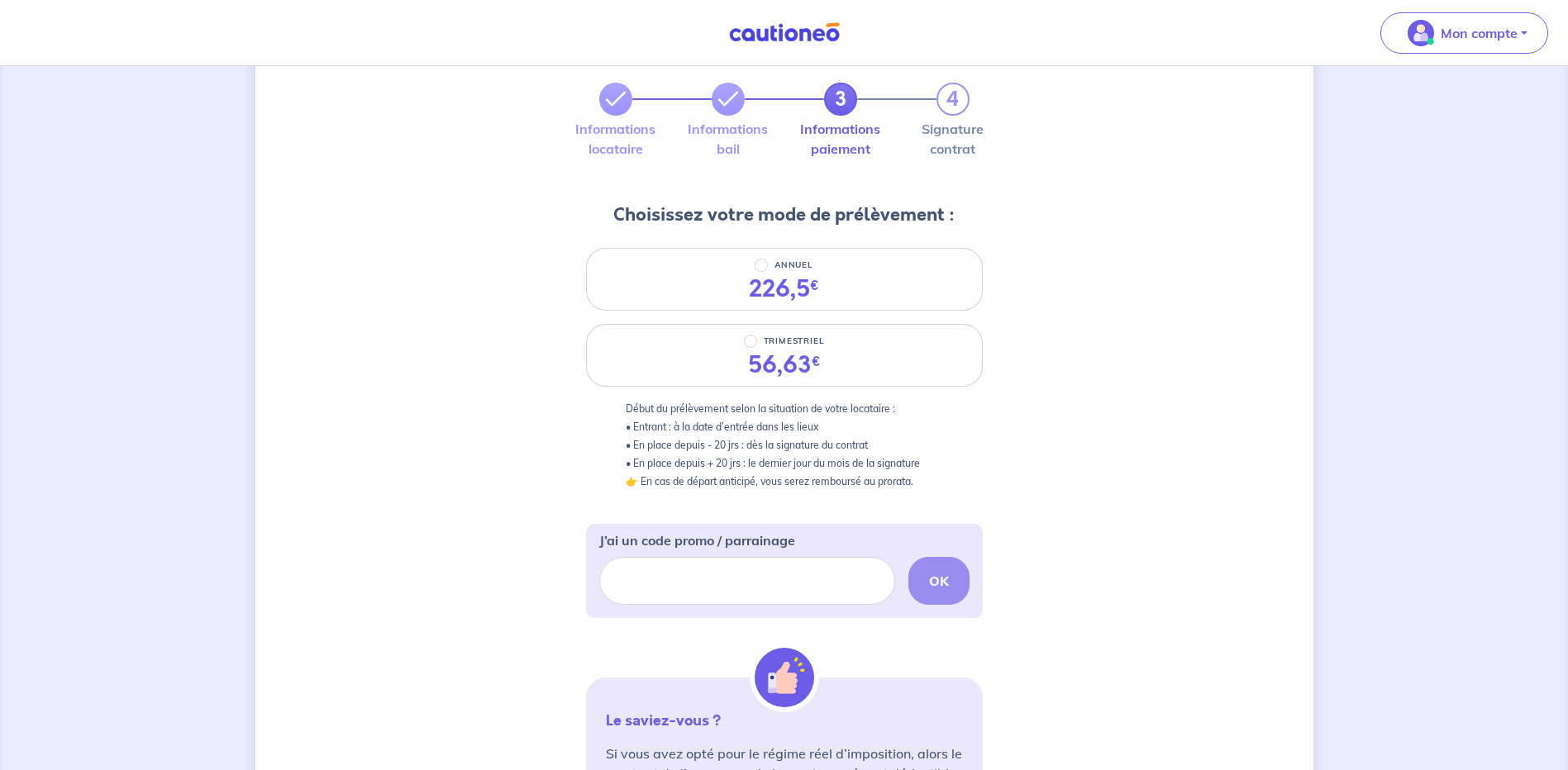
scroll to position [166, 0]
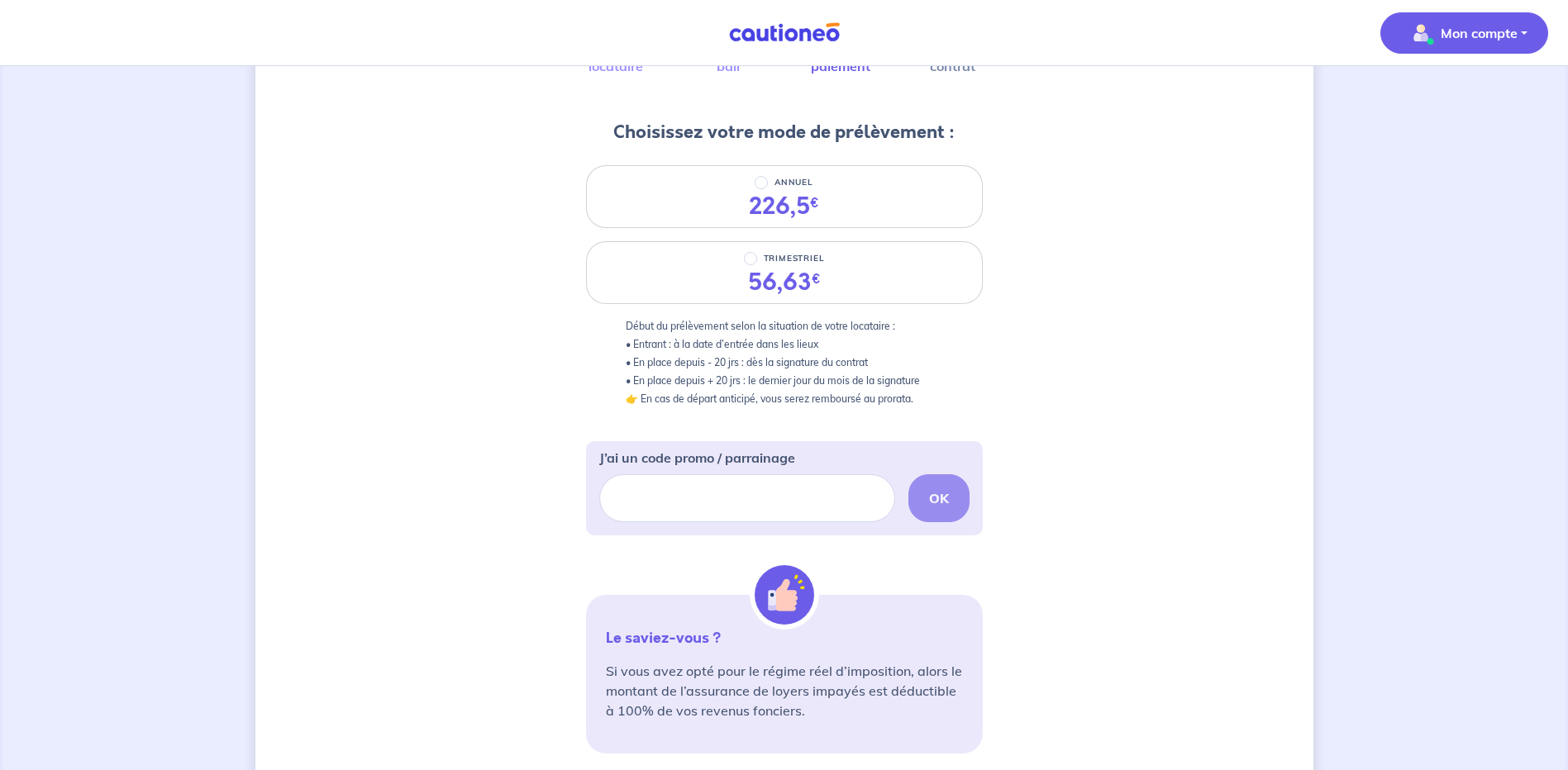
click at [1461, 33] on p "Mon compte" at bounding box center [1478, 33] width 77 height 20
click at [1213, 196] on div "3 4 Informations locataire Informations bail Informations paiement Signature co…" at bounding box center [784, 457] width 1057 height 1074
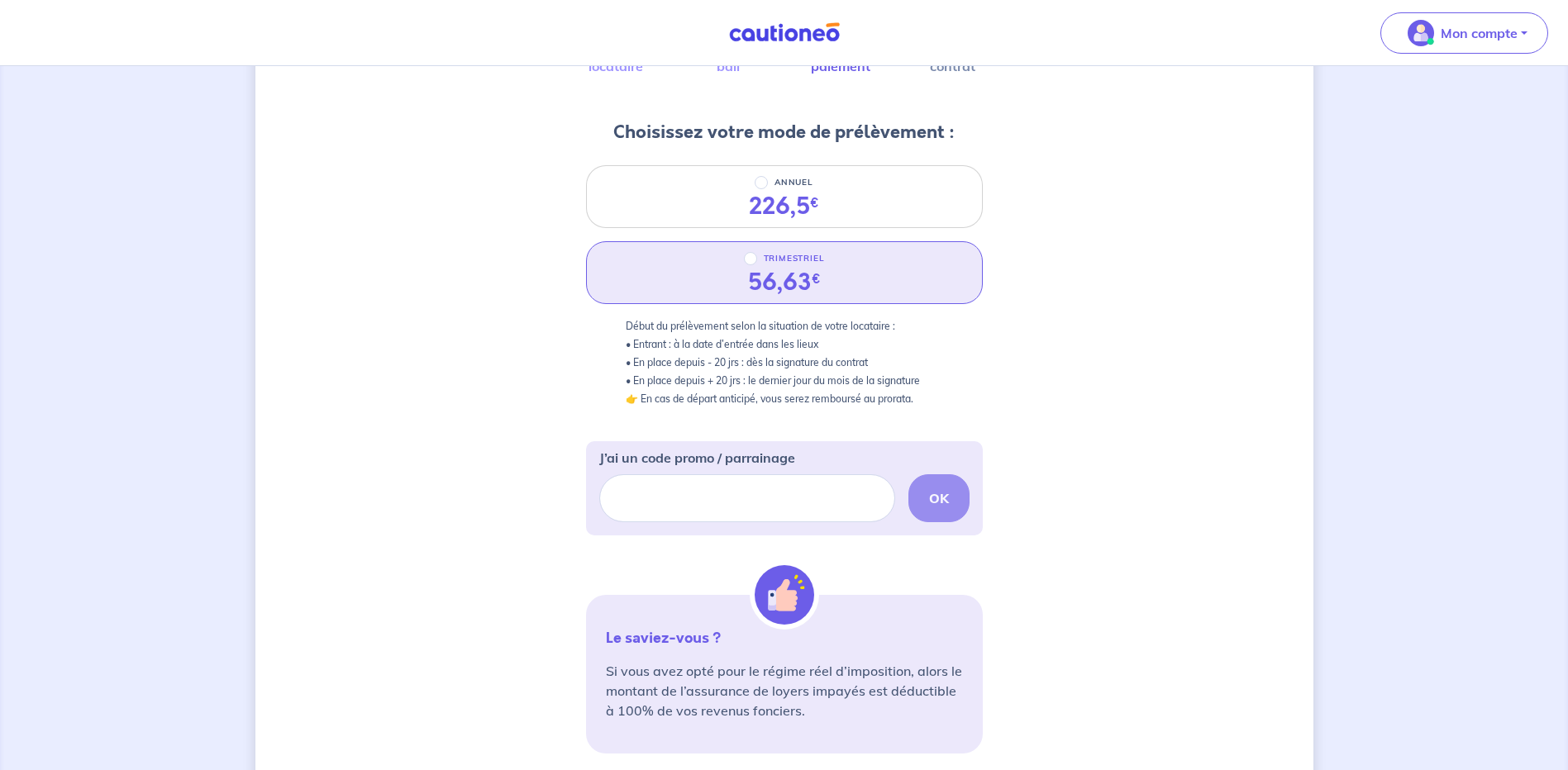
click at [760, 257] on div "TRIMESTRIEL" at bounding box center [783, 259] width 81 height 20
radio input "true"
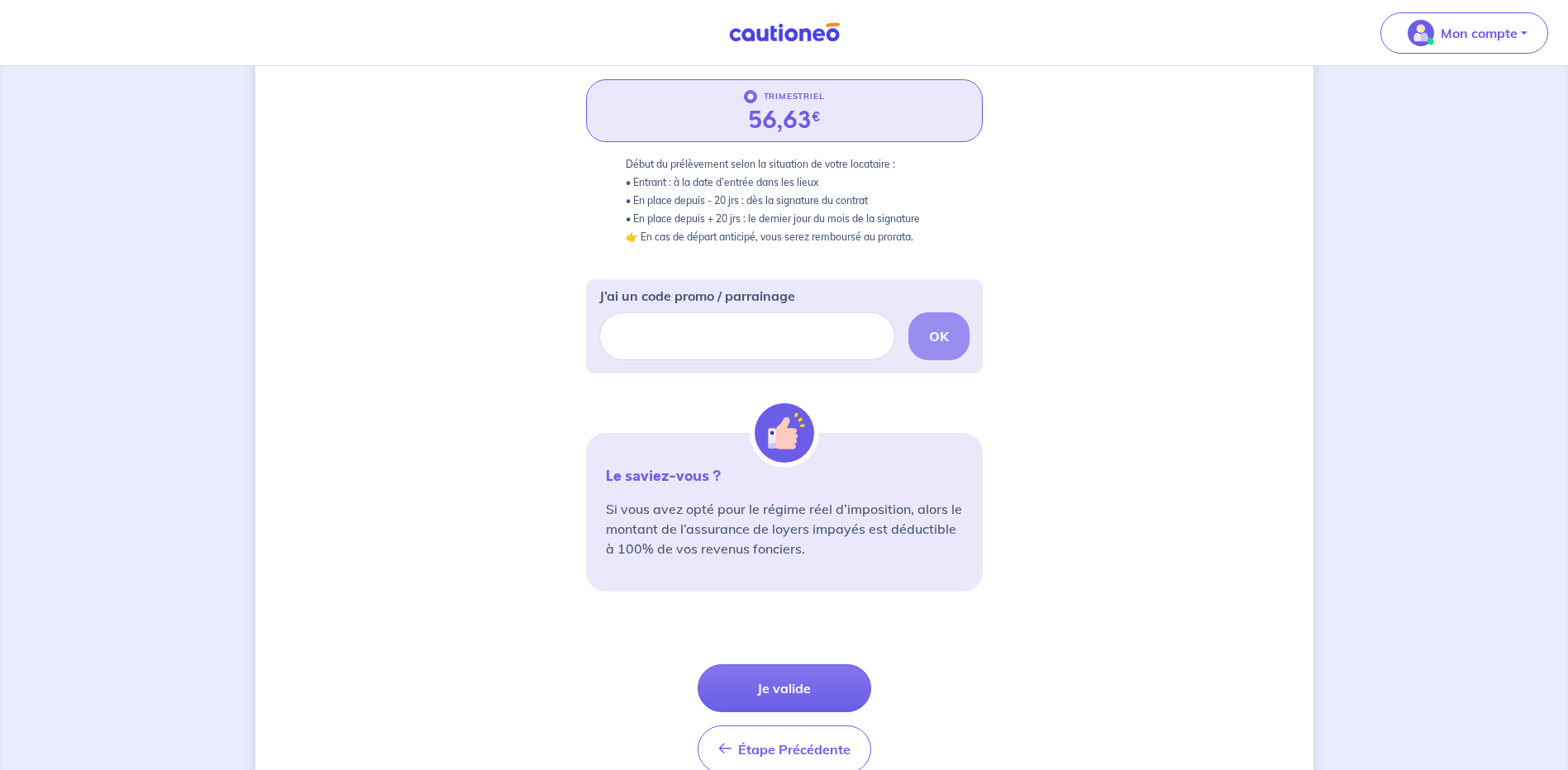
scroll to position [410, 0]
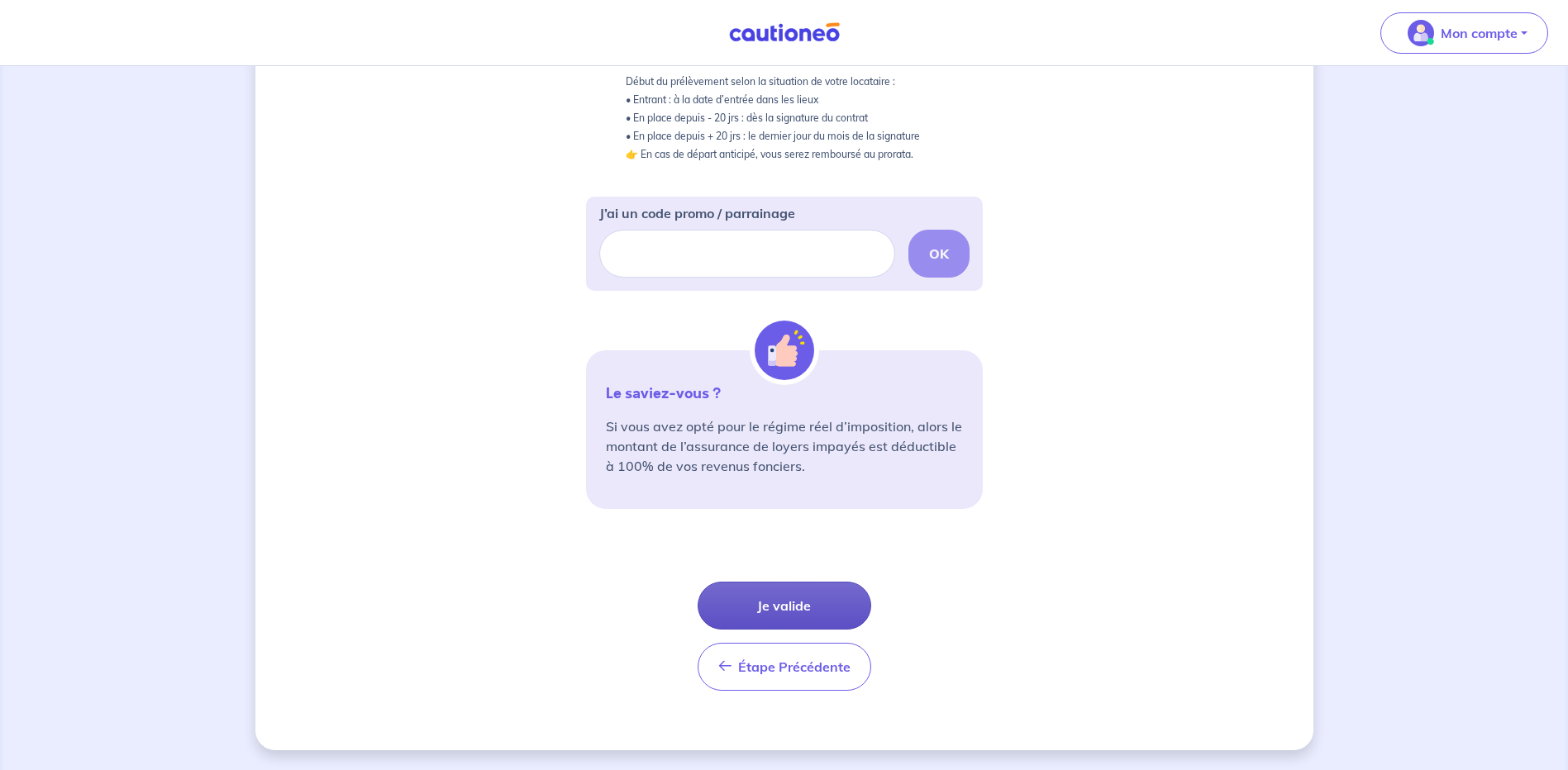
click at [803, 611] on button "Je valide" at bounding box center [784, 605] width 174 height 48
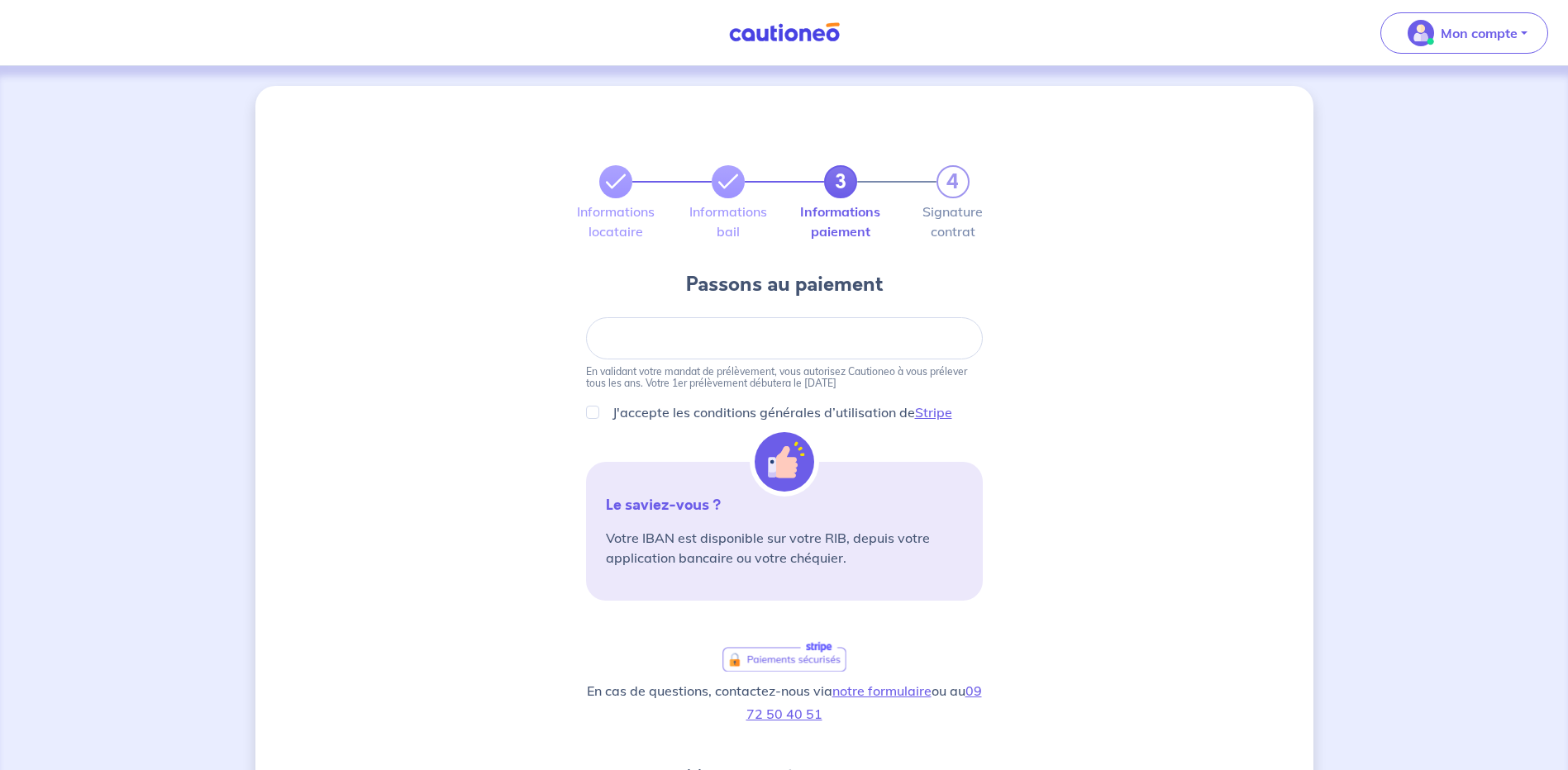
click at [761, 347] on div at bounding box center [784, 338] width 397 height 43
click at [607, 413] on div "J'accepte les conditions générales d’utilisation de Stripe" at bounding box center [784, 413] width 397 height 20
click at [593, 414] on input "J'accepte les conditions générales d’utilisation de Stripe" at bounding box center [592, 412] width 14 height 14
checkbox input "true"
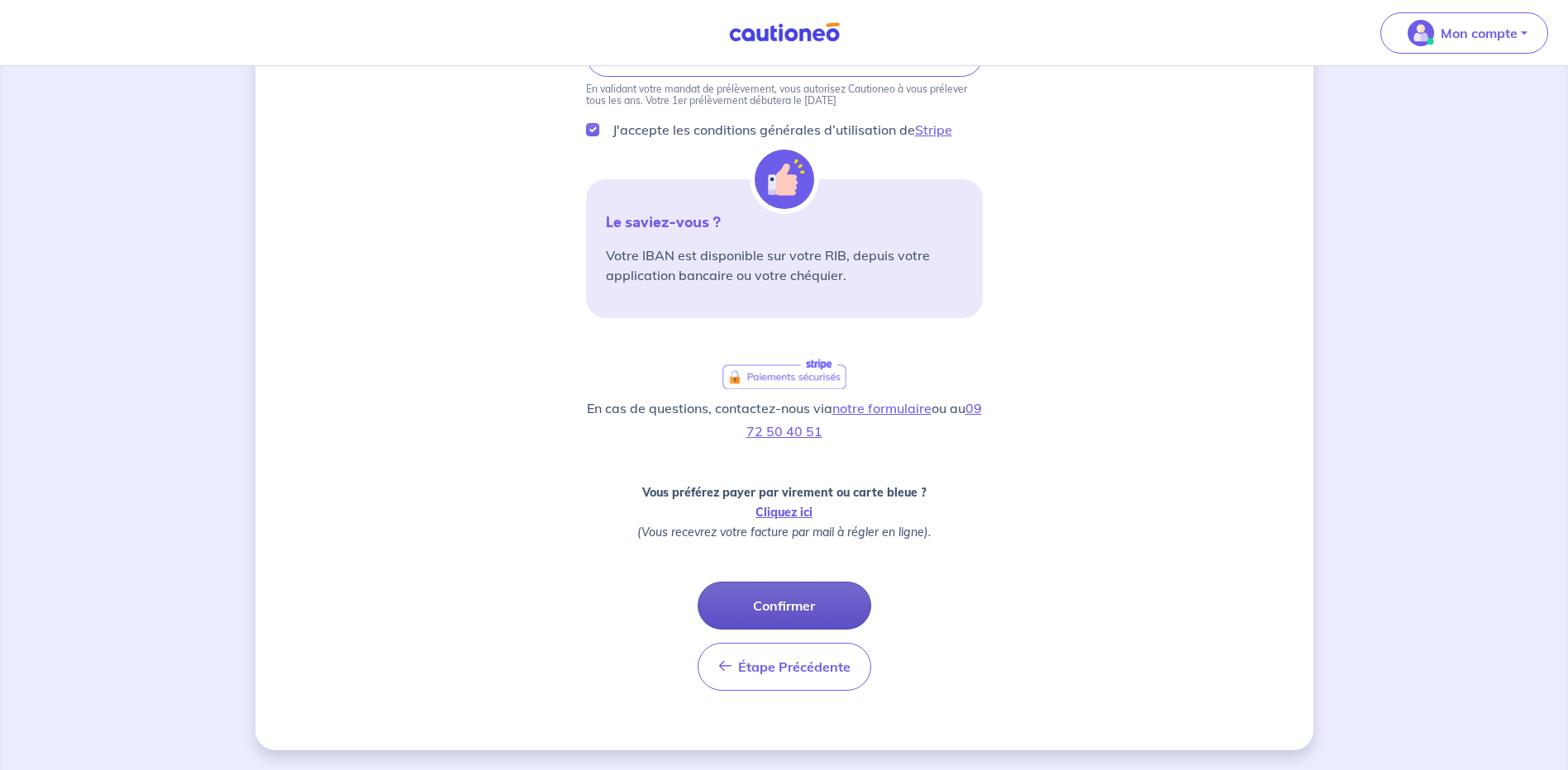
click at [845, 611] on button "Confirmer" at bounding box center [784, 605] width 174 height 48
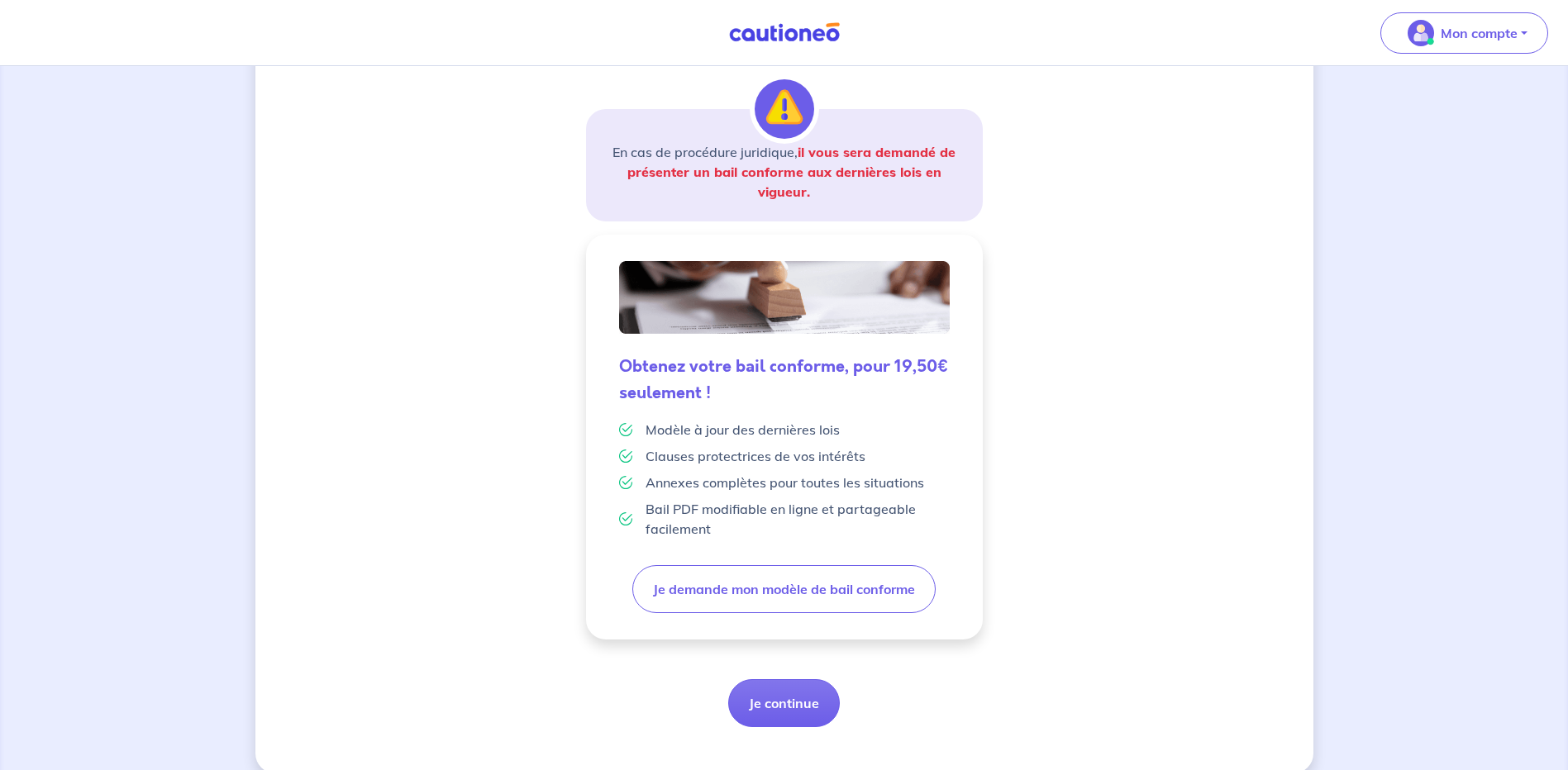
scroll to position [271, 0]
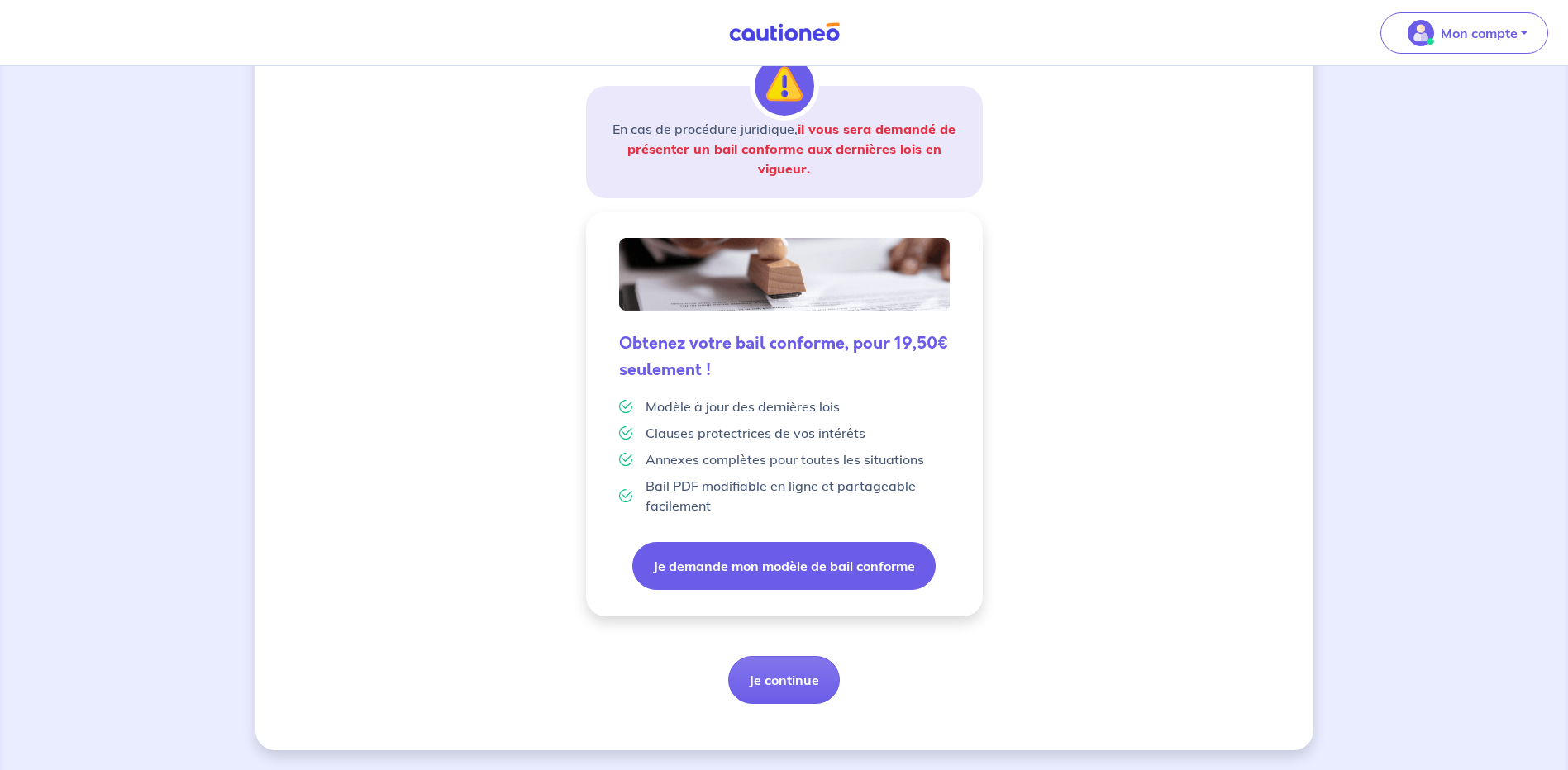
click at [858, 566] on button "Je demande mon modèle de bail conforme" at bounding box center [783, 566] width 303 height 48
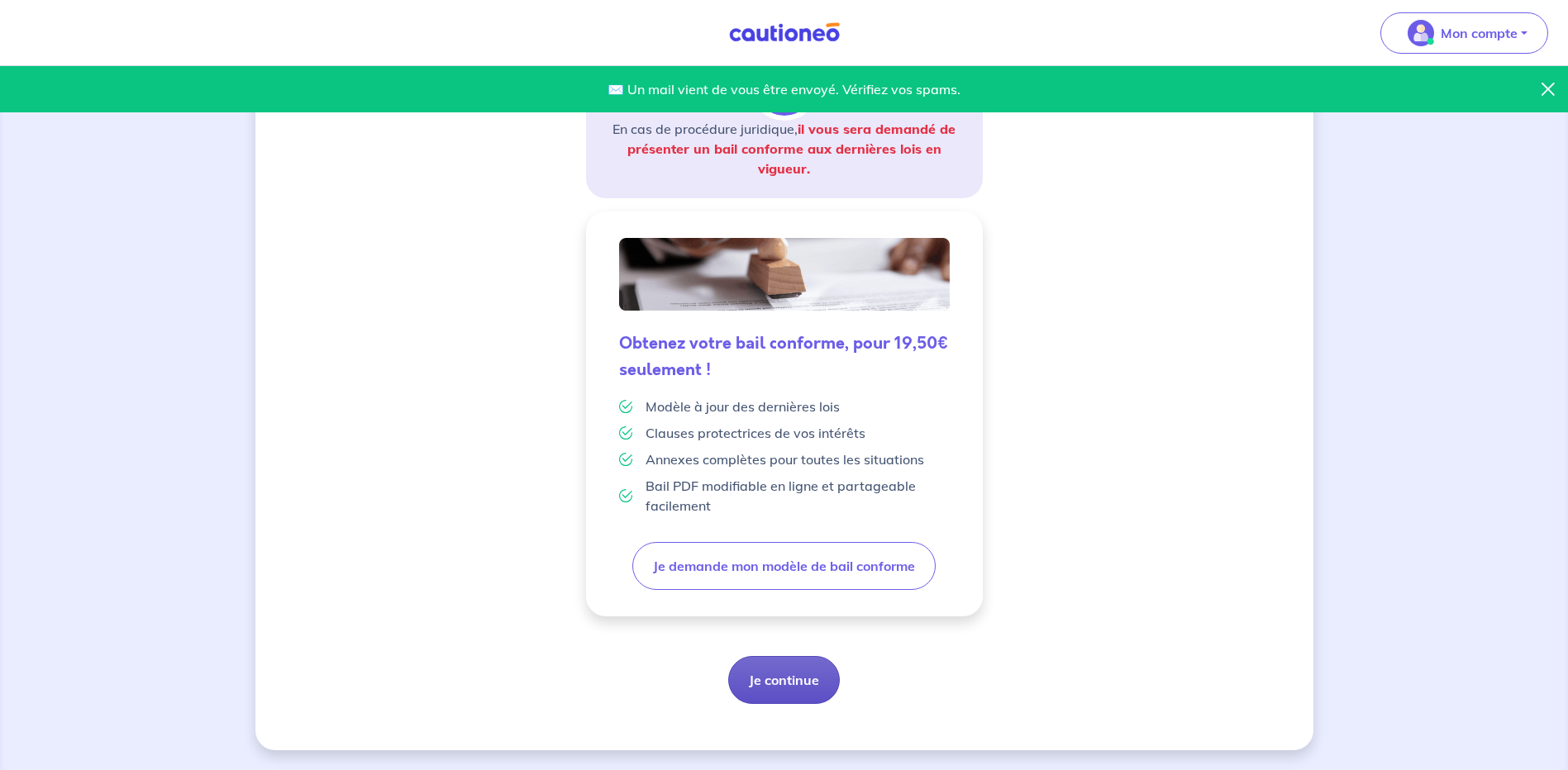
click at [770, 675] on button "Je continue" at bounding box center [783, 680] width 111 height 48
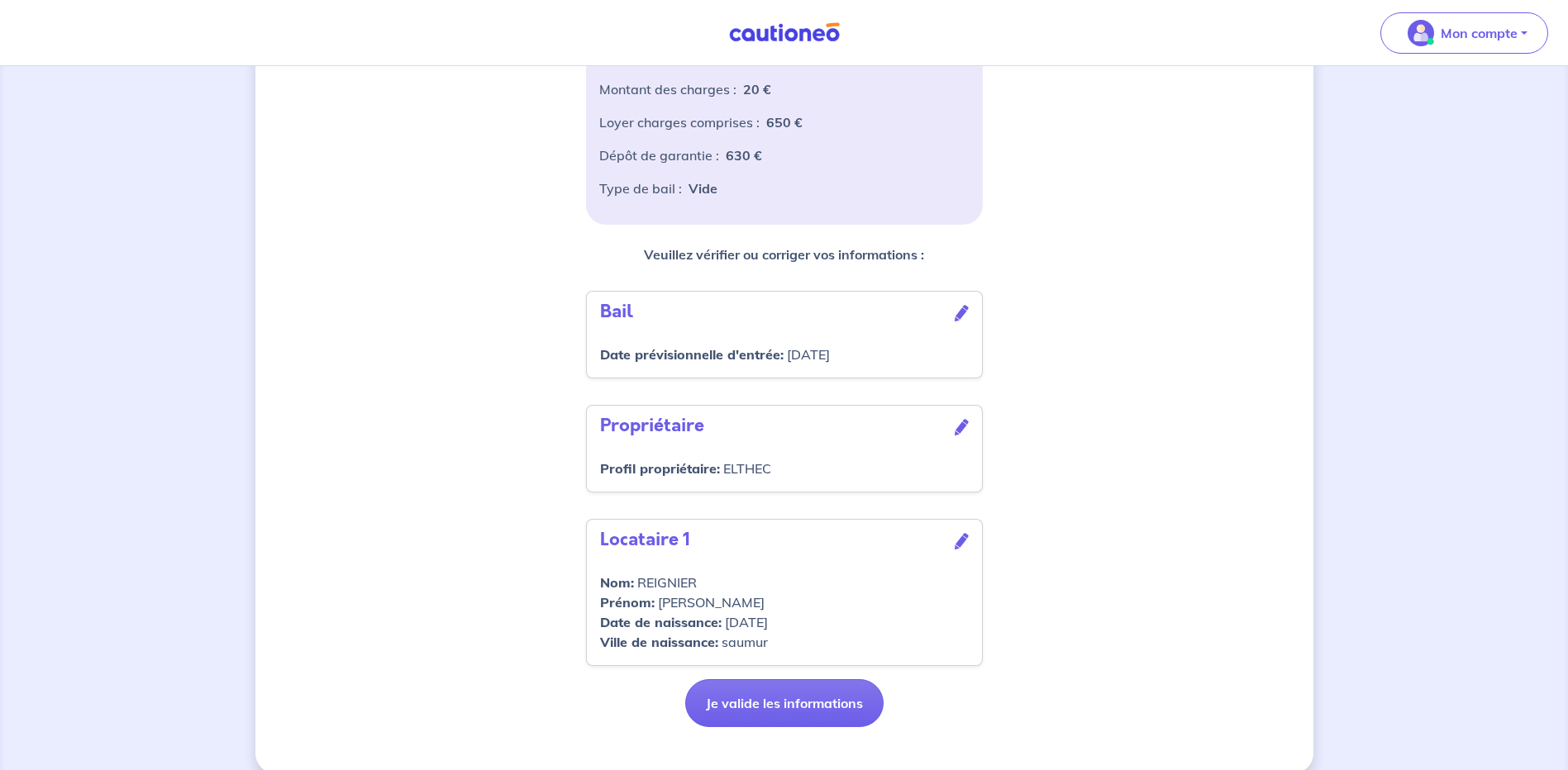
scroll to position [374, 0]
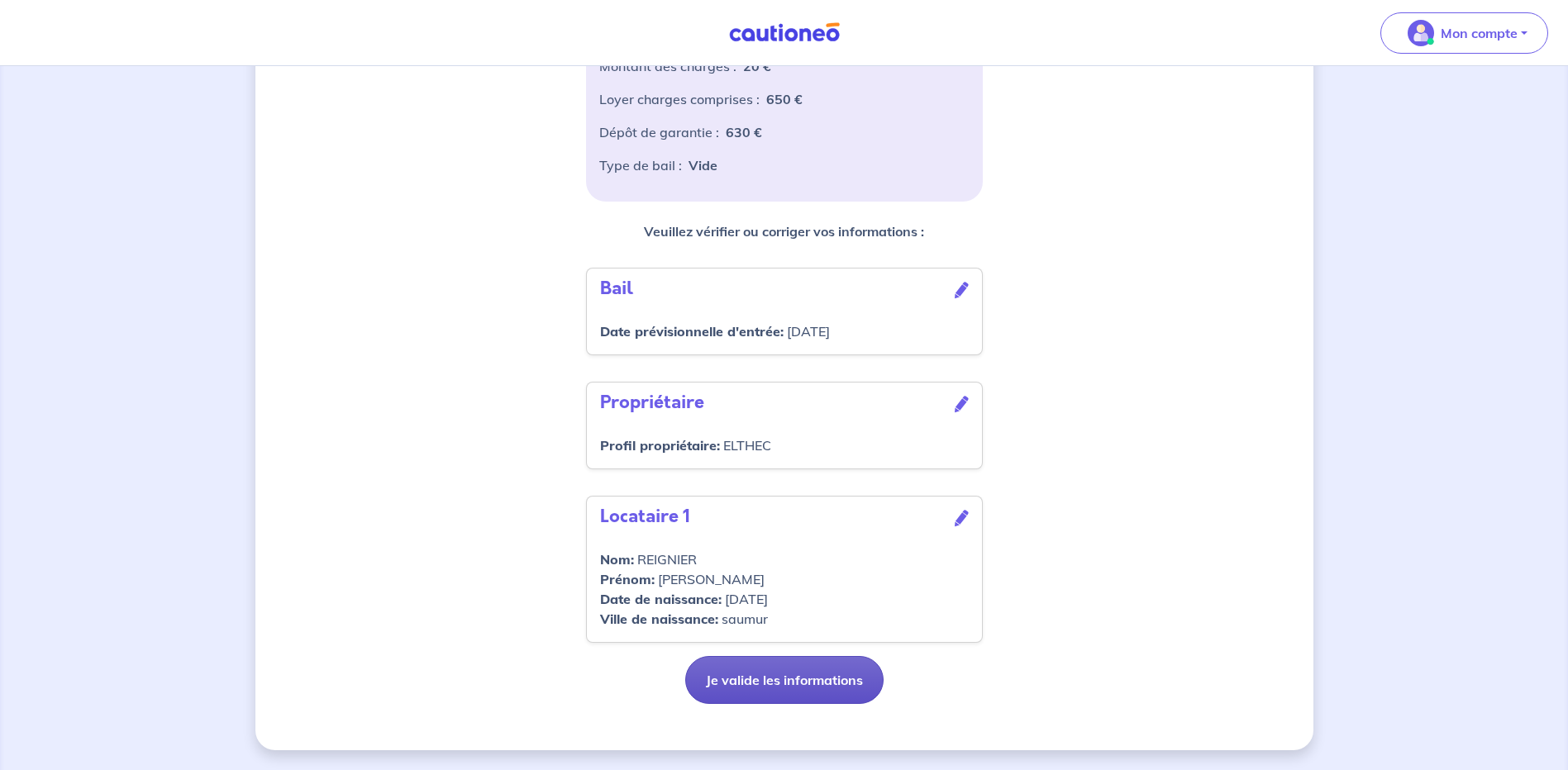
click at [830, 687] on button "Je valide les informations" at bounding box center [784, 680] width 198 height 48
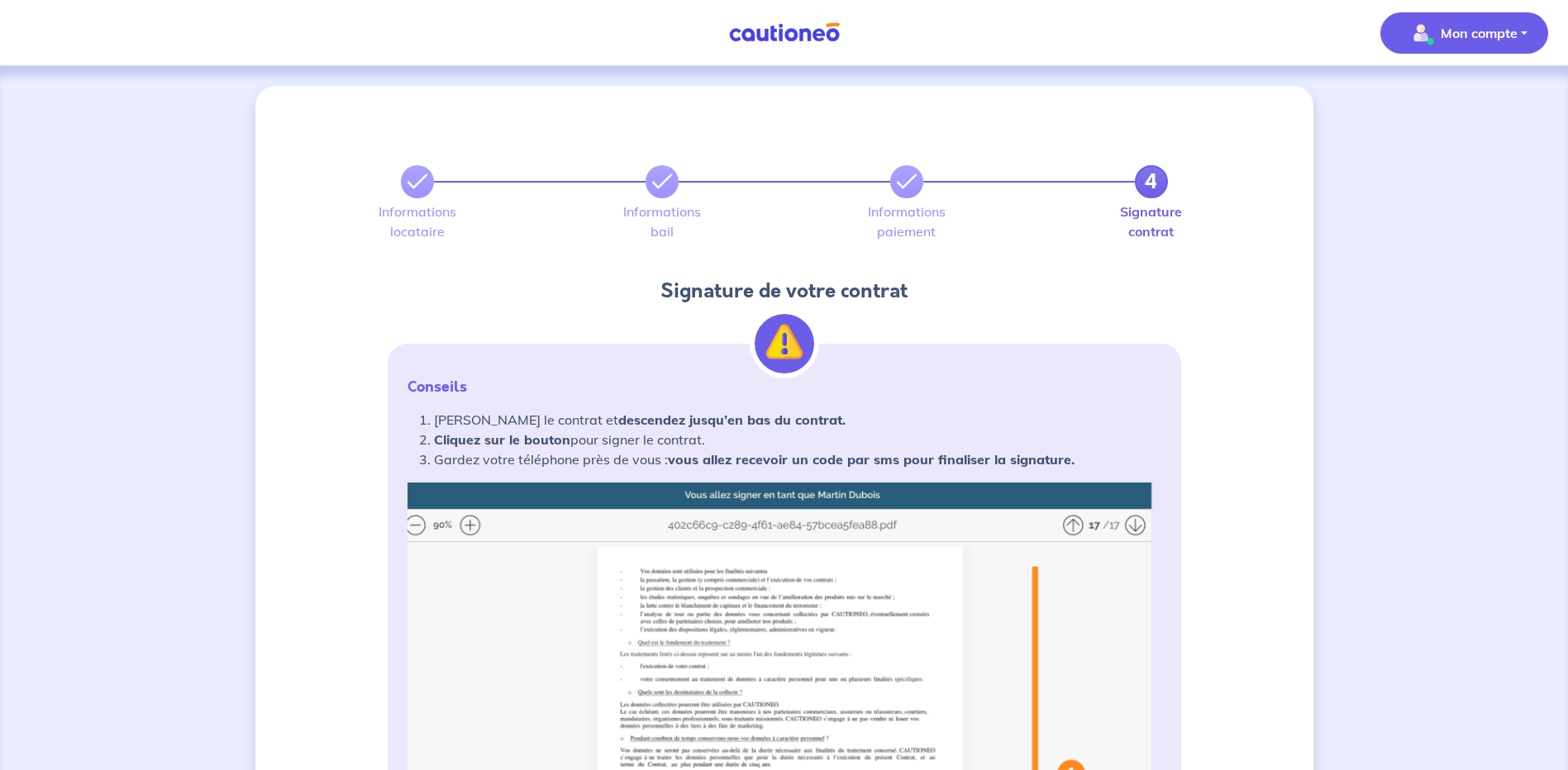
click at [1479, 33] on p "Mon compte" at bounding box center [1478, 33] width 77 height 20
click at [1474, 34] on p "Mon compte" at bounding box center [1478, 33] width 77 height 20
click at [1448, 103] on link "Mes informations" at bounding box center [1447, 102] width 133 height 26
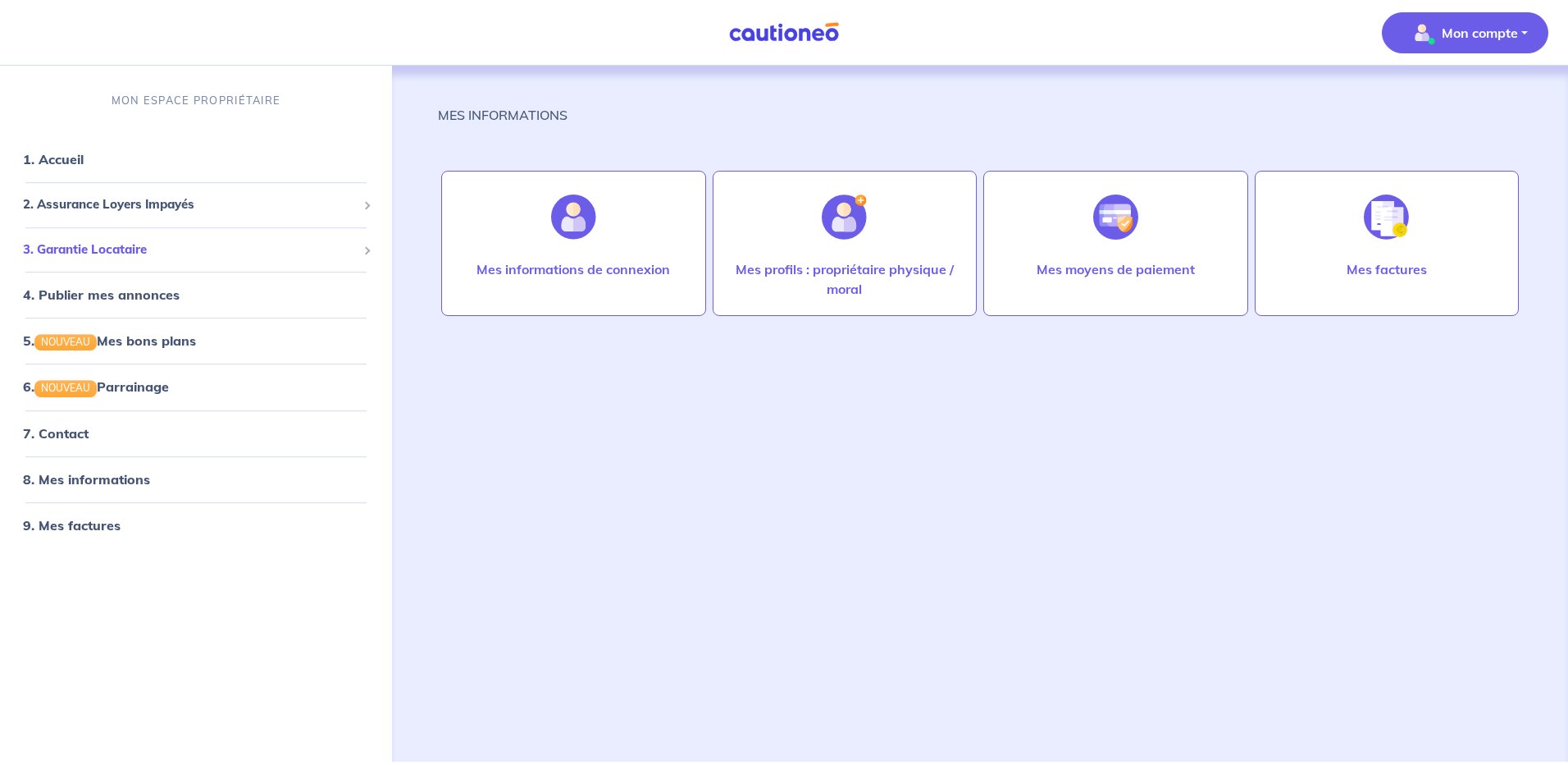
click at [254, 239] on div "3. Garantie Locataire" at bounding box center [196, 250] width 379 height 32
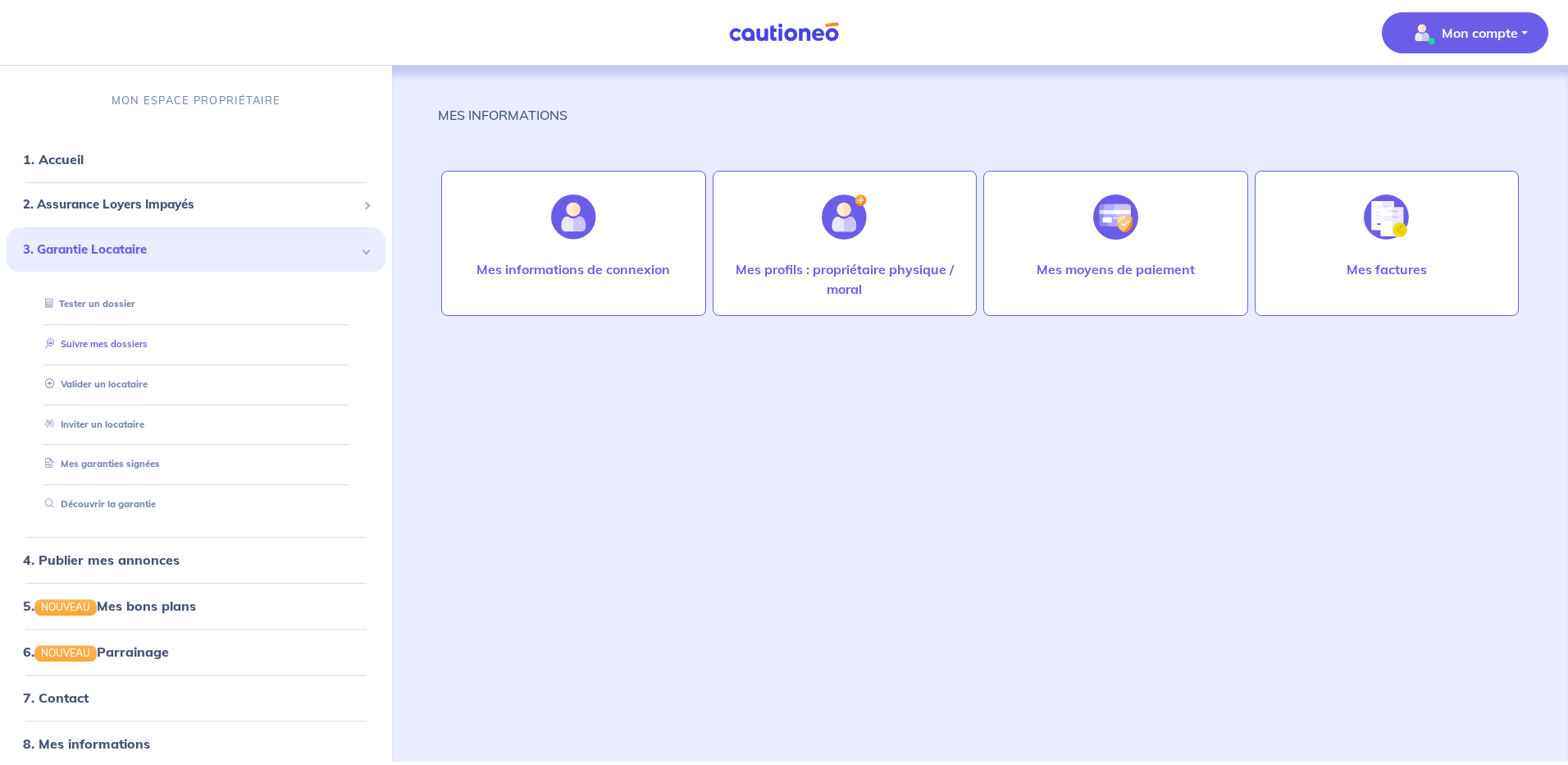
click at [104, 338] on link "Suivre mes dossiers" at bounding box center [93, 343] width 109 height 12
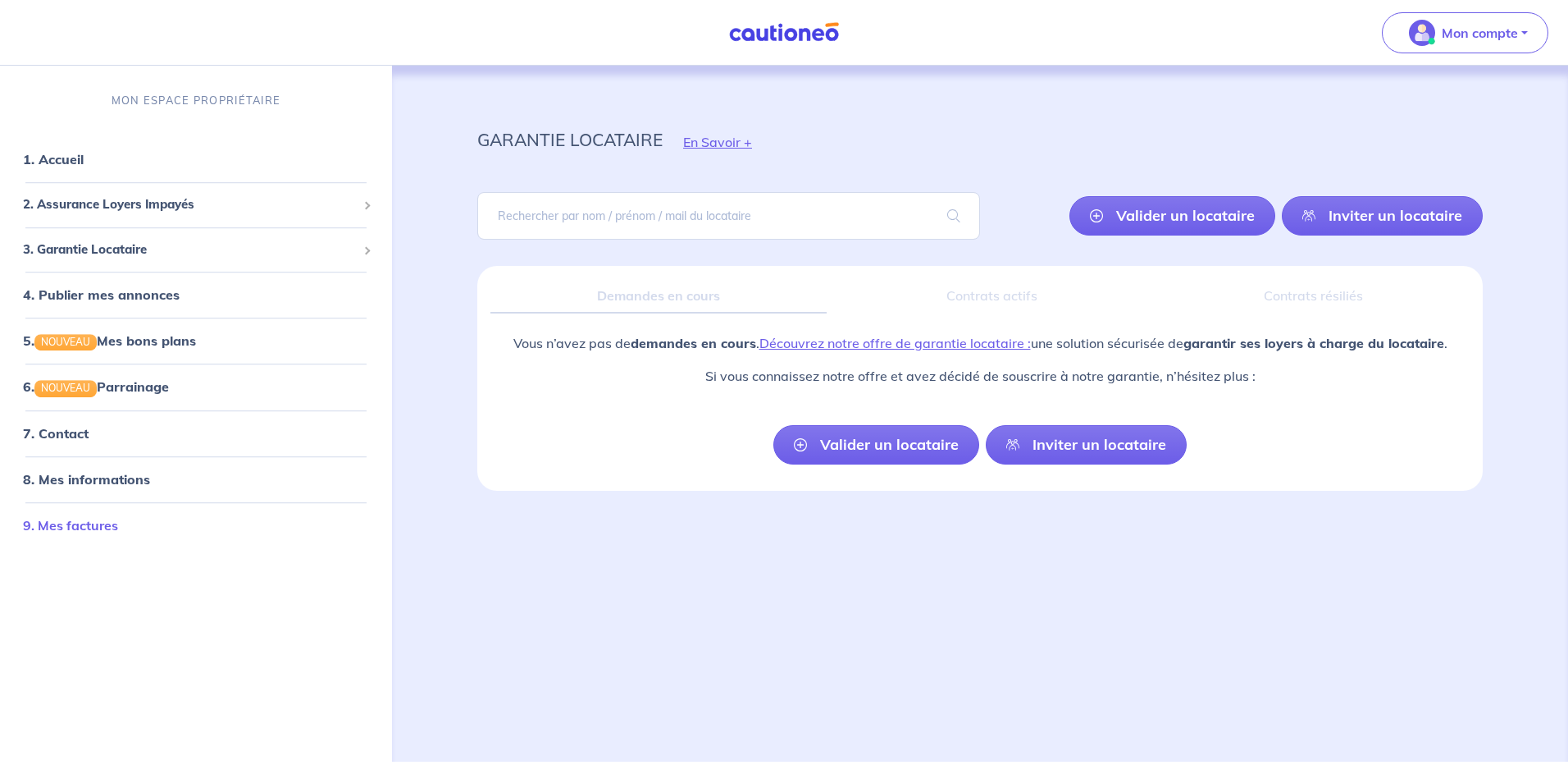
click at [118, 519] on link "9. Mes factures" at bounding box center [71, 525] width 95 height 16
